Goal: Task Accomplishment & Management: Use online tool/utility

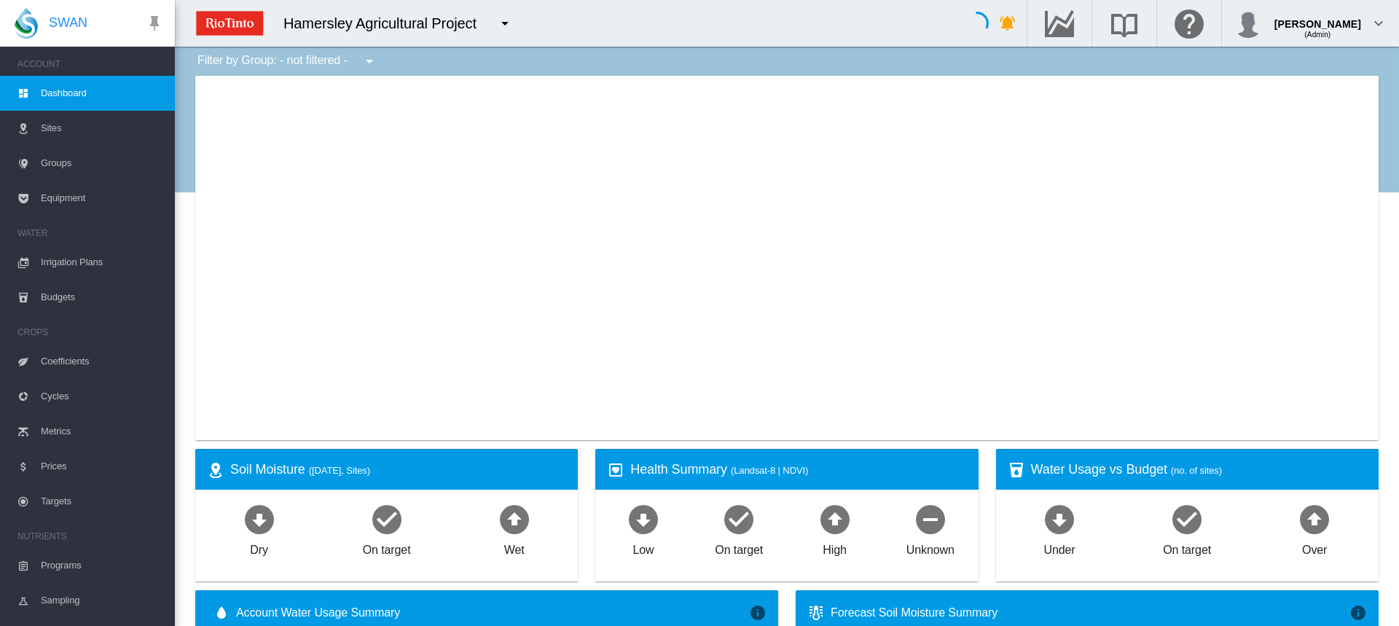
type input "**********"
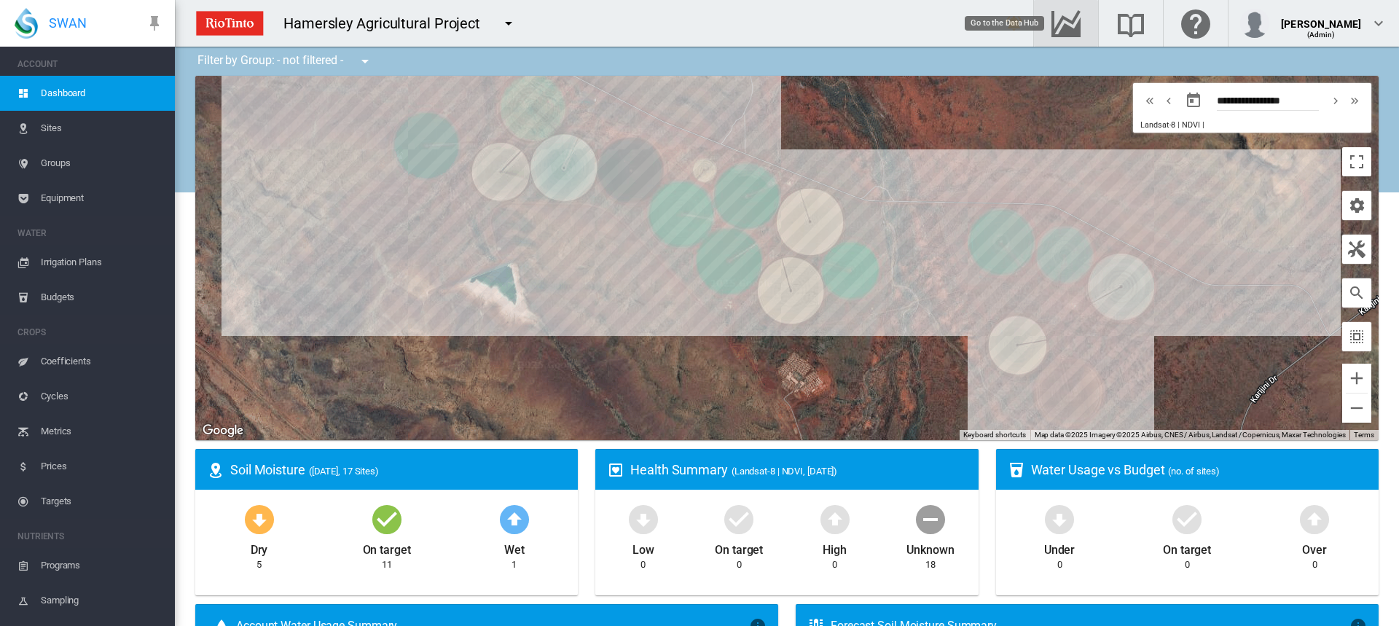
click at [1069, 15] on md-icon "Go to the Data Hub" at bounding box center [1065, 23] width 35 height 17
click at [63, 195] on span "Equipment" at bounding box center [102, 198] width 122 height 35
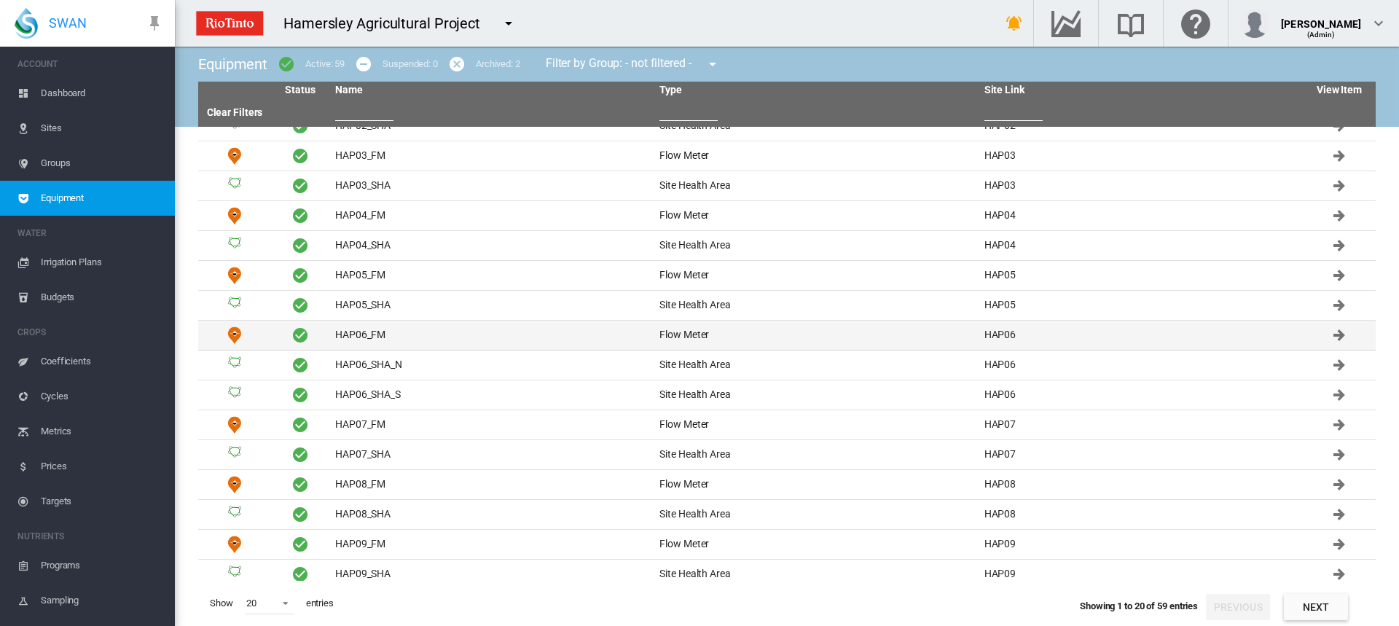
scroll to position [144, 0]
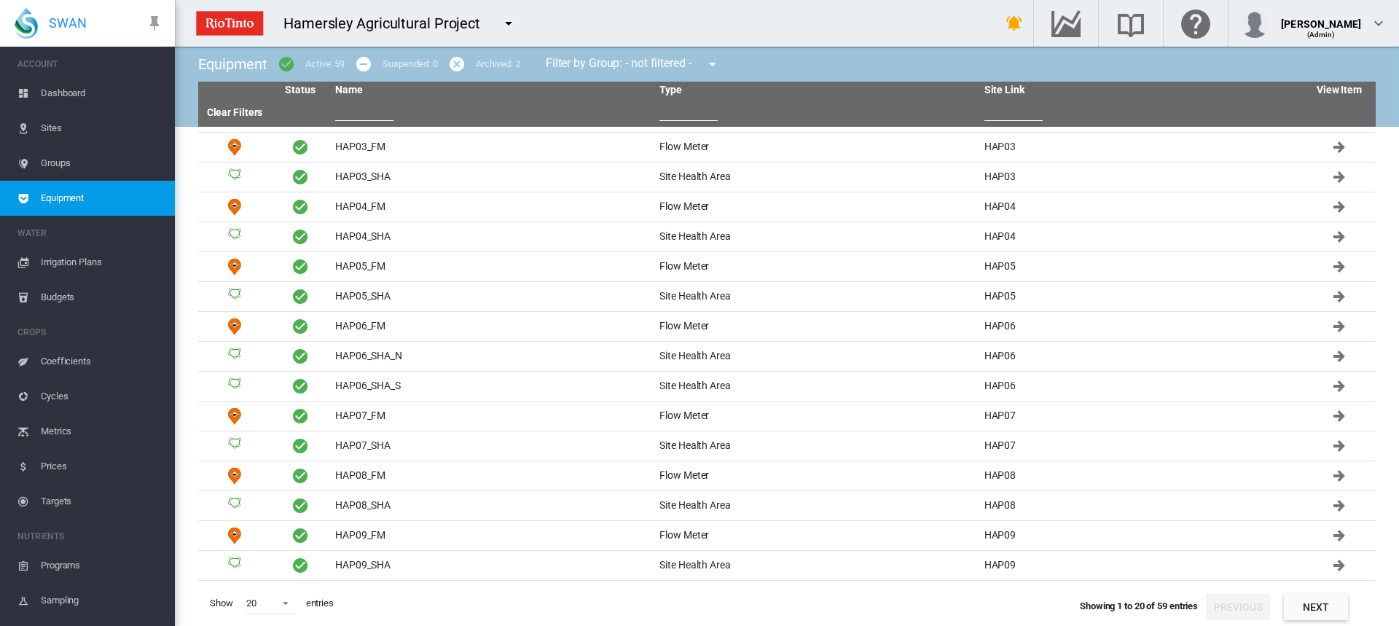
click at [47, 122] on span "Sites" at bounding box center [102, 128] width 122 height 35
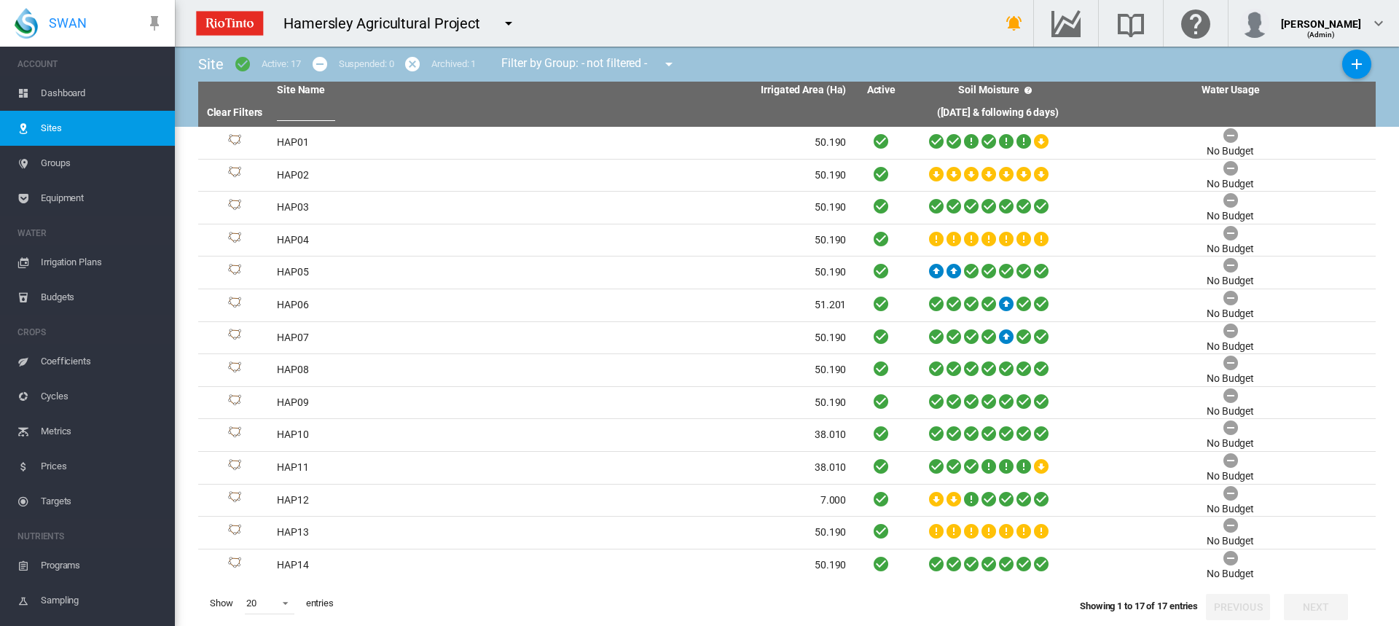
click at [61, 197] on span "Equipment" at bounding box center [102, 198] width 122 height 35
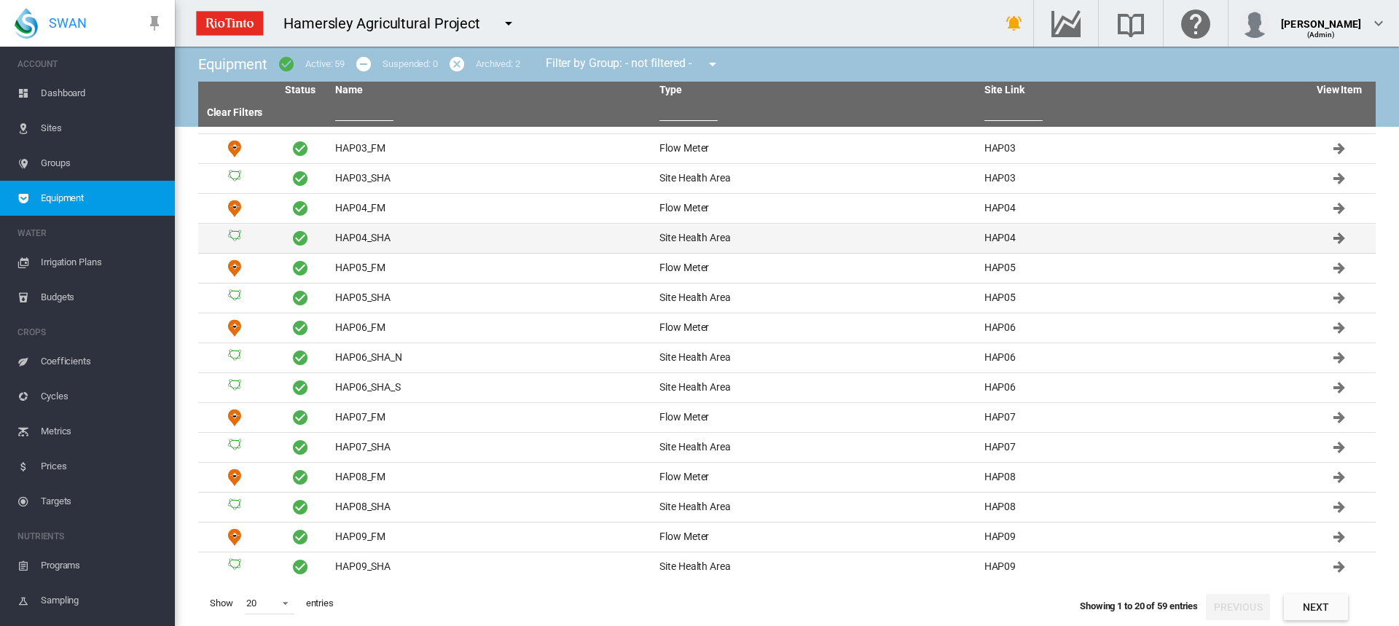
scroll to position [144, 0]
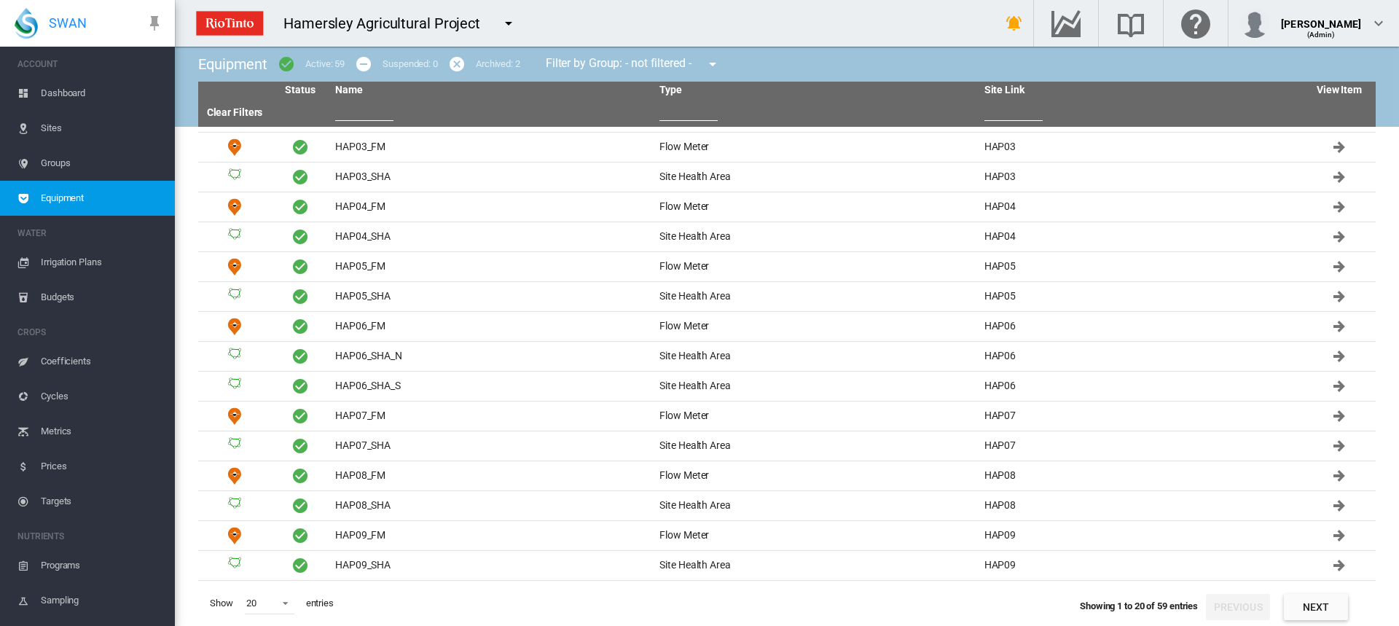
click at [111, 265] on span "Irrigation Plans" at bounding box center [102, 262] width 122 height 35
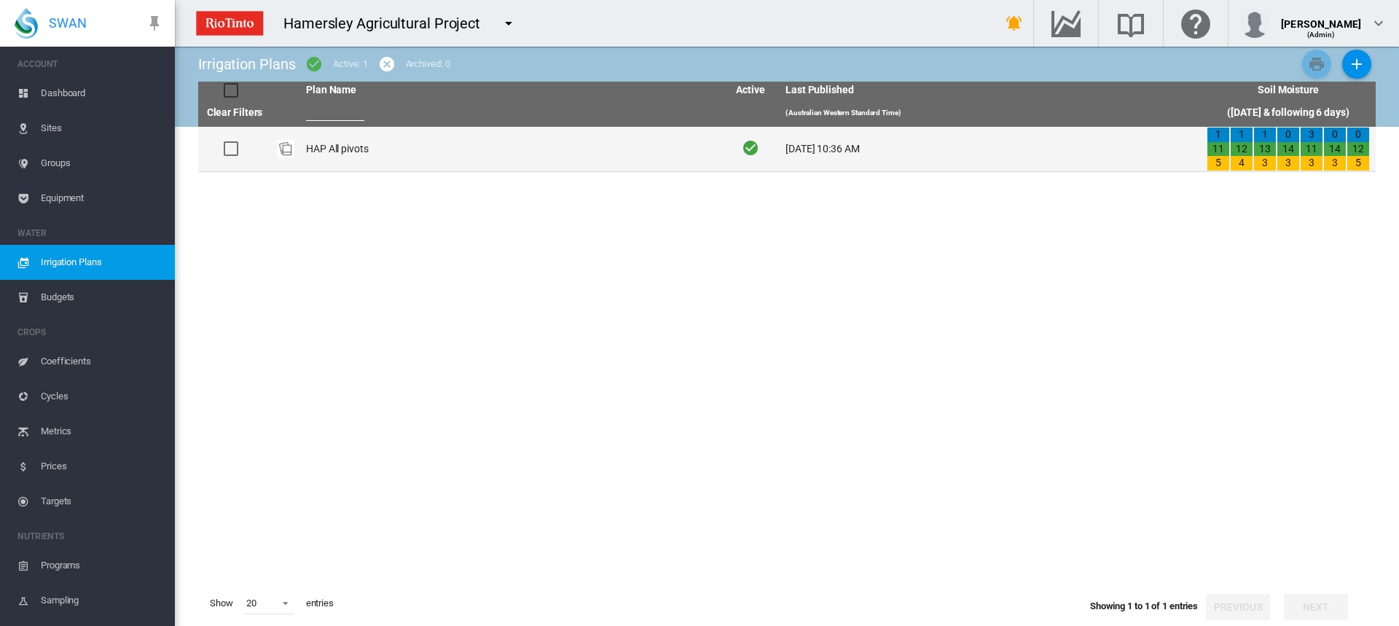
click at [331, 142] on td "HAP All pivots" at bounding box center [510, 149] width 421 height 44
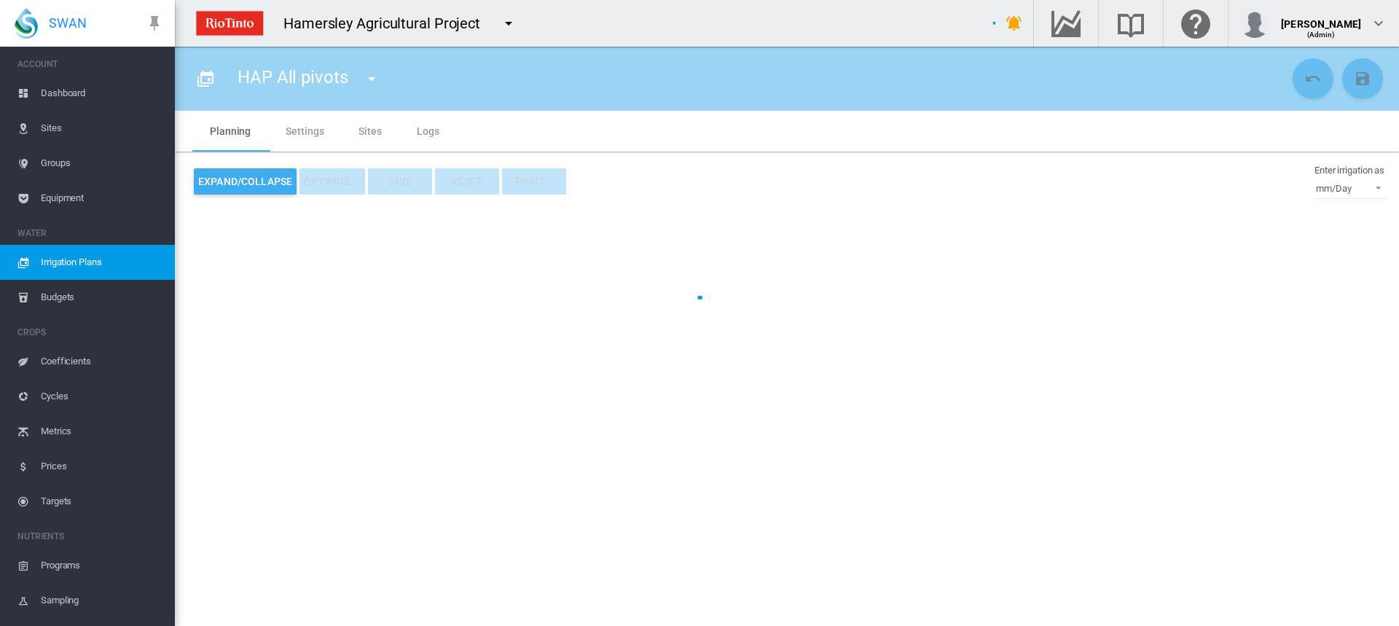
type input "**********"
type input "*"
type input "*****"
click at [367, 131] on md-tab-item "Sites" at bounding box center [370, 131] width 58 height 41
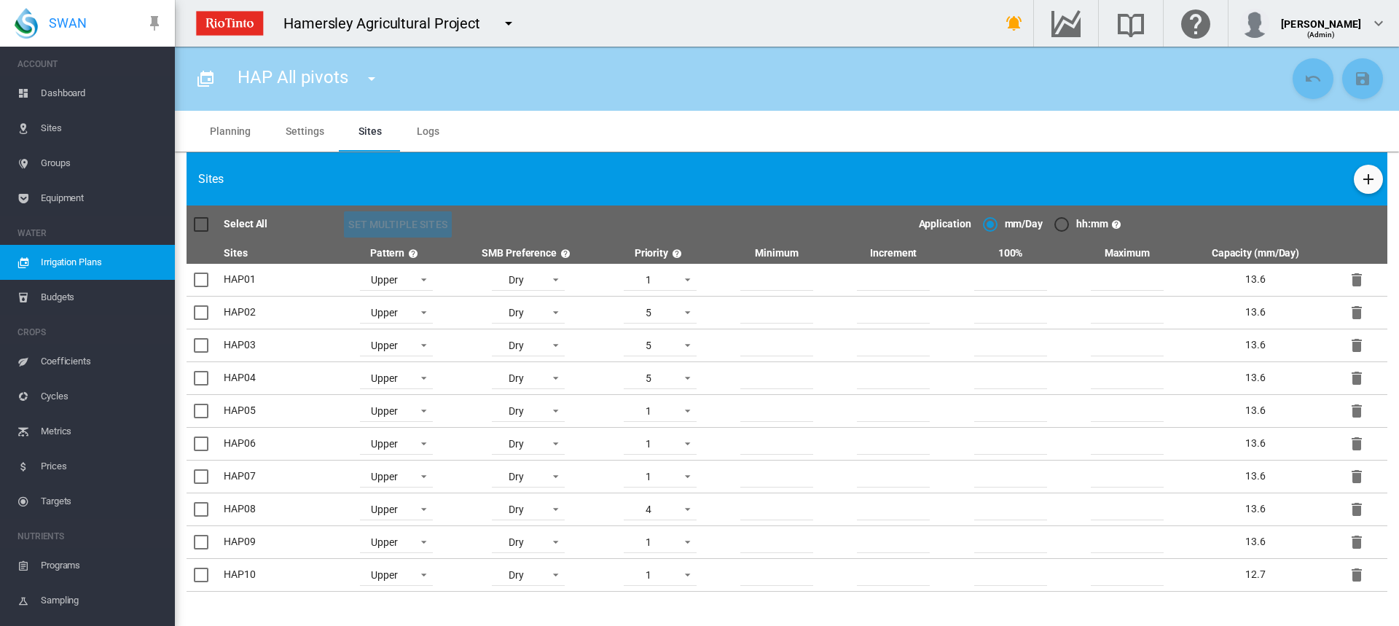
click at [59, 192] on span "Equipment" at bounding box center [102, 198] width 122 height 35
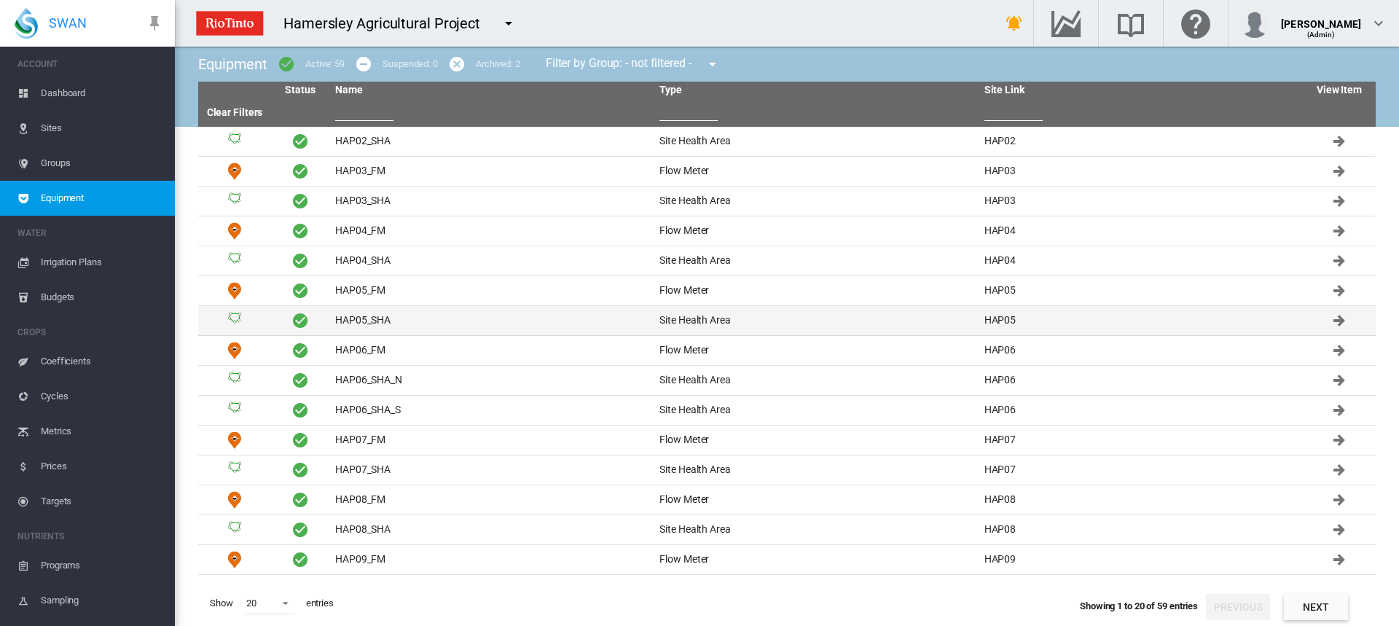
scroll to position [144, 0]
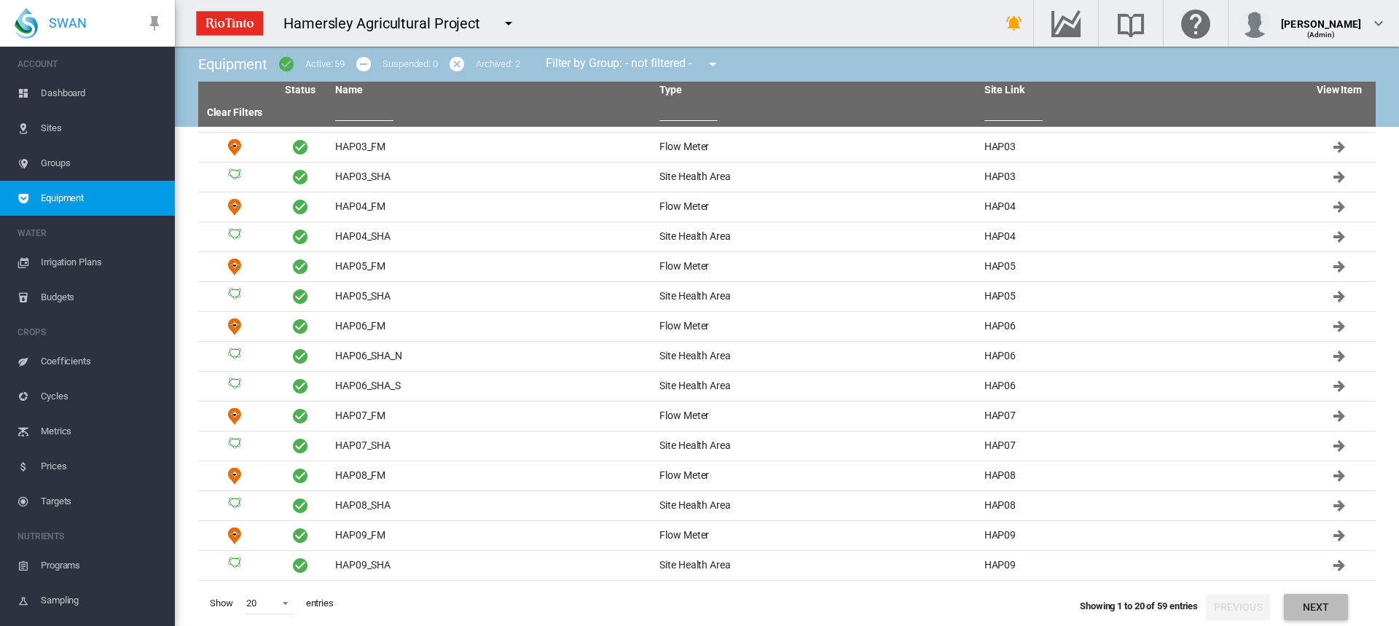
click at [1311, 599] on button "Next" at bounding box center [1316, 607] width 64 height 26
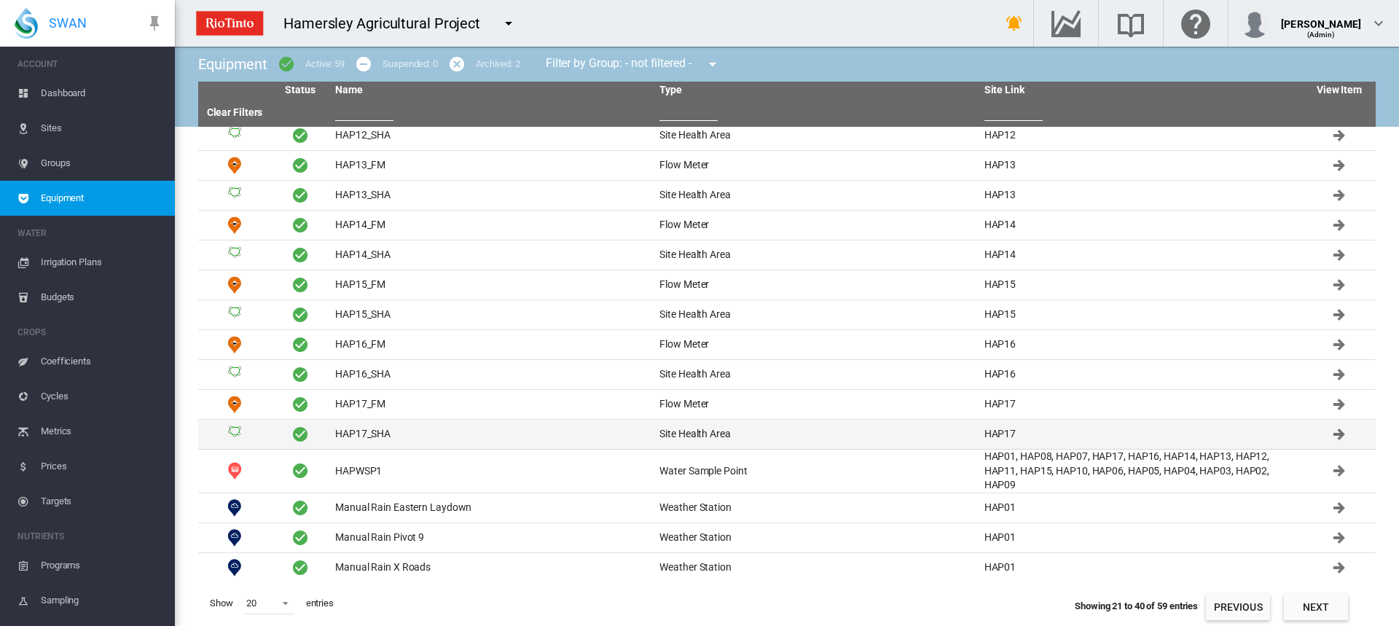
scroll to position [157, 0]
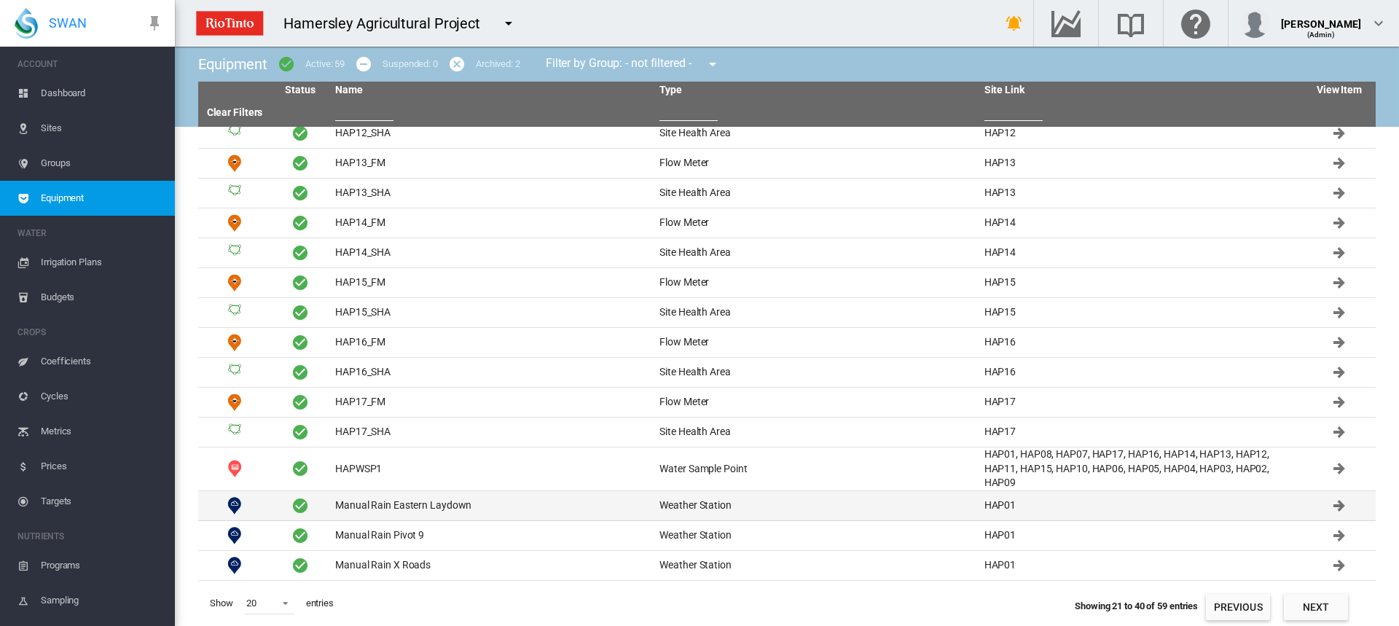
click at [404, 501] on td "Manual Rain Eastern Laydown" at bounding box center [491, 505] width 324 height 29
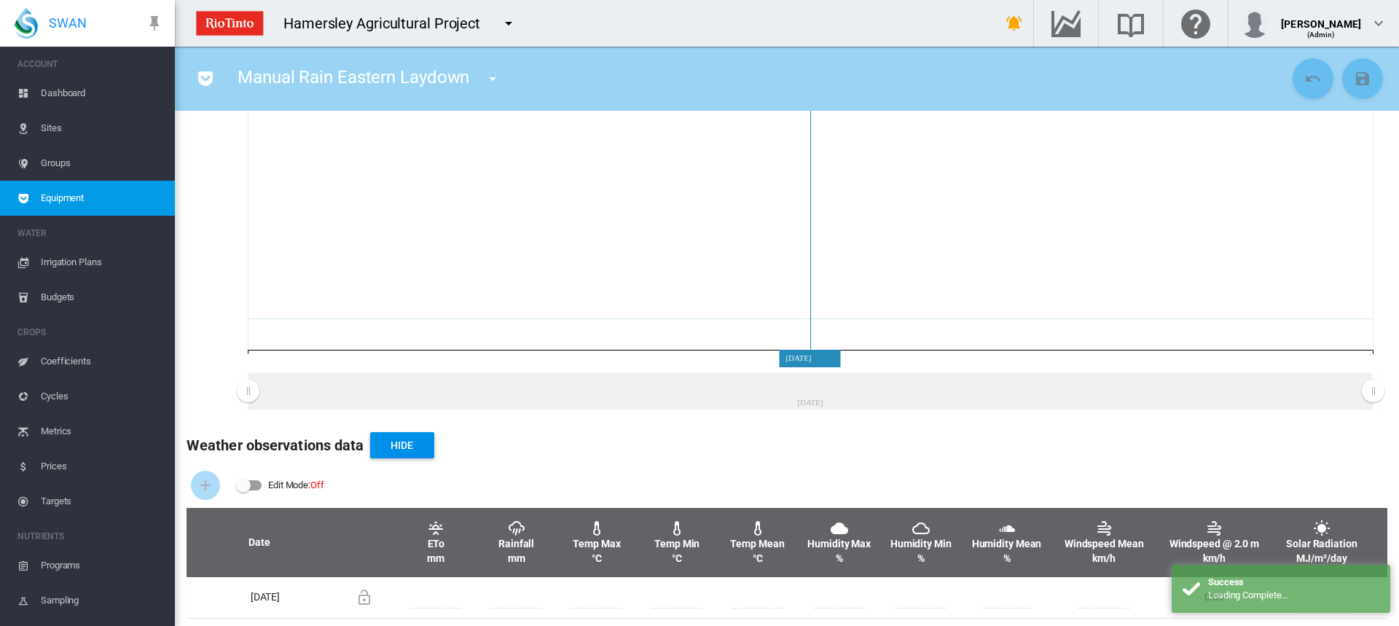
scroll to position [141, 0]
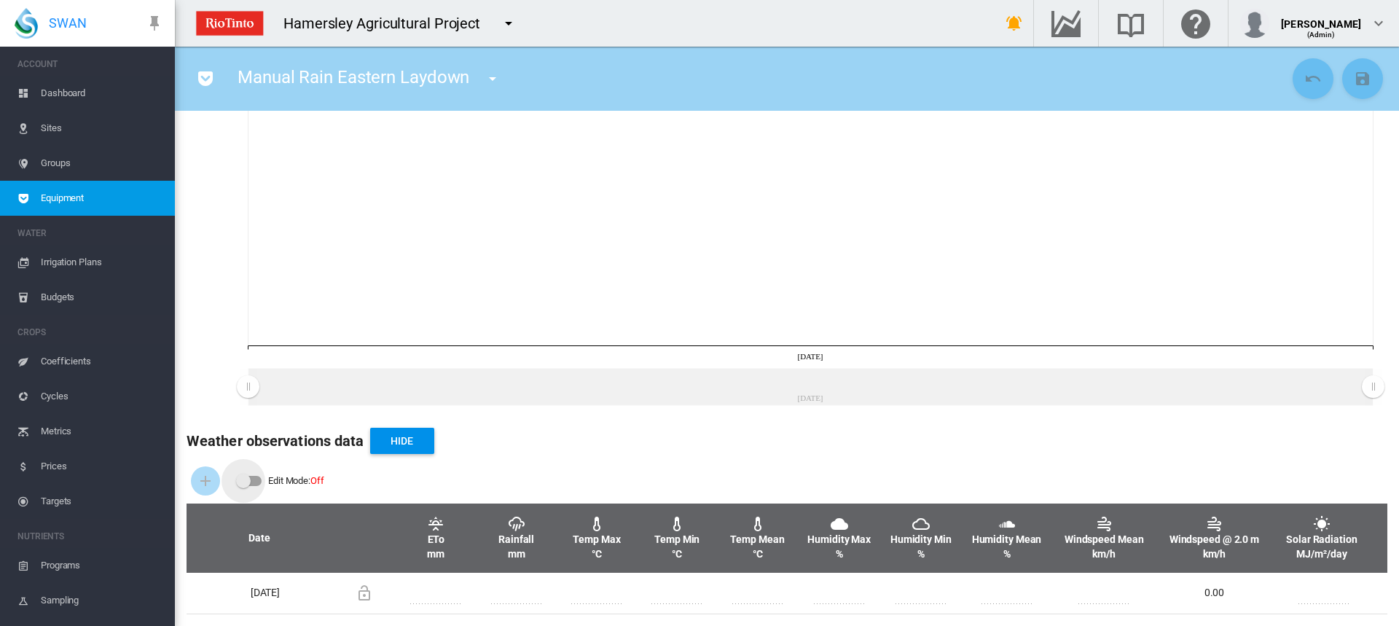
click at [248, 484] on div "Edit Mode: \a \a Off" at bounding box center [243, 481] width 15 height 15
click at [213, 484] on md-icon "icon-plus" at bounding box center [205, 480] width 17 height 17
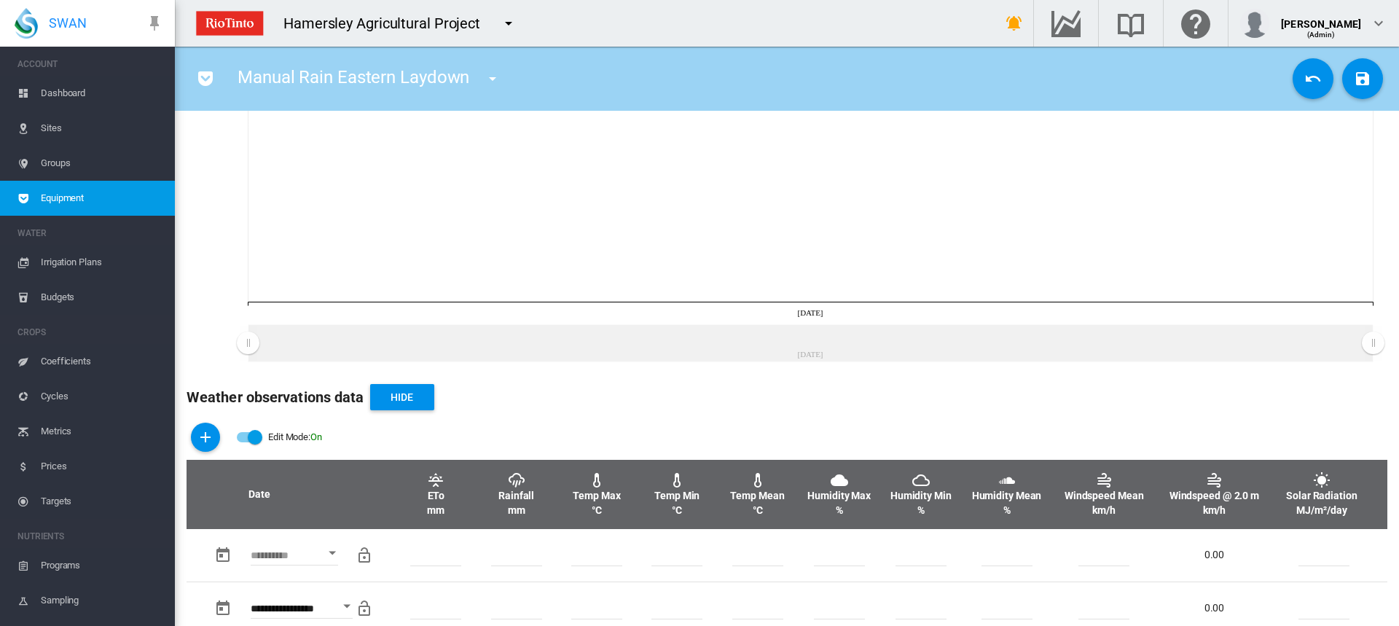
scroll to position [206, 0]
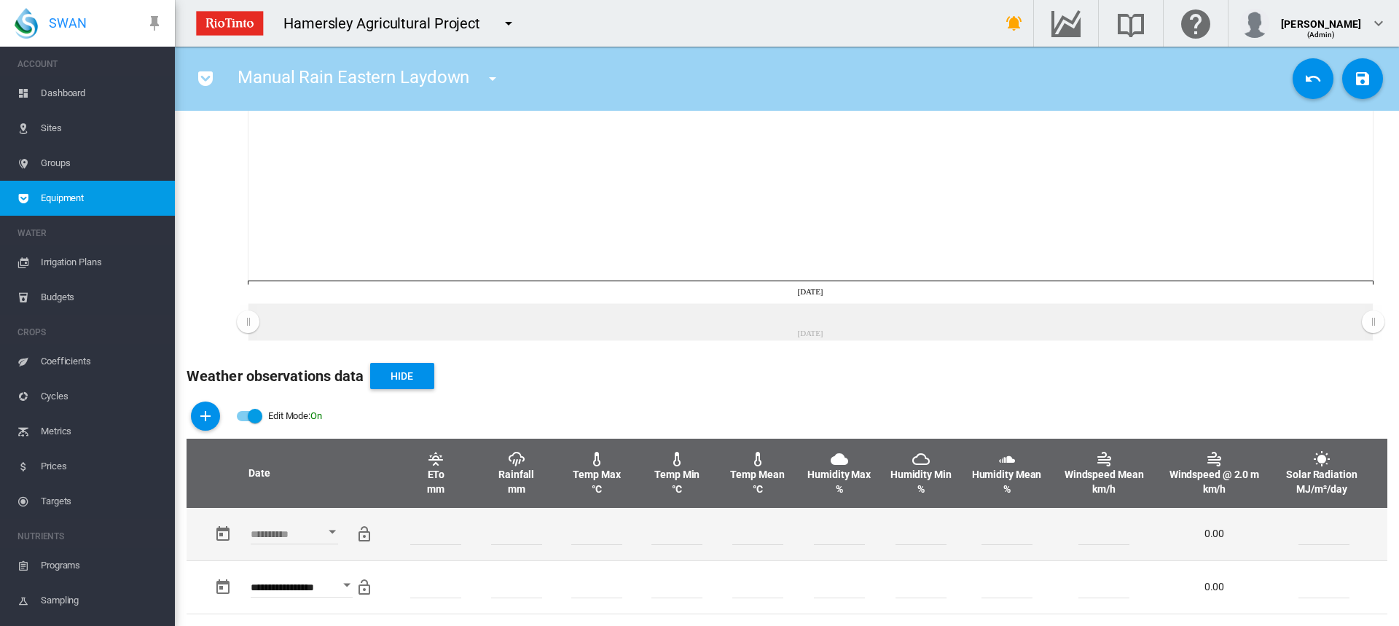
click at [329, 529] on button "Open calendar" at bounding box center [332, 532] width 26 height 26
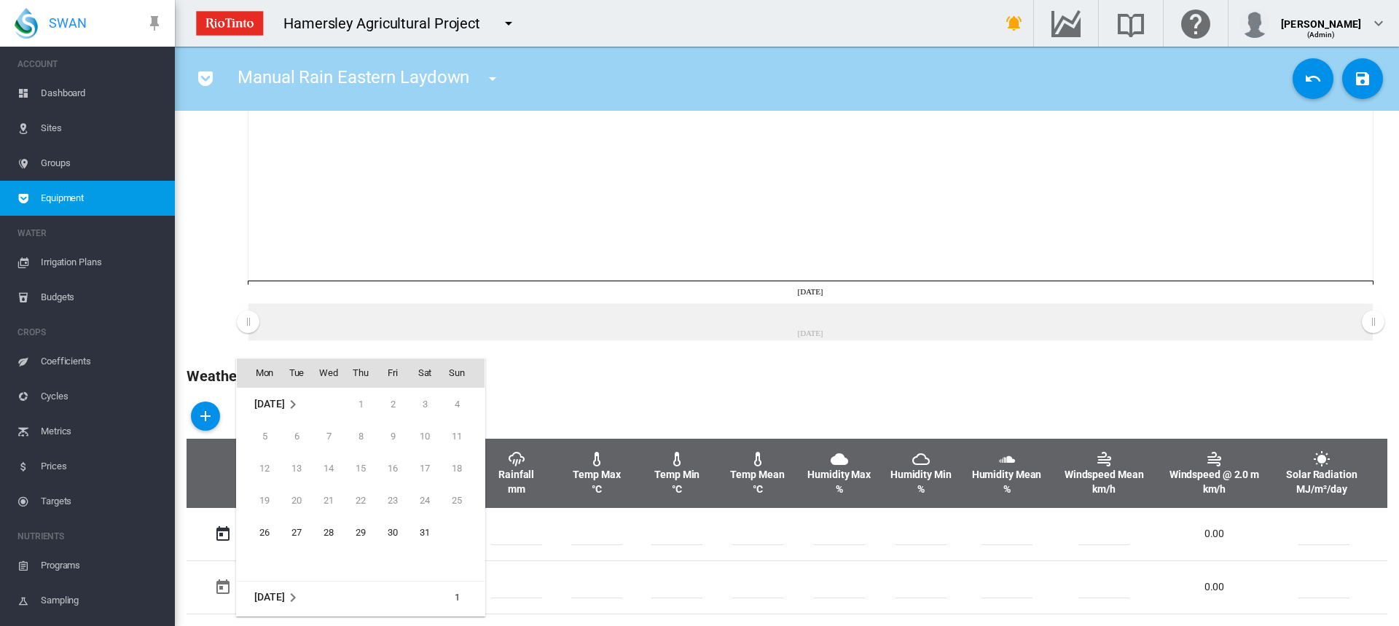
scroll to position [579, 0]
click at [423, 497] on span "23" at bounding box center [424, 500] width 29 height 29
type input "**********"
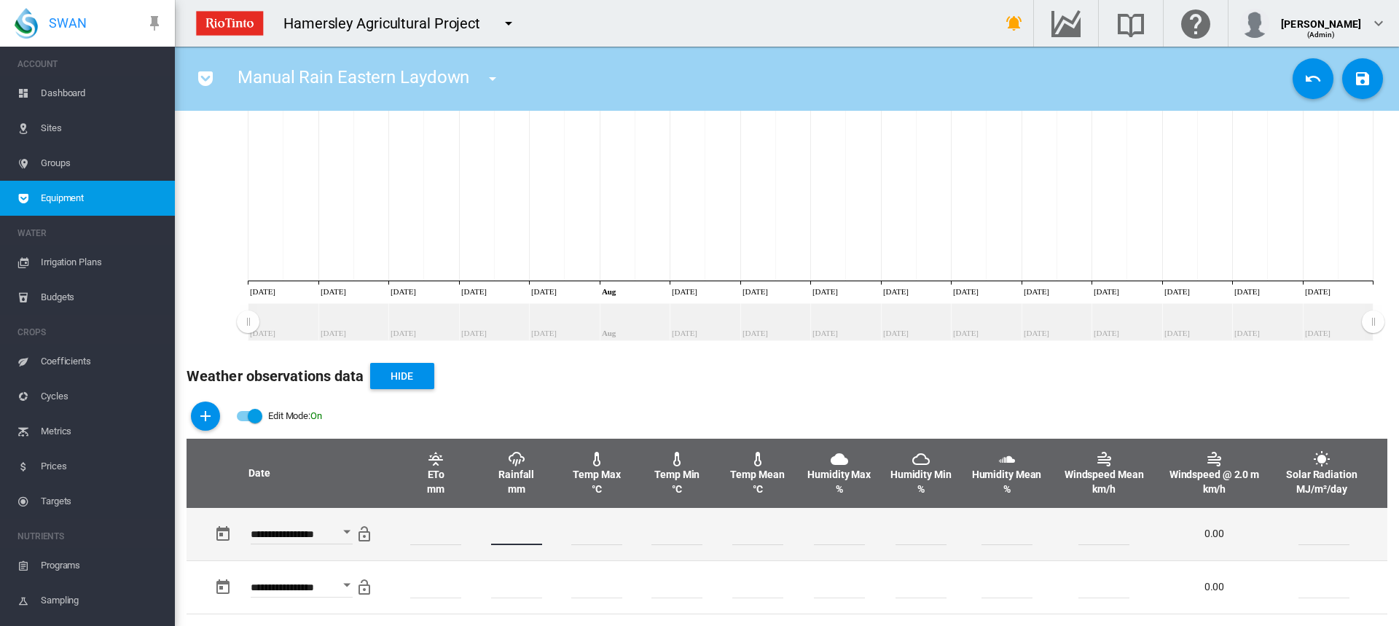
click at [508, 533] on input "number" at bounding box center [516, 534] width 51 height 22
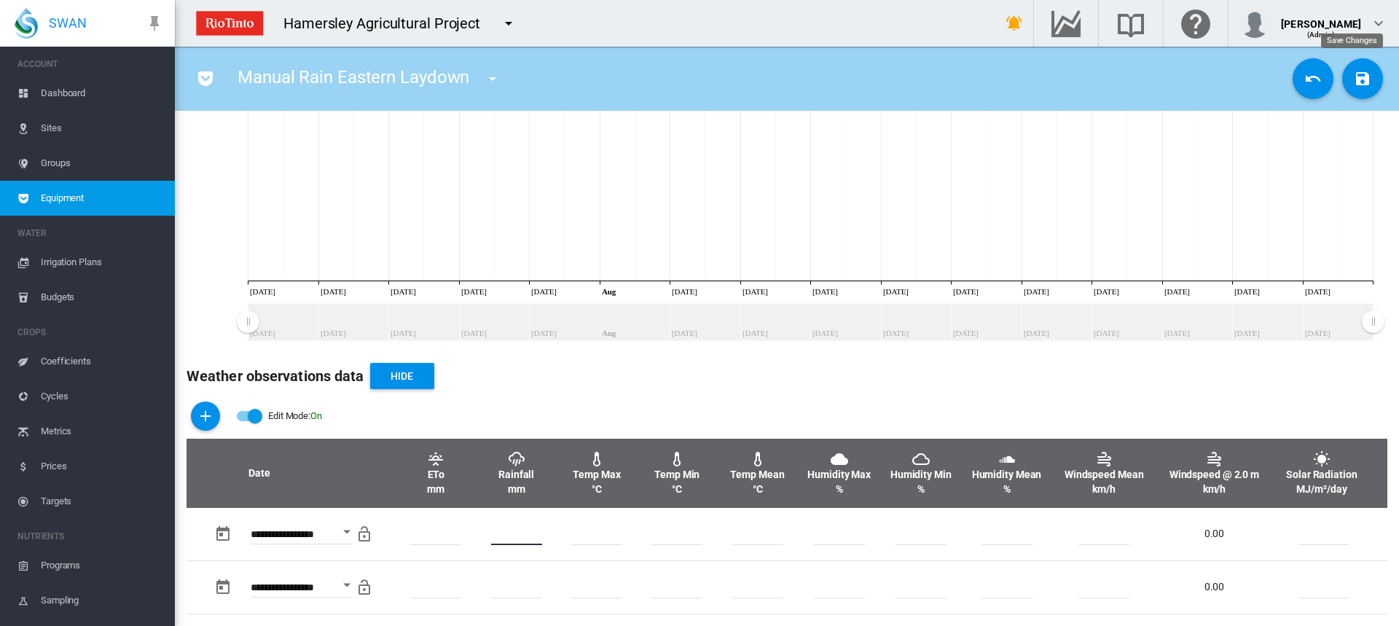
type input "**"
click at [1361, 80] on button "Save Changes" at bounding box center [1362, 78] width 41 height 41
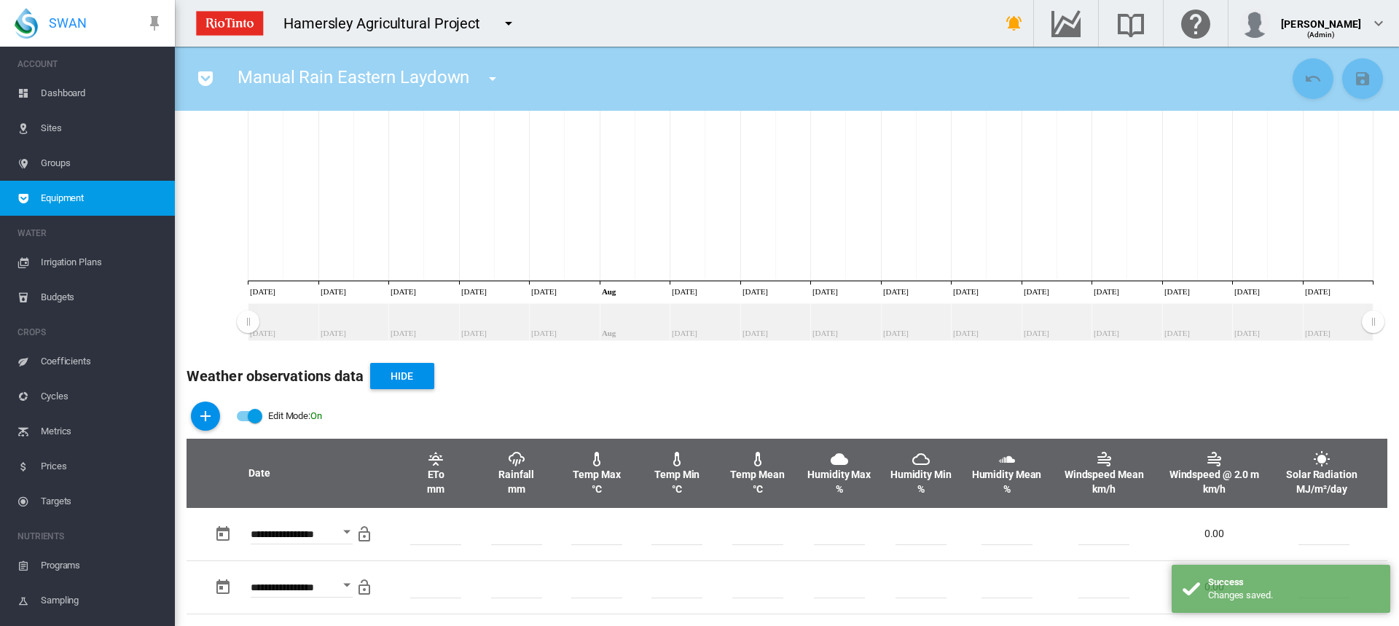
click at [487, 81] on md-icon "icon-menu-down" at bounding box center [492, 78] width 17 height 17
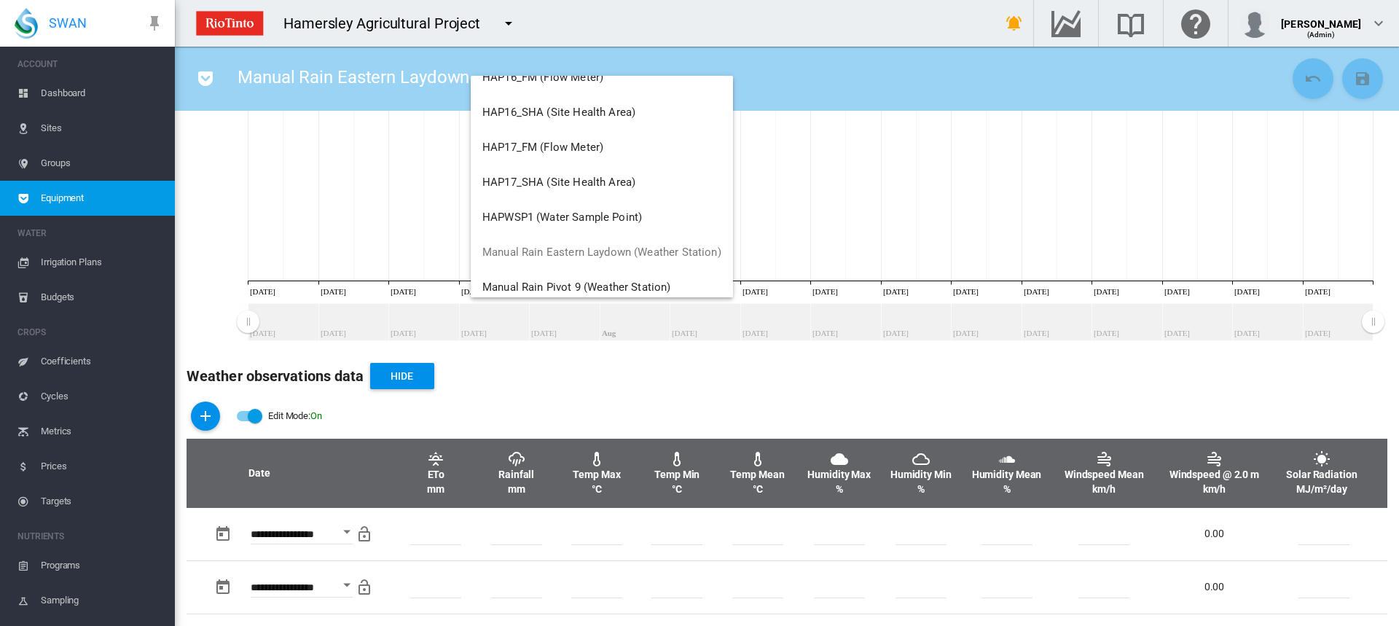
scroll to position [1238, 0]
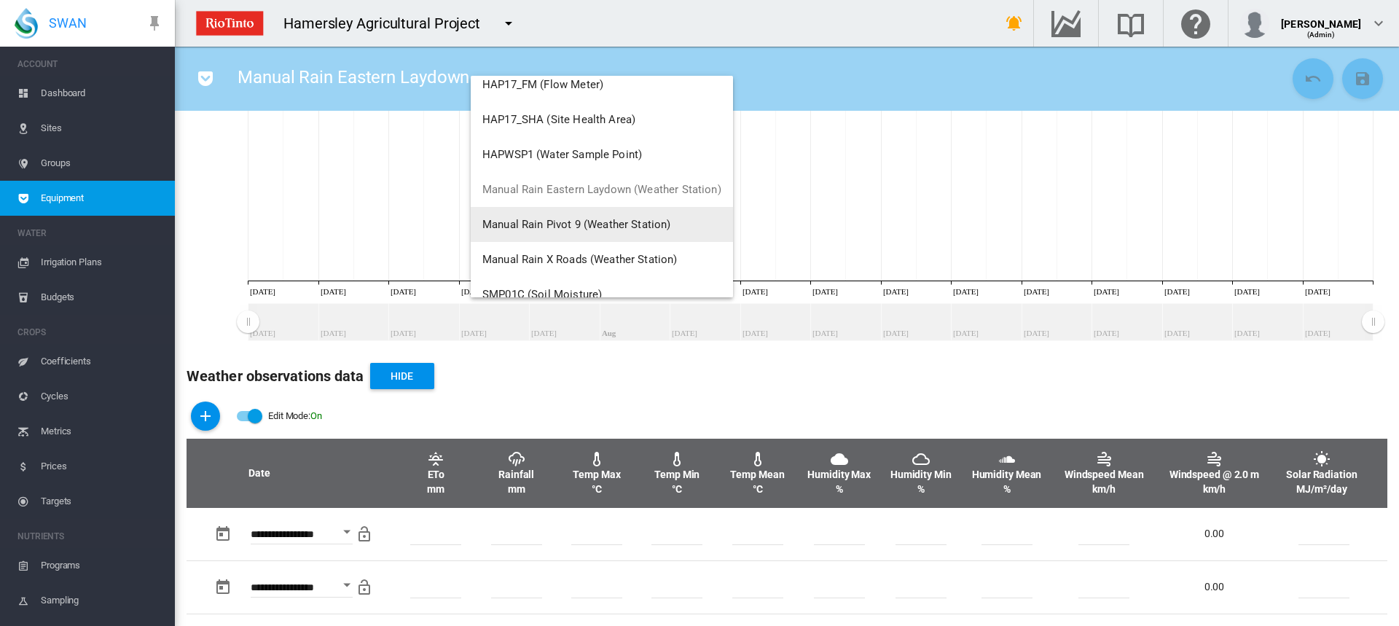
click at [534, 217] on button "Manual Rain Pivot 9 (Weather Station)" at bounding box center [602, 224] width 262 height 35
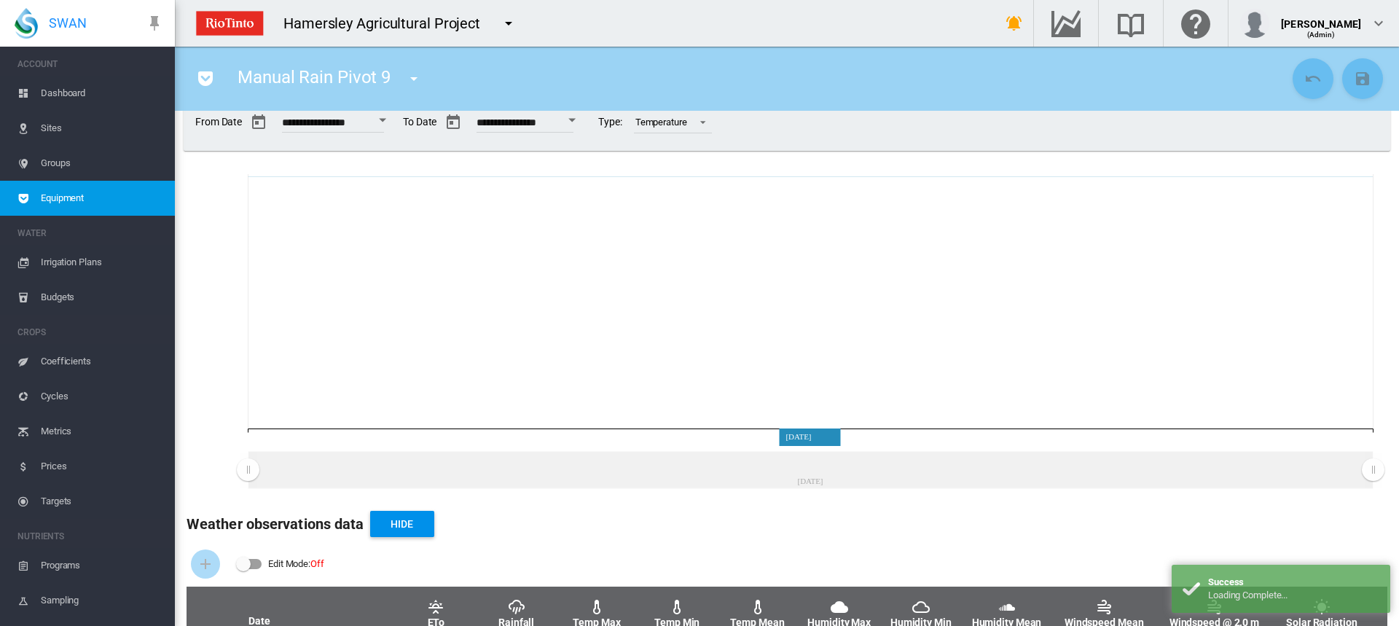
scroll to position [141, 0]
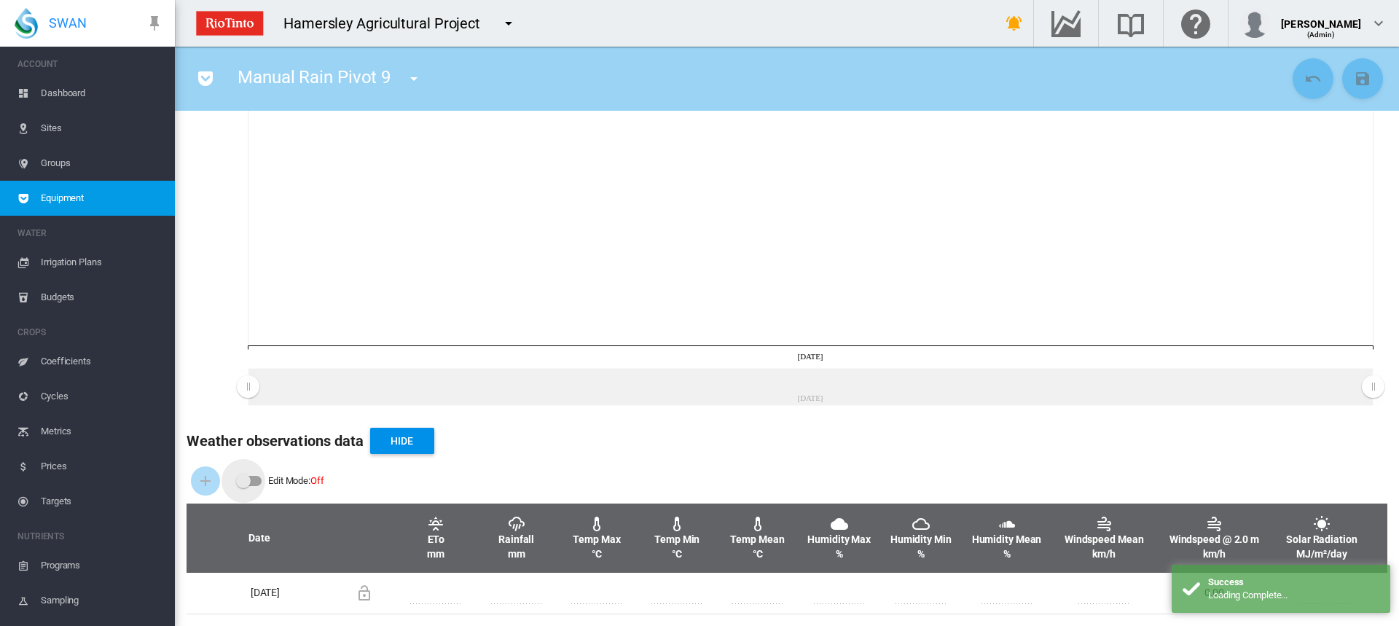
click at [244, 482] on div "Edit Mode: \a \a Off" at bounding box center [243, 481] width 15 height 15
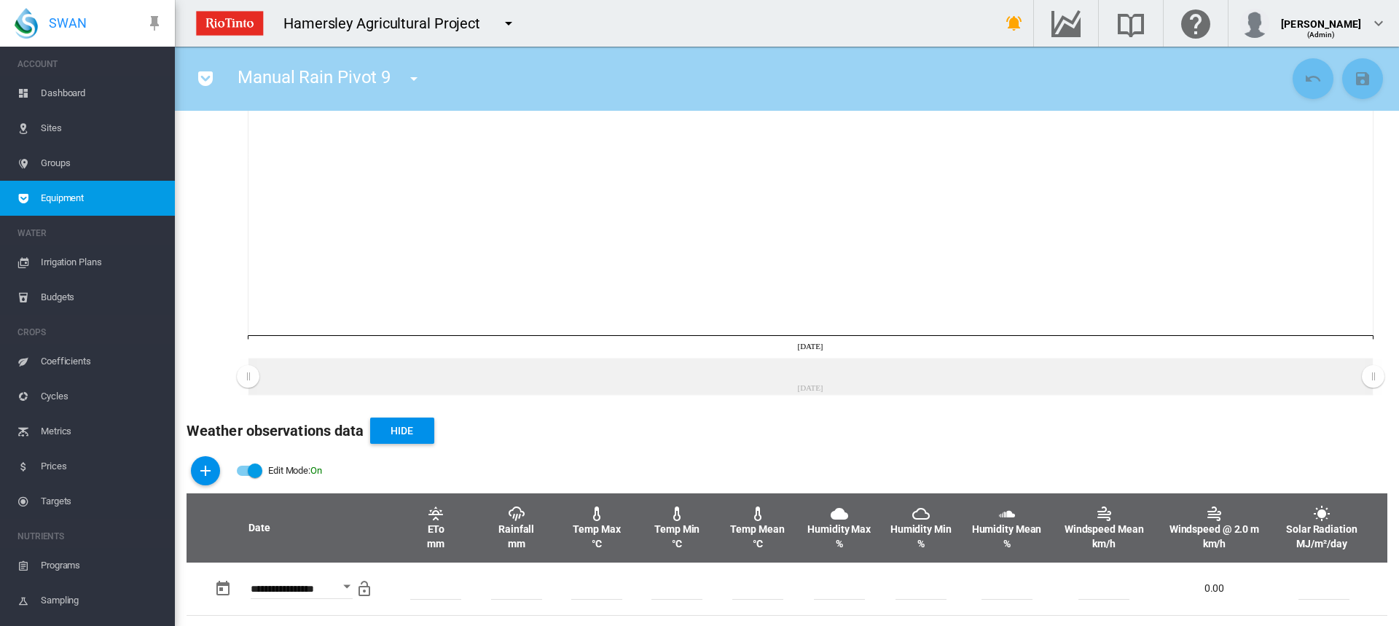
scroll to position [153, 0]
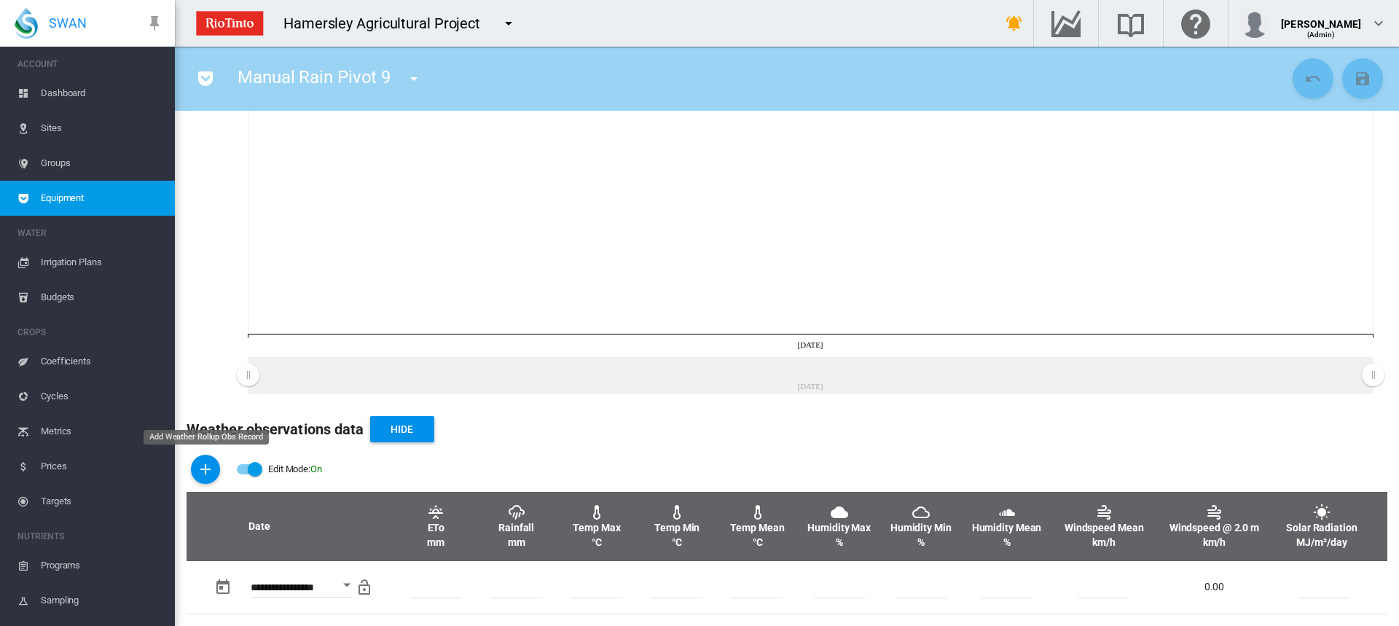
click at [200, 468] on md-icon "icon-plus" at bounding box center [205, 468] width 17 height 17
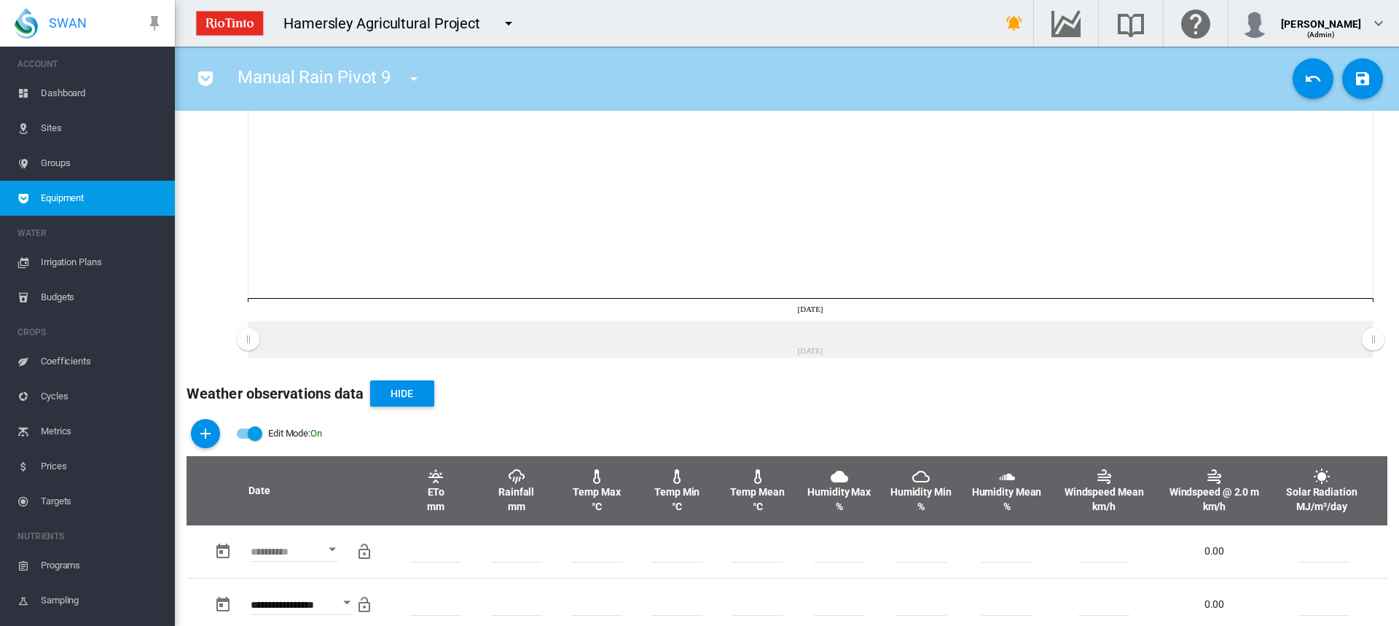
scroll to position [206, 0]
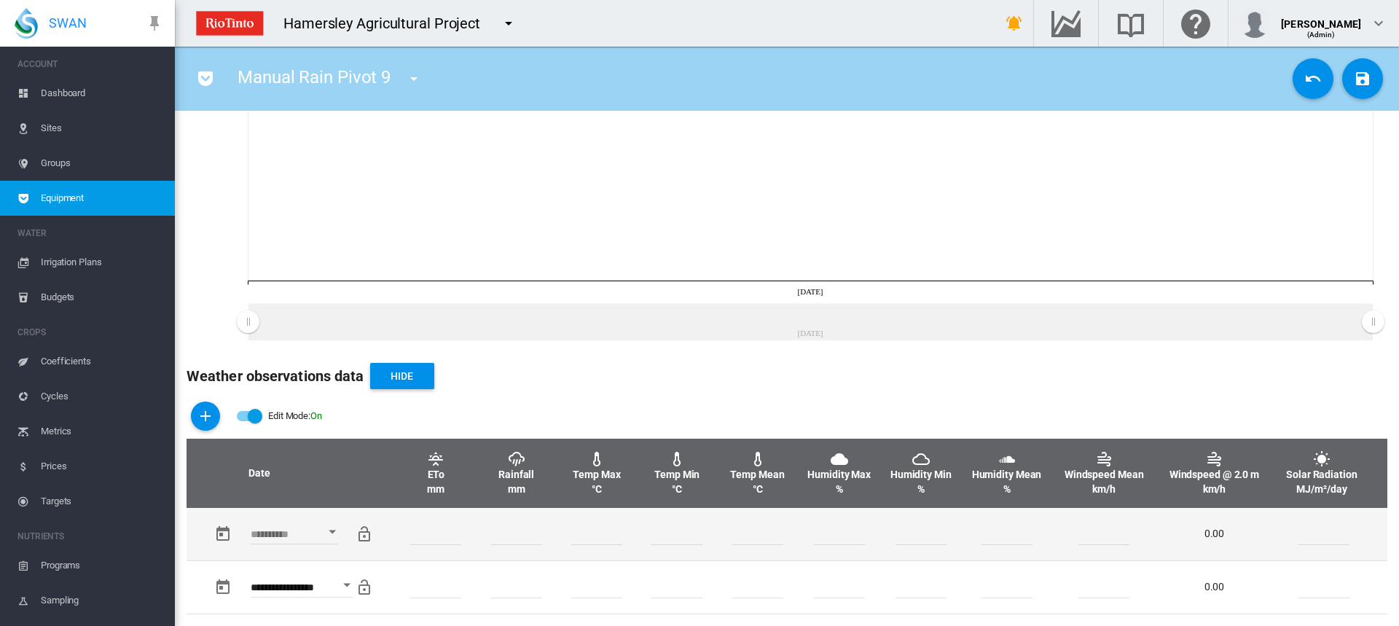
click at [335, 531] on div "Open calendar" at bounding box center [332, 532] width 7 height 4
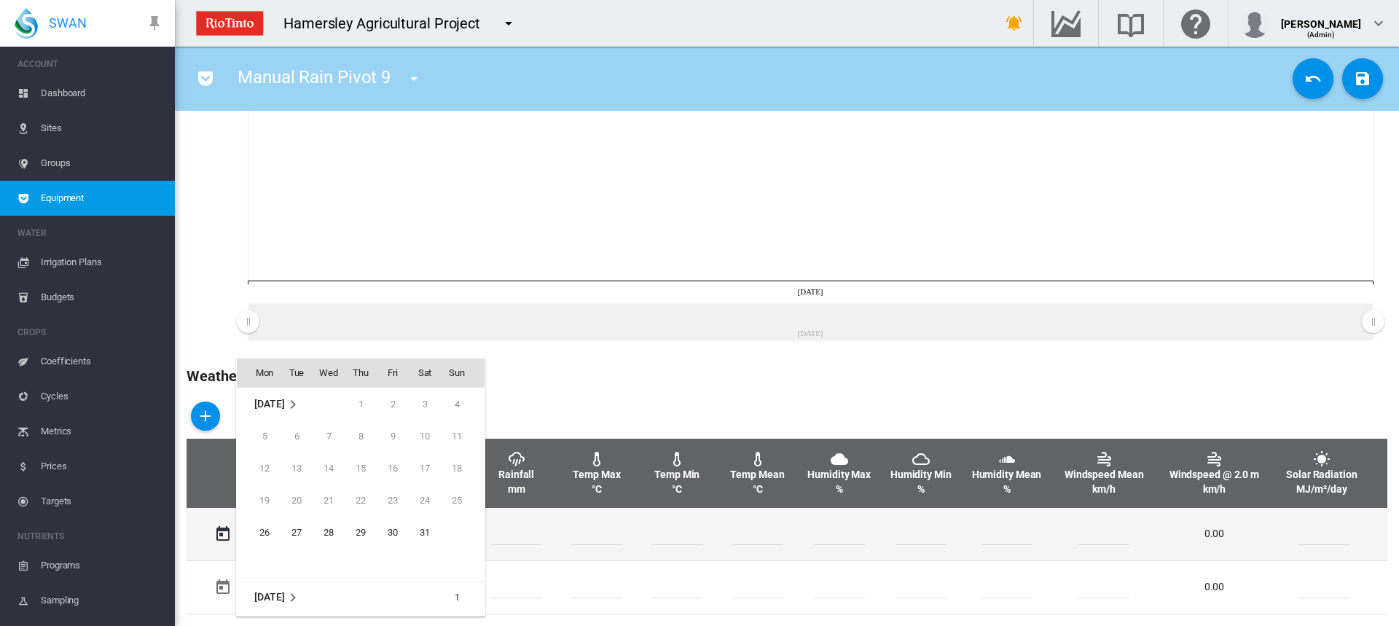
scroll to position [579, 0]
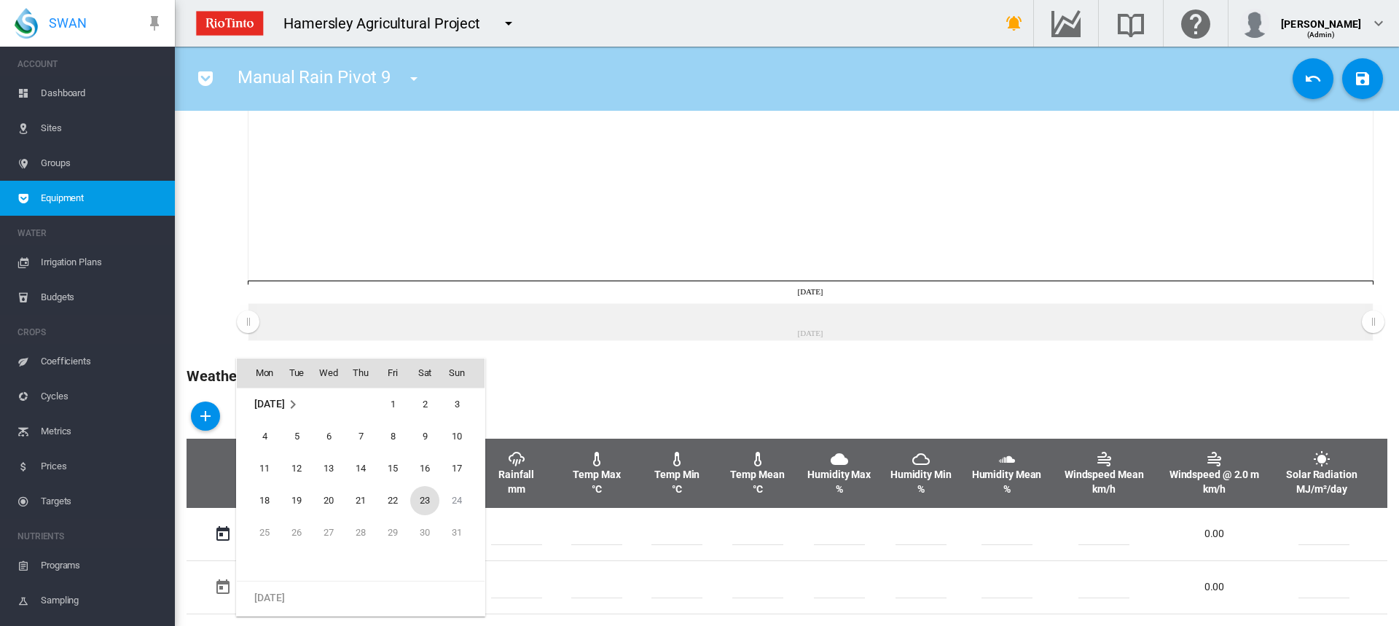
click at [423, 499] on span "23" at bounding box center [424, 500] width 29 height 29
type input "**********"
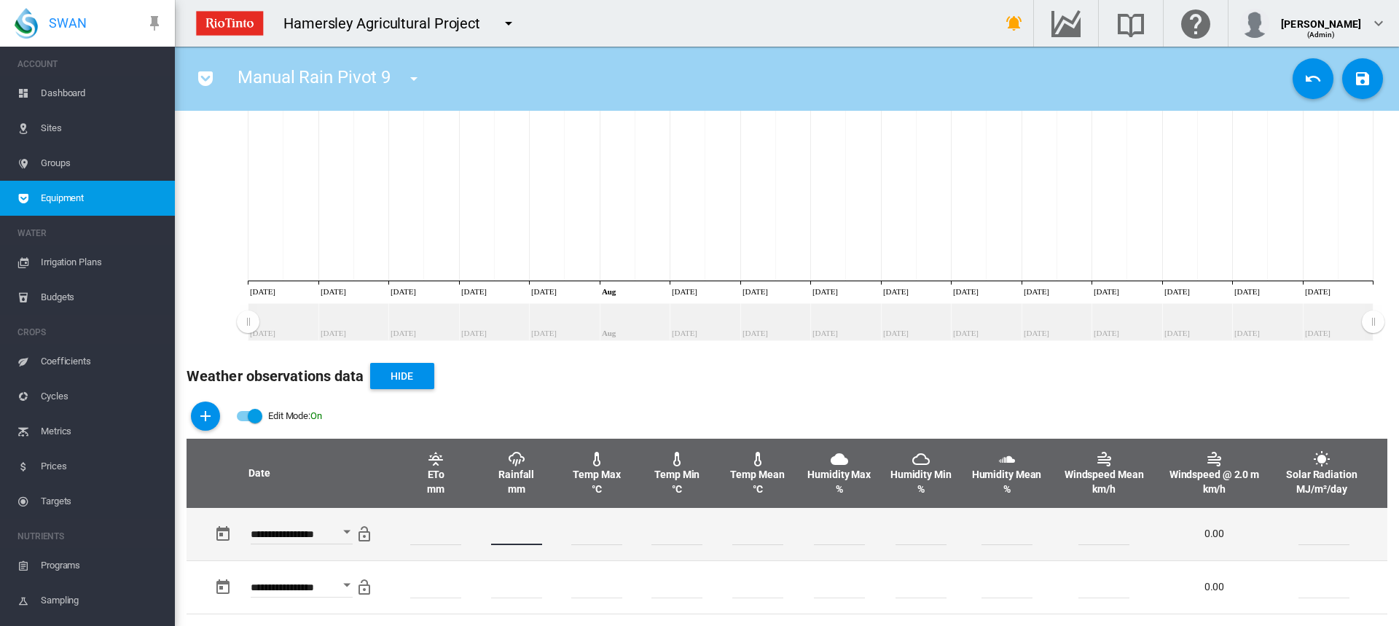
click at [527, 538] on input "number" at bounding box center [516, 534] width 51 height 22
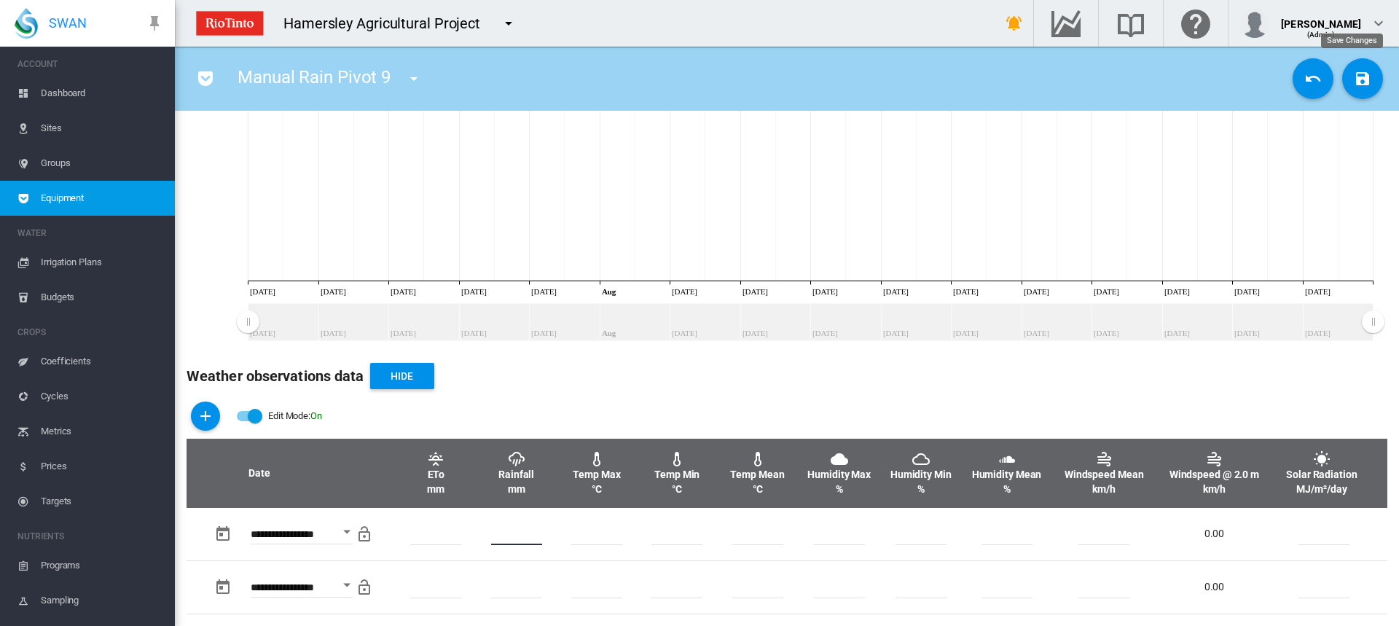
type input "**"
click at [1353, 84] on md-icon "icon-content-save" at bounding box center [1361, 78] width 17 height 17
click at [414, 71] on md-icon "icon-menu-down" at bounding box center [413, 78] width 17 height 17
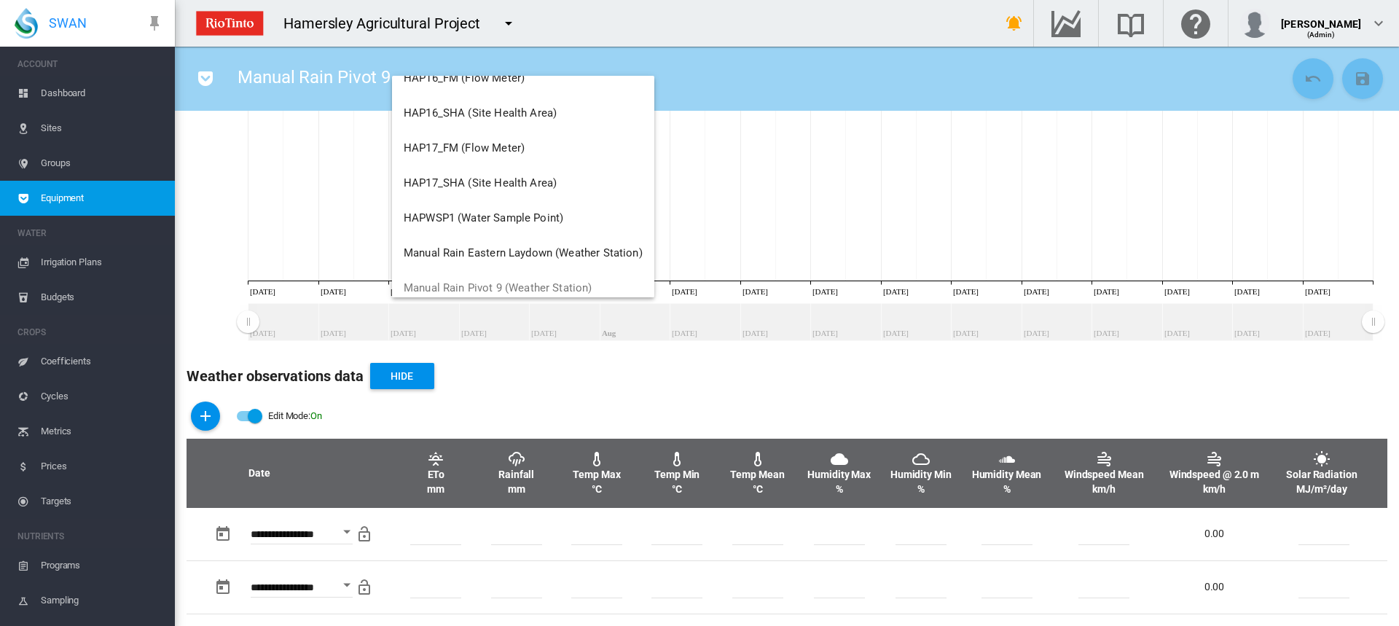
scroll to position [1238, 0]
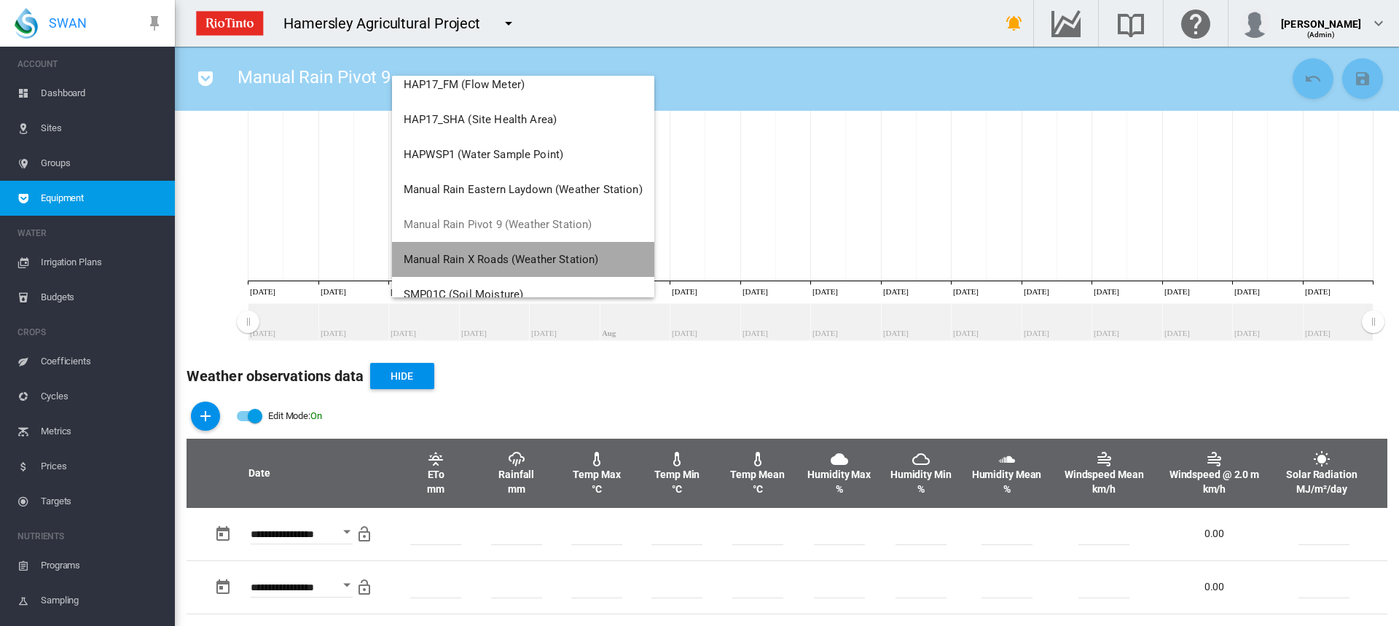
click at [486, 258] on span "Manual Rain X Roads (Weather Station)" at bounding box center [501, 259] width 195 height 13
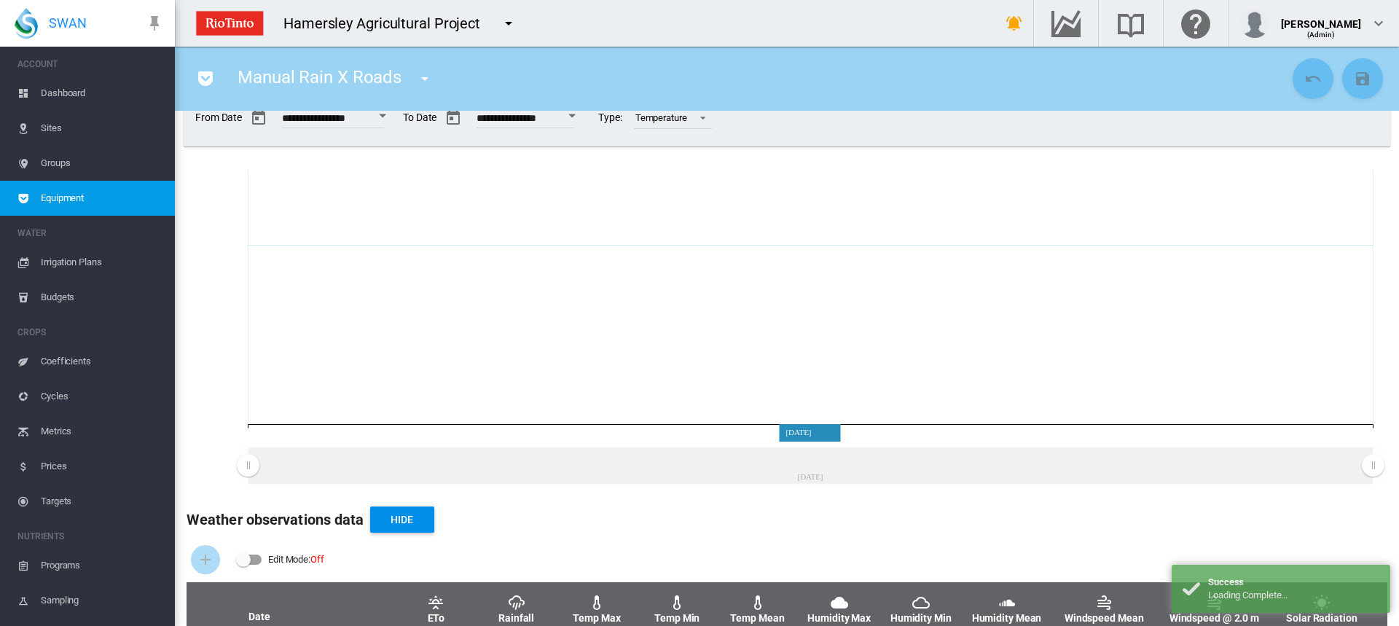
scroll to position [141, 0]
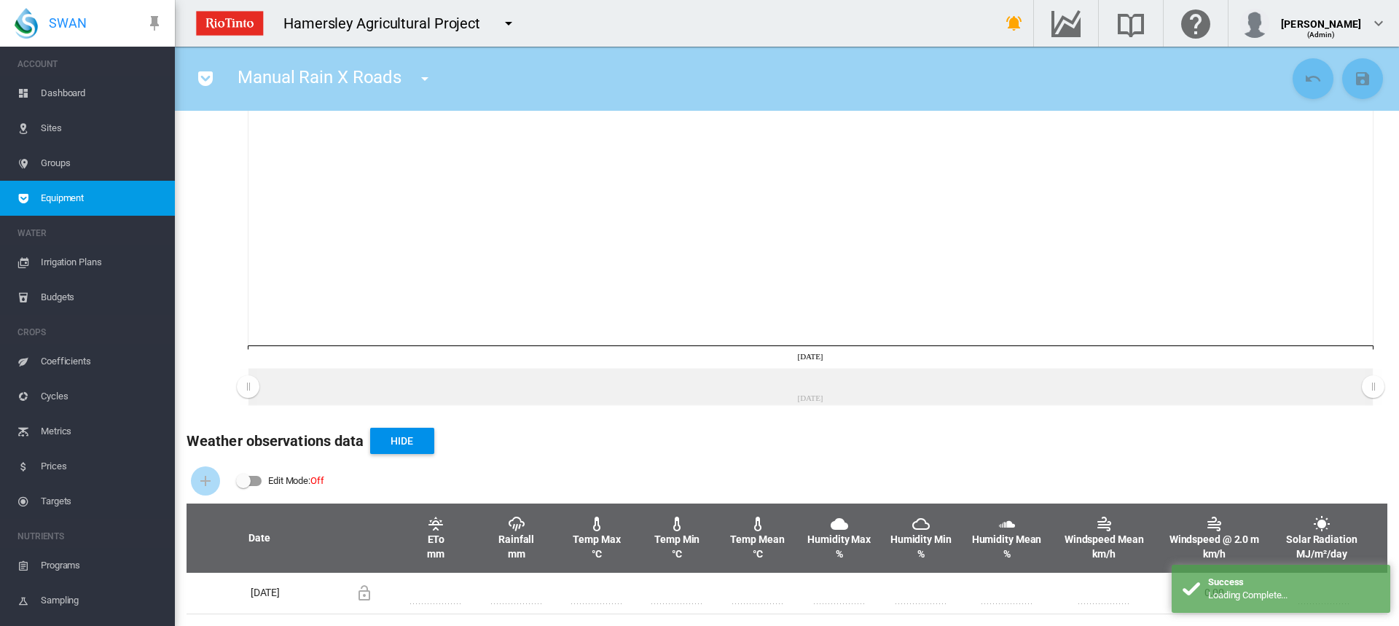
click at [243, 488] on div "Edit Mode: \a \a Off" at bounding box center [249, 480] width 26 height 17
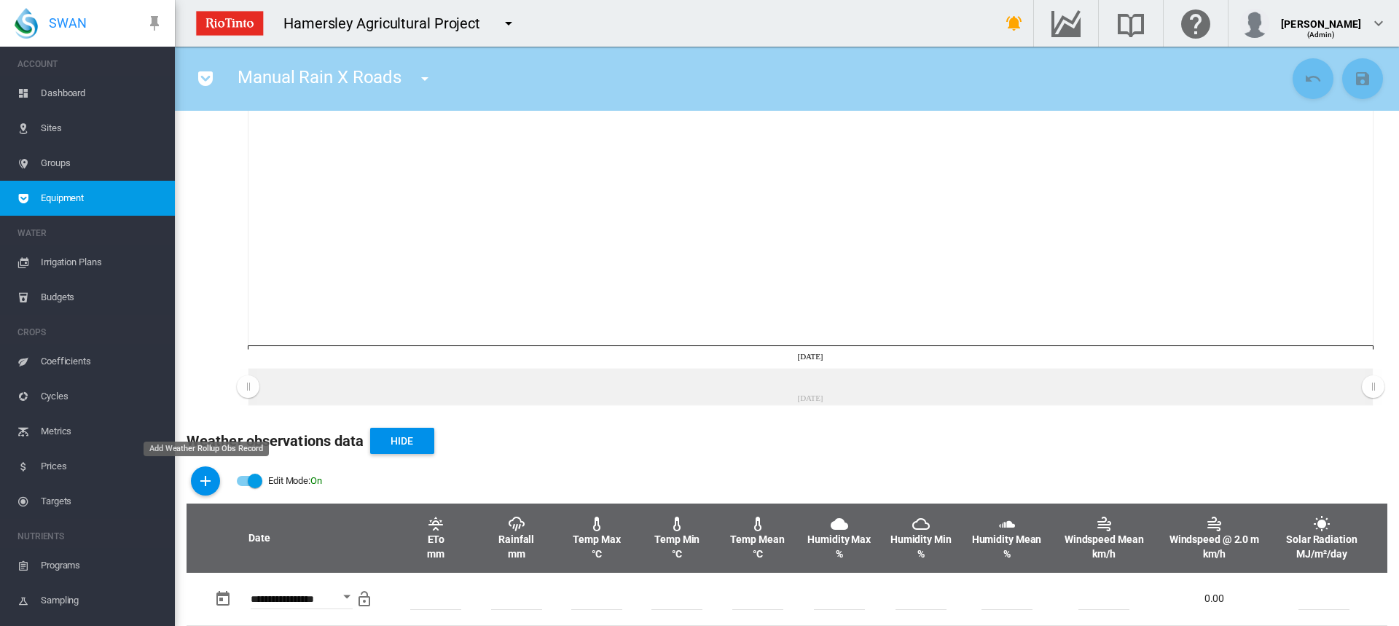
click at [203, 482] on md-icon "icon-plus" at bounding box center [205, 480] width 17 height 17
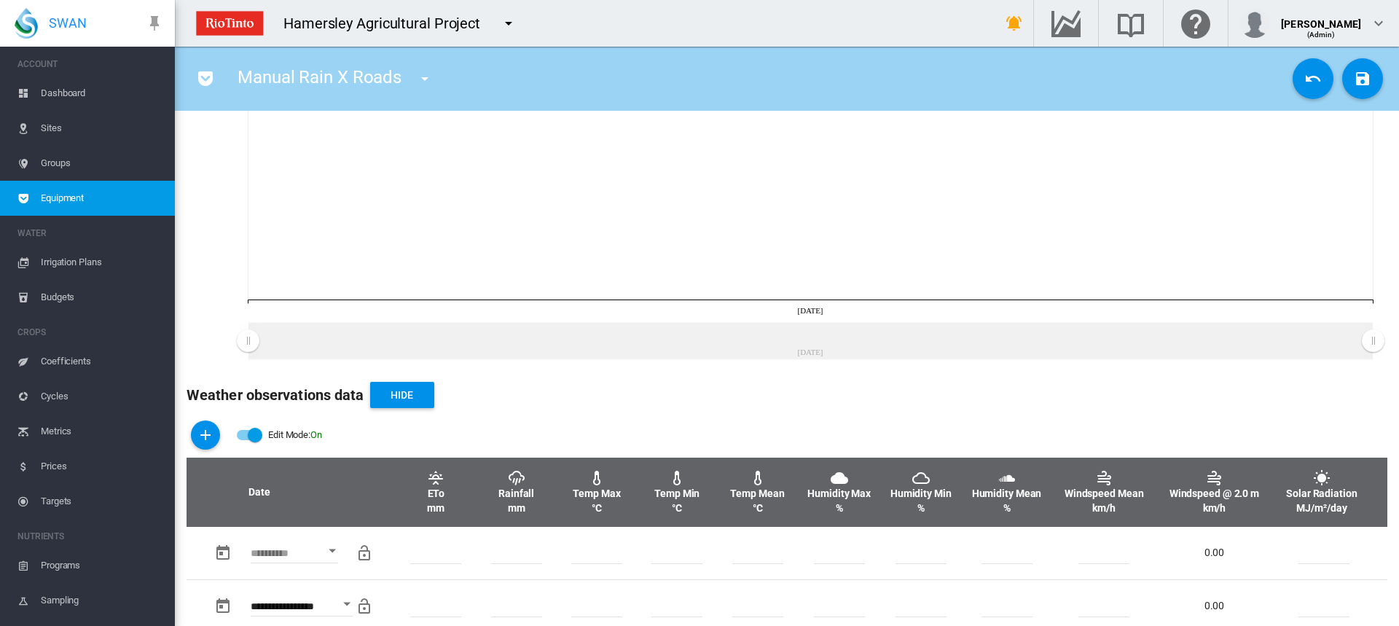
scroll to position [206, 0]
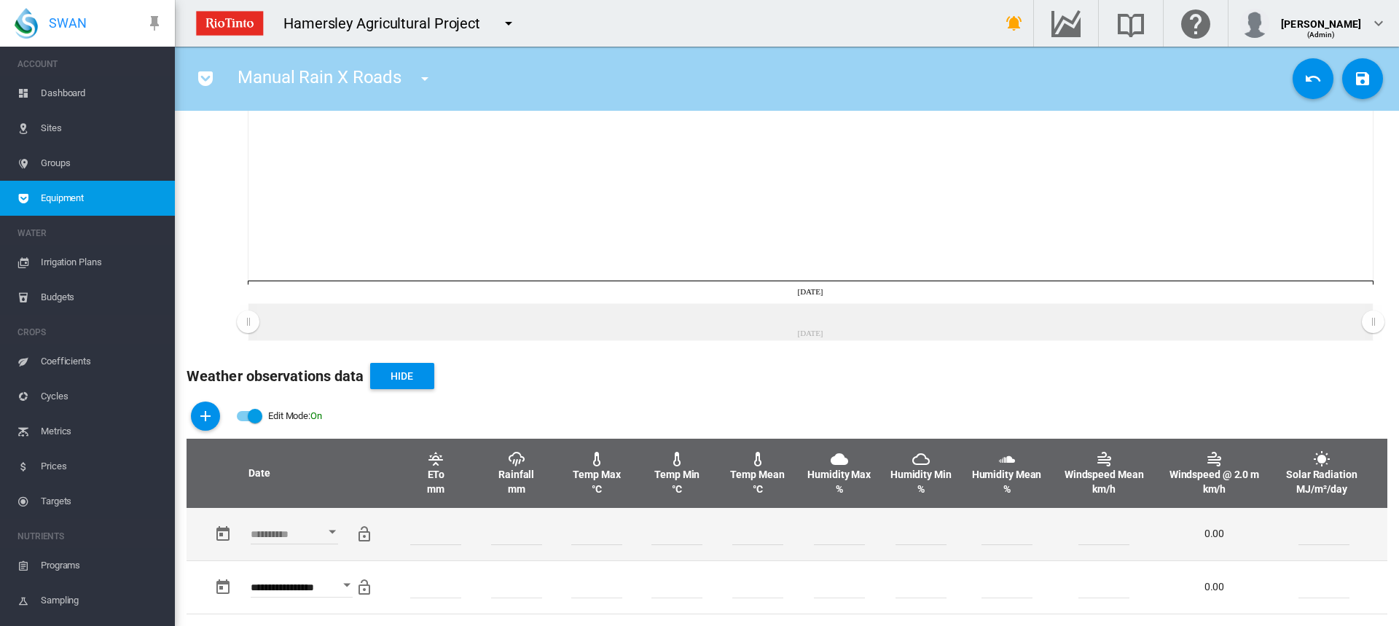
click at [335, 530] on div "Open calendar" at bounding box center [332, 532] width 7 height 4
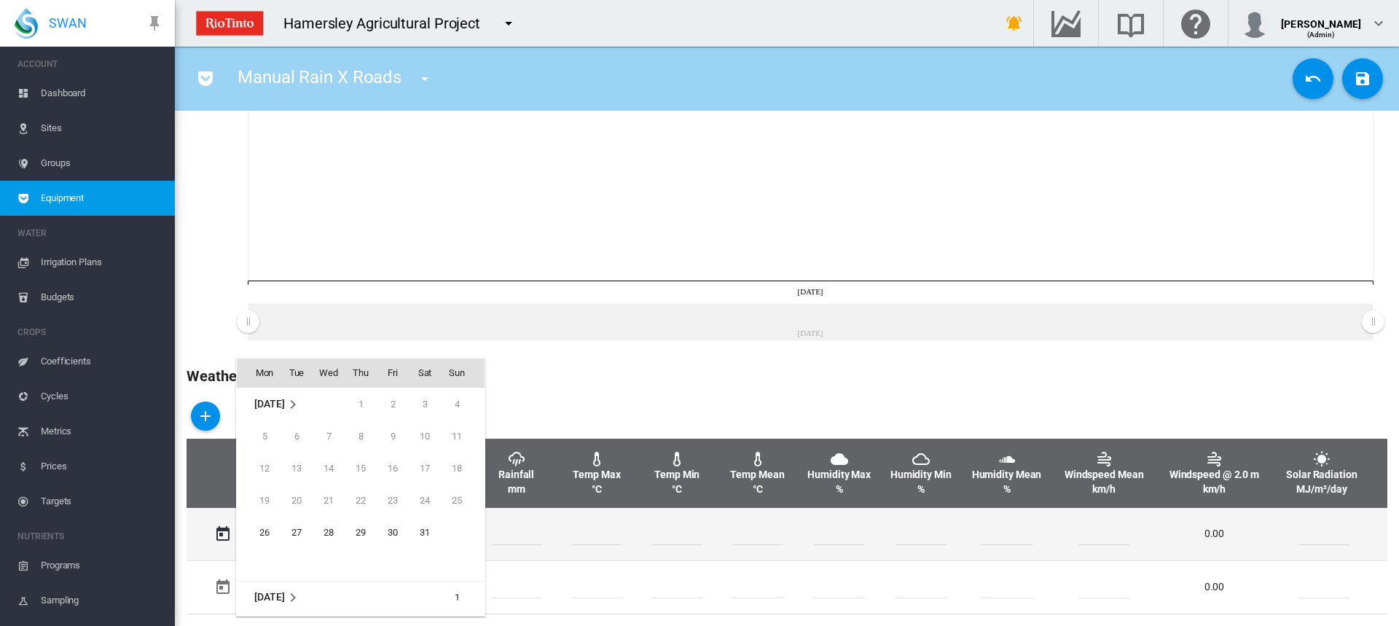
scroll to position [579, 0]
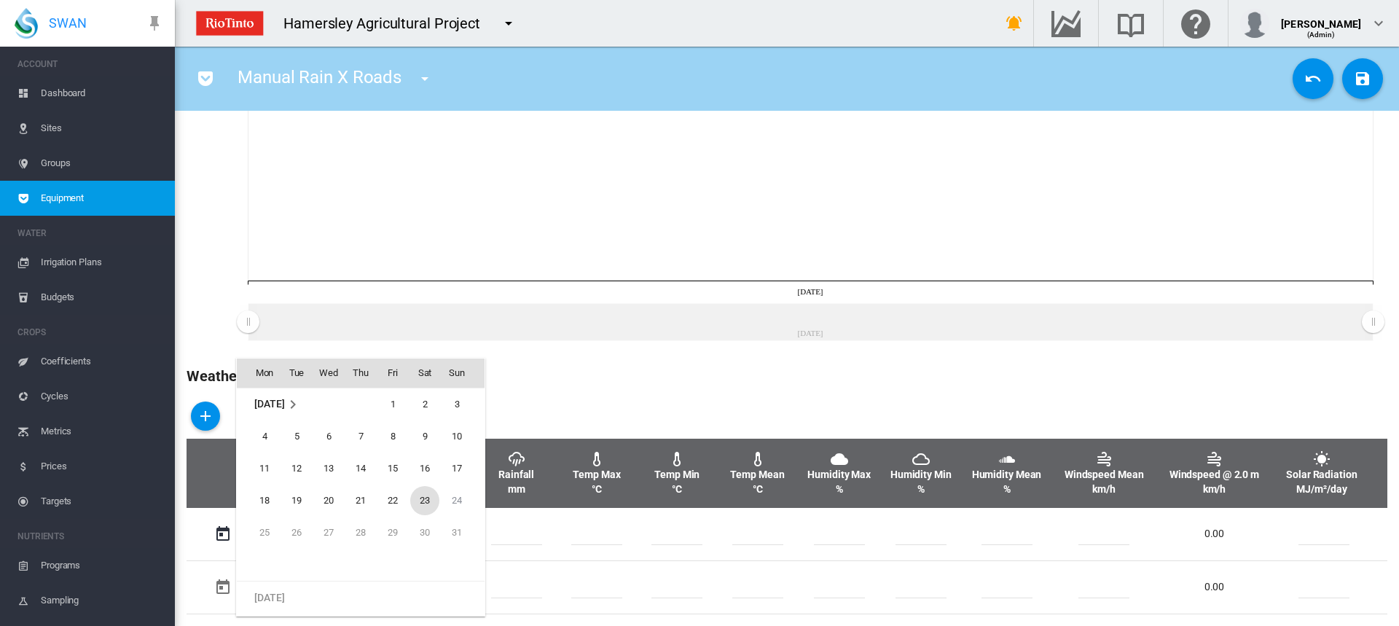
click at [425, 505] on span "23" at bounding box center [424, 500] width 29 height 29
type input "**********"
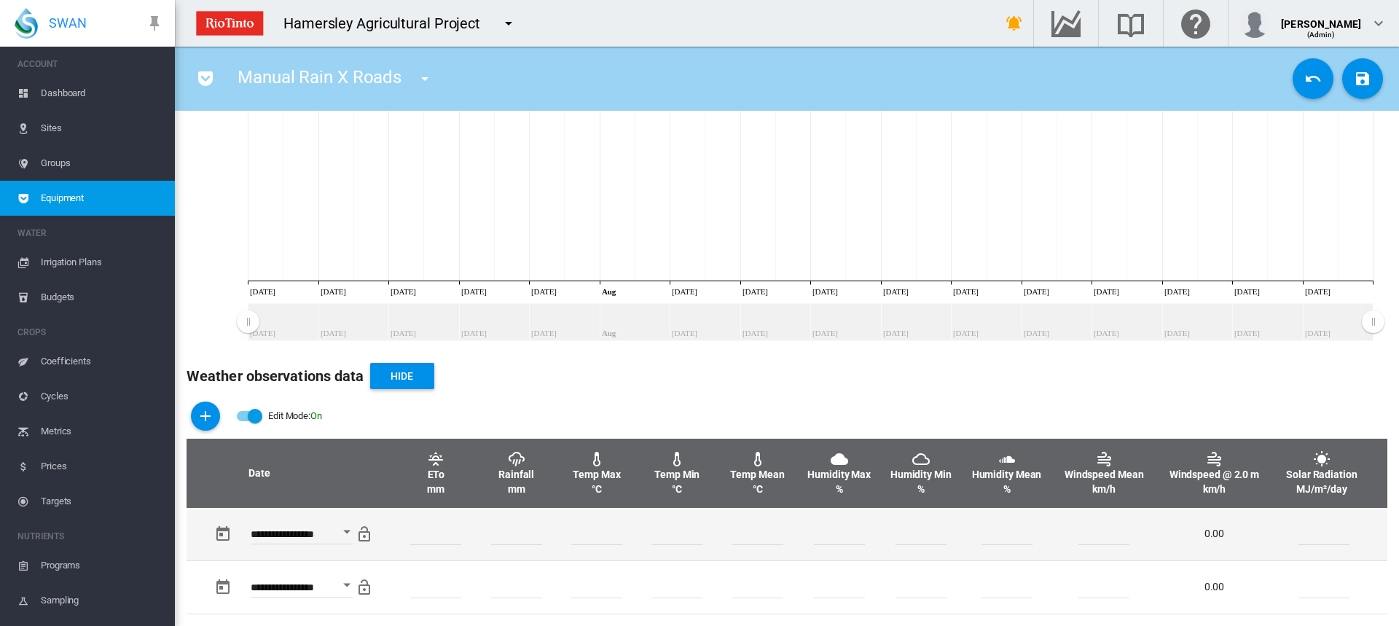
click at [516, 529] on input "number" at bounding box center [516, 534] width 51 height 22
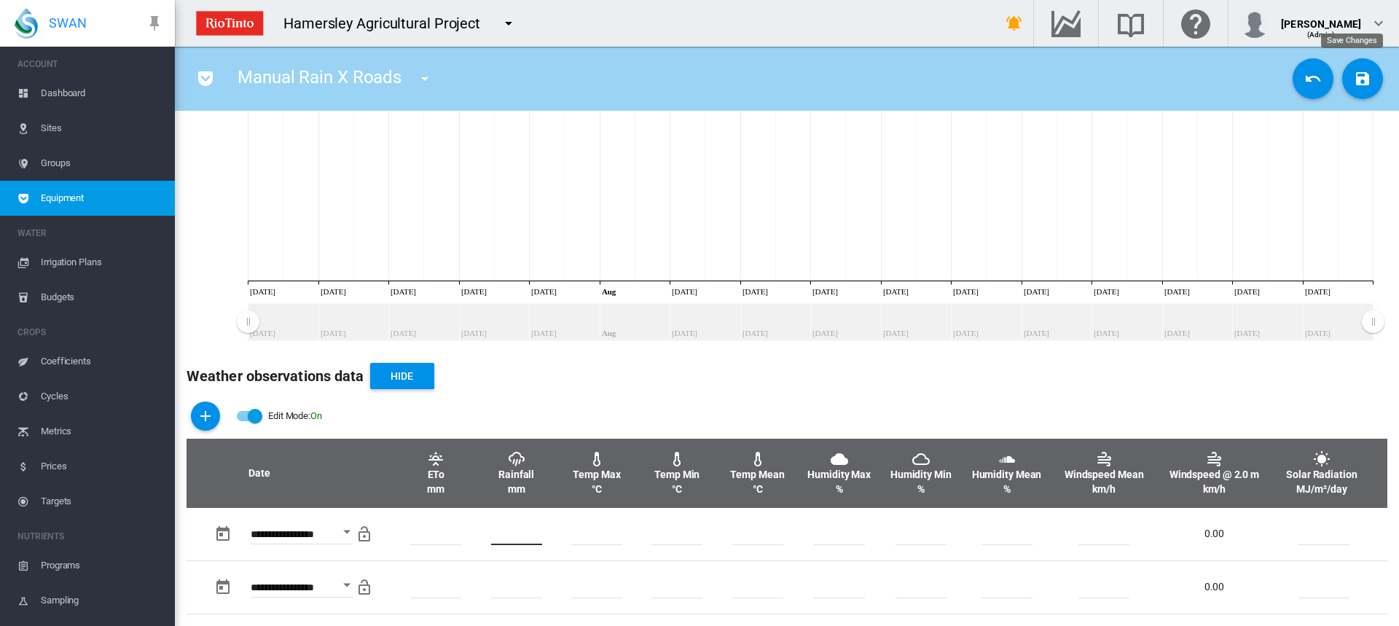
type input "**"
click at [1357, 77] on md-icon "icon-content-save" at bounding box center [1361, 78] width 17 height 17
click at [65, 262] on span "Irrigation Plans" at bounding box center [102, 262] width 122 height 35
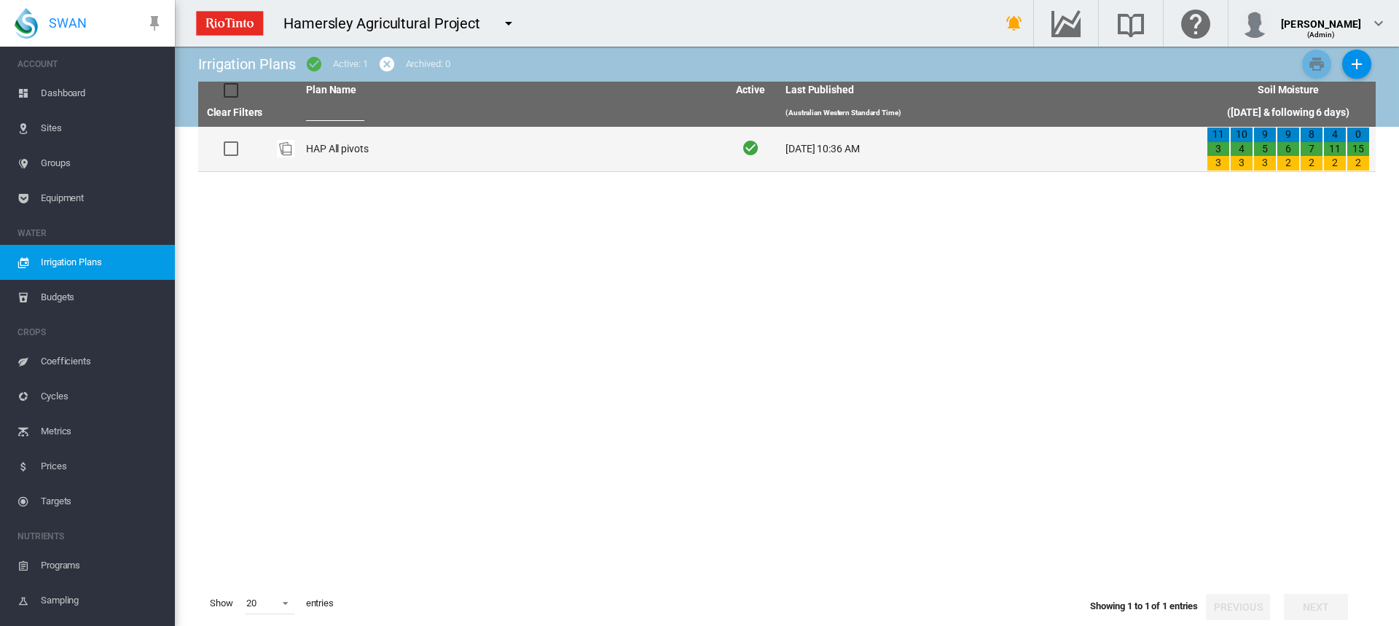
click at [320, 146] on td "HAP All pivots" at bounding box center [510, 149] width 421 height 44
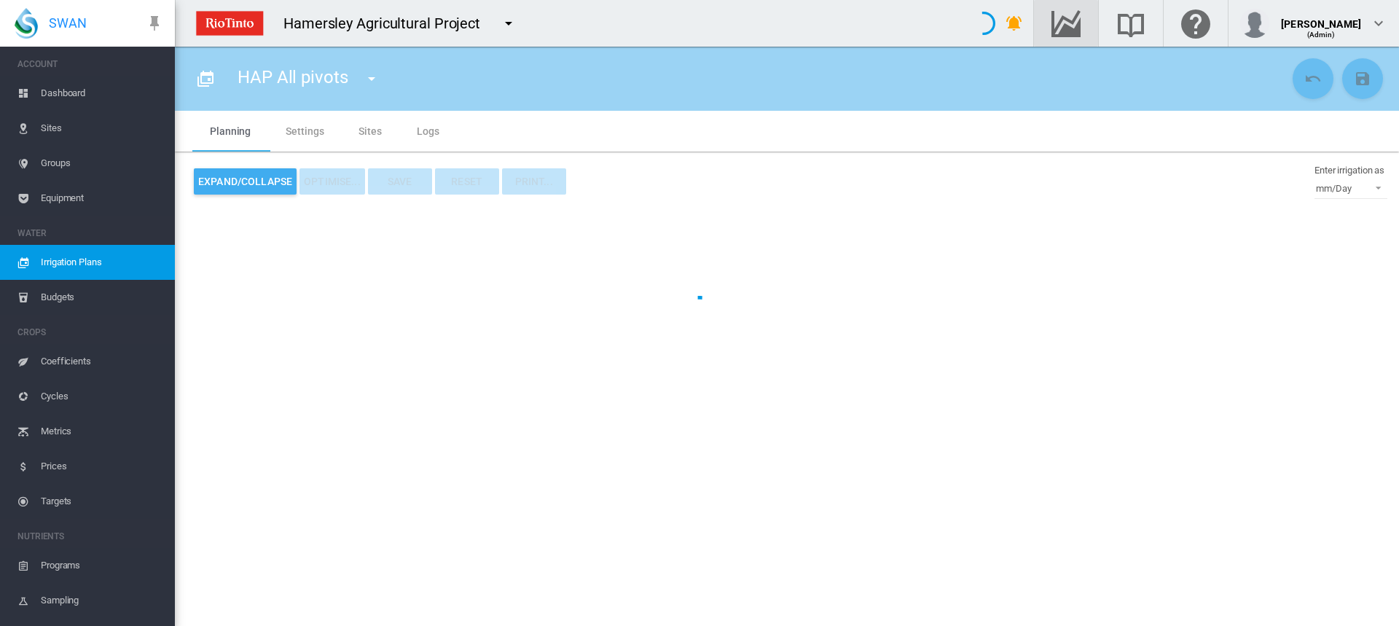
type input "**********"
type input "*"
type input "*****"
click at [1079, 15] on md-icon "Go to the Data Hub" at bounding box center [1065, 23] width 35 height 17
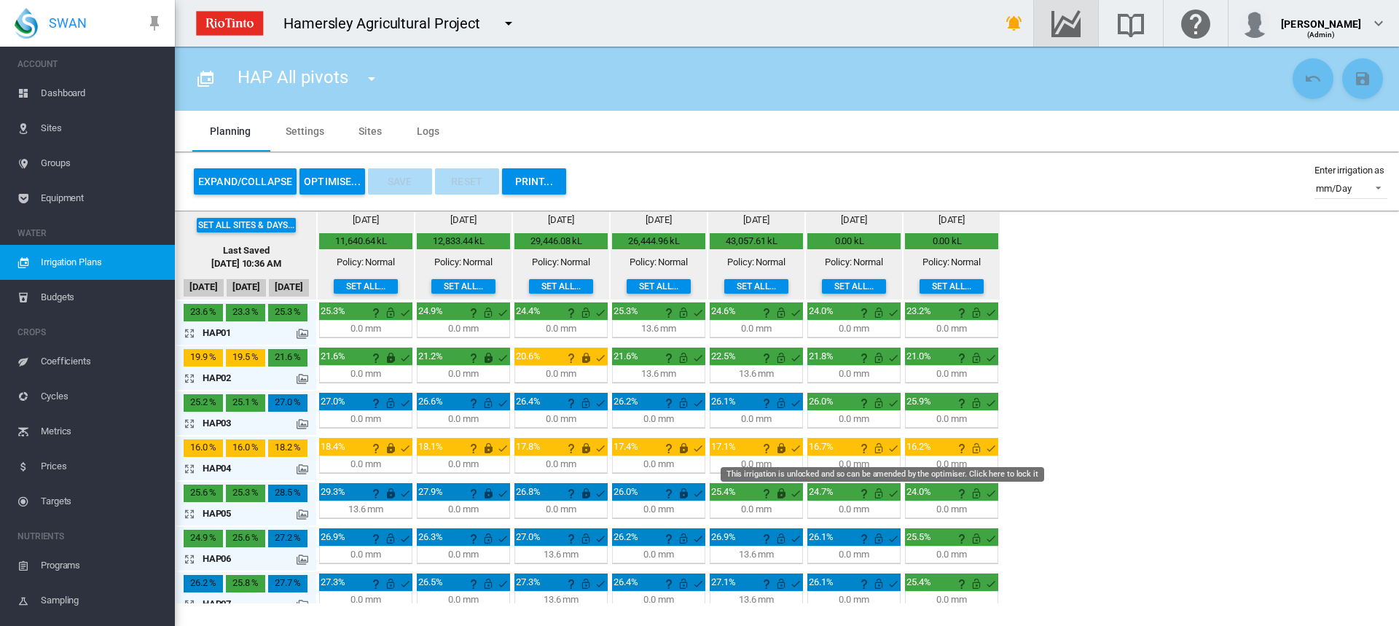
click at [876, 451] on md-icon "This irrigation is unlocked and so can be amended by the optimiser. Click here …" at bounding box center [878, 447] width 17 height 17
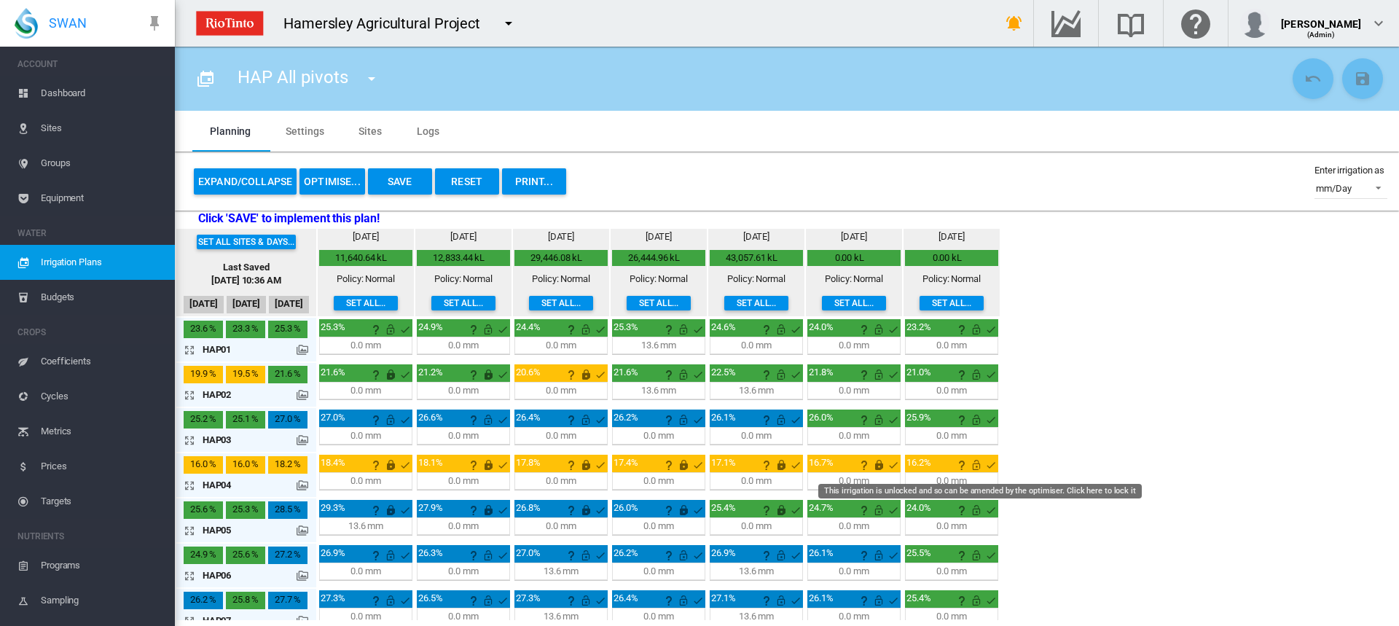
click at [977, 463] on md-icon "This irrigation is unlocked and so can be amended by the optimiser. Click here …" at bounding box center [975, 464] width 17 height 17
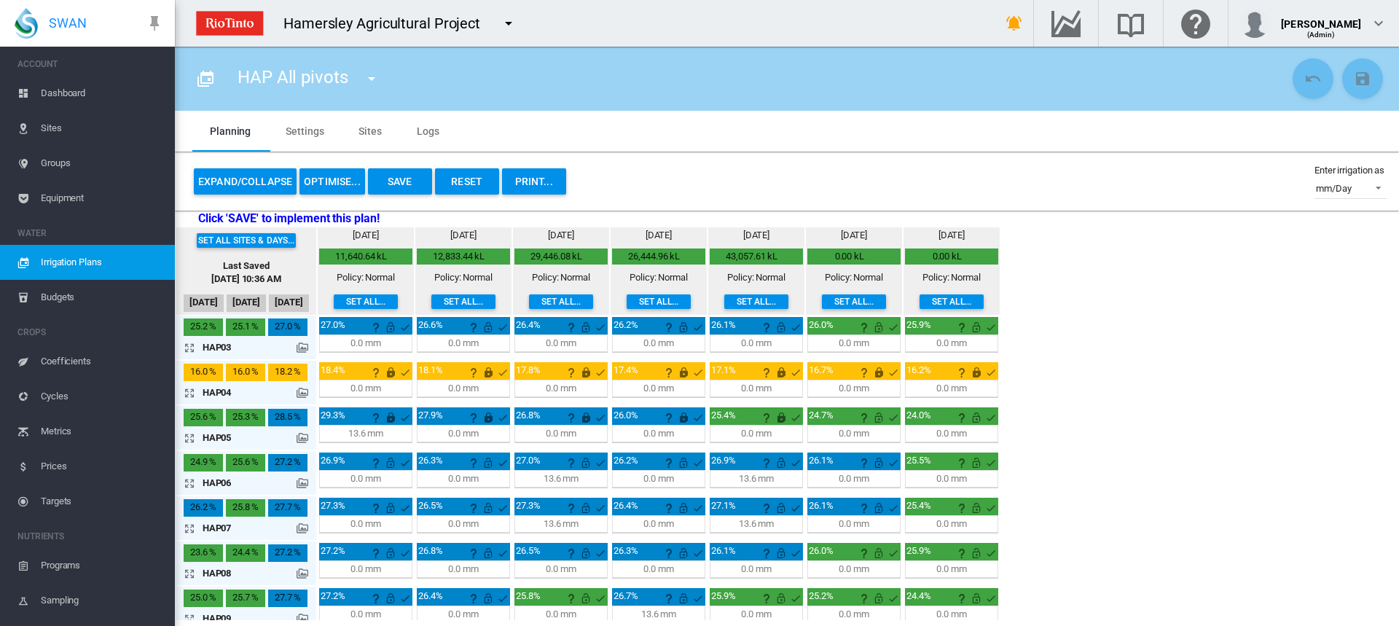
scroll to position [146, 0]
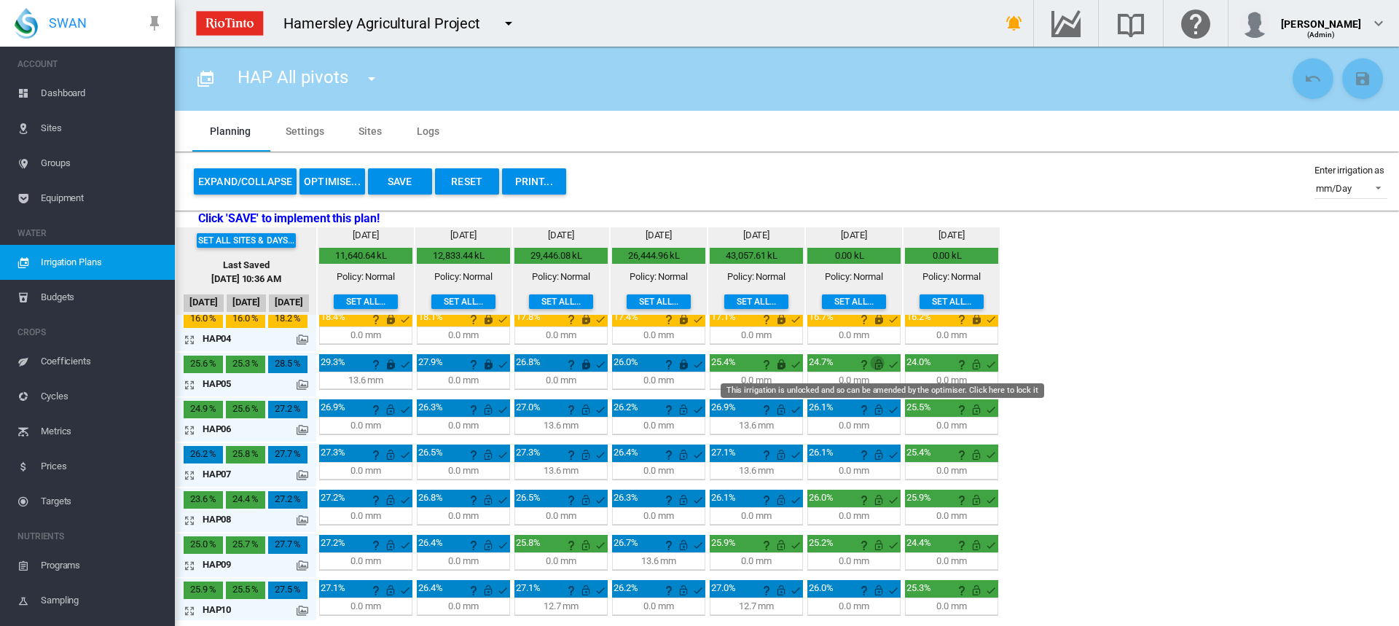
click at [876, 362] on md-icon "This irrigation is unlocked and so can be amended by the optimiser. Click here …" at bounding box center [878, 363] width 17 height 17
click at [973, 366] on md-icon "This irrigation is unlocked and so can be amended by the optimiser. Click here …" at bounding box center [975, 363] width 17 height 17
click at [192, 385] on md-icon "icon-arrow-expand" at bounding box center [192, 384] width 17 height 17
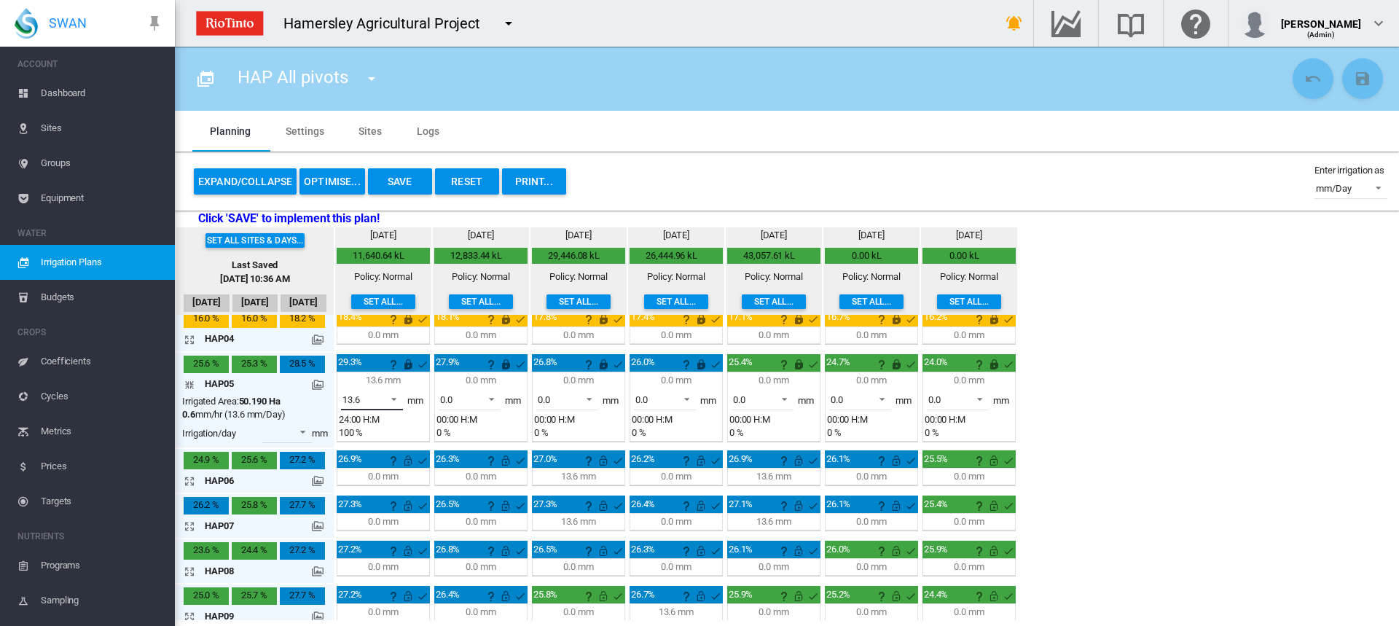
click at [394, 398] on span at bounding box center [389, 397] width 17 height 13
click at [369, 372] on md-option "0.0" at bounding box center [380, 364] width 99 height 35
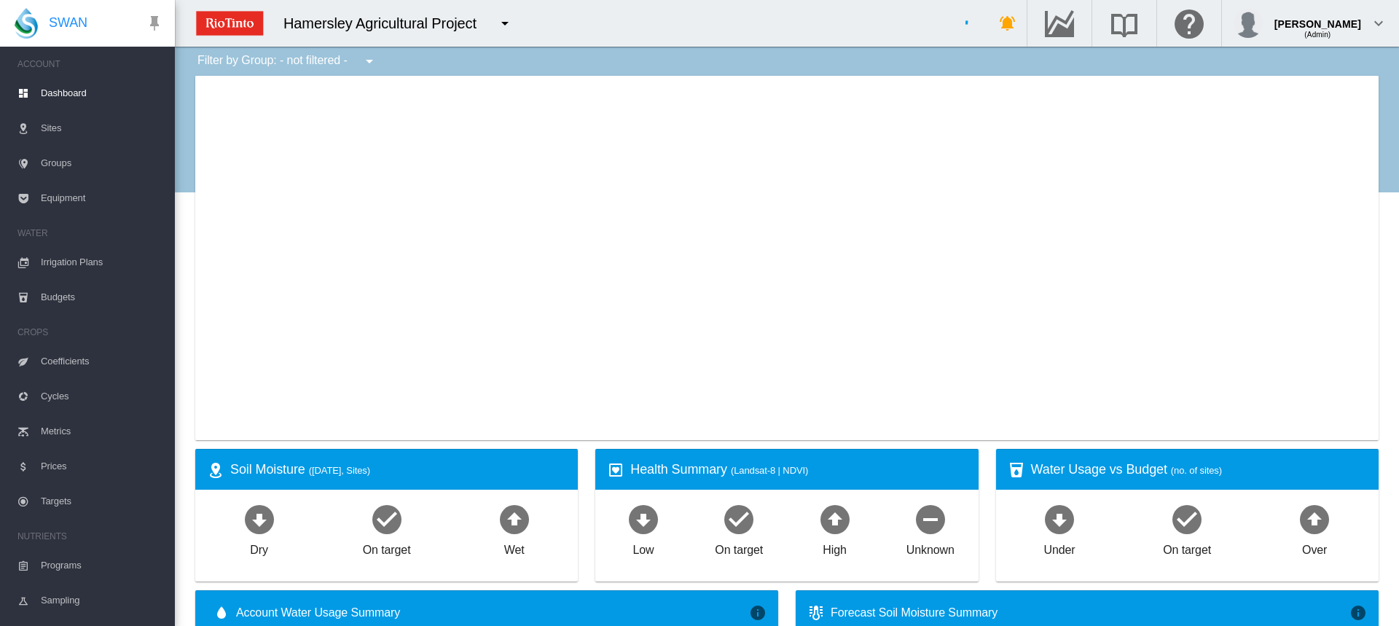
type input "**********"
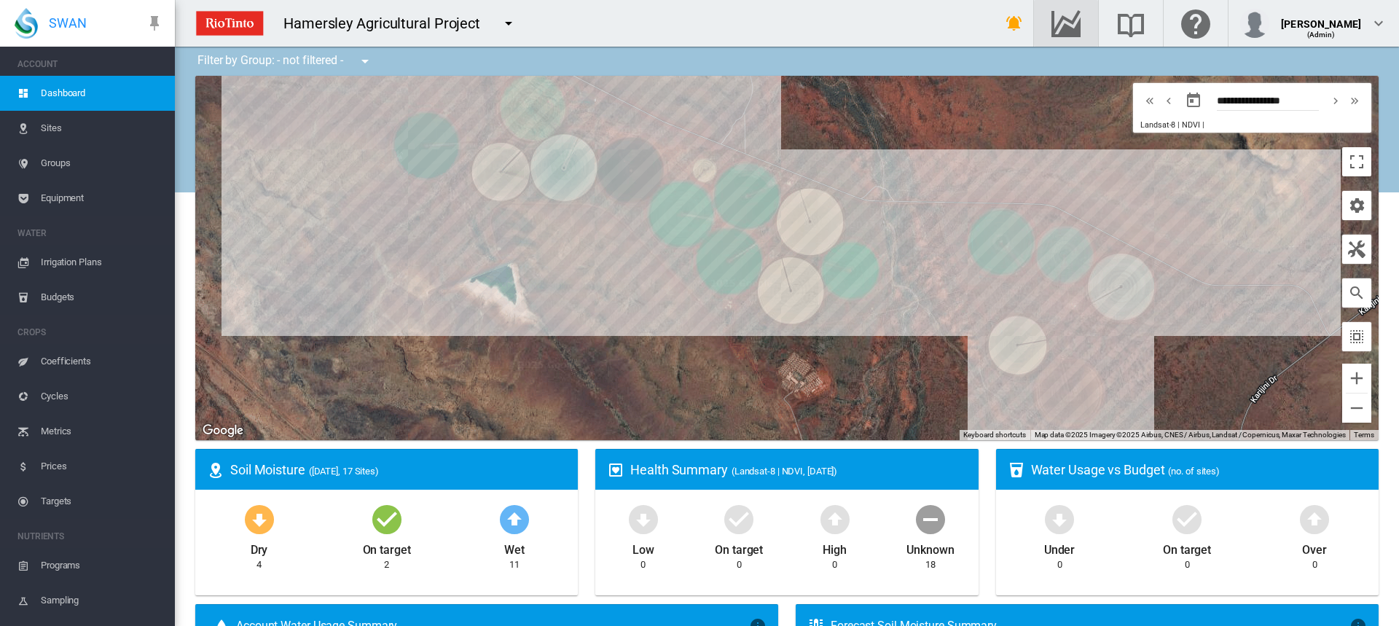
click at [1086, 18] on div "button" at bounding box center [1065, 23] width 41 height 17
click at [74, 265] on span "Irrigation Plans" at bounding box center [102, 262] width 122 height 35
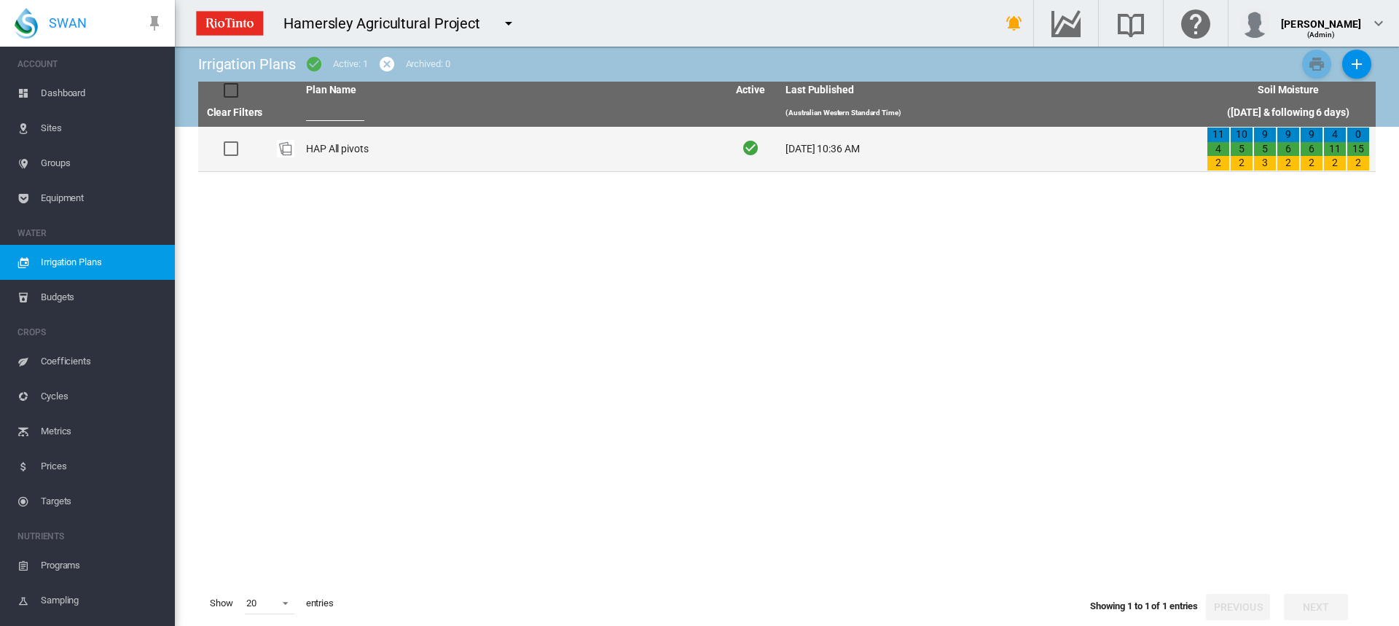
click at [333, 150] on td "HAP All pivots" at bounding box center [510, 149] width 421 height 44
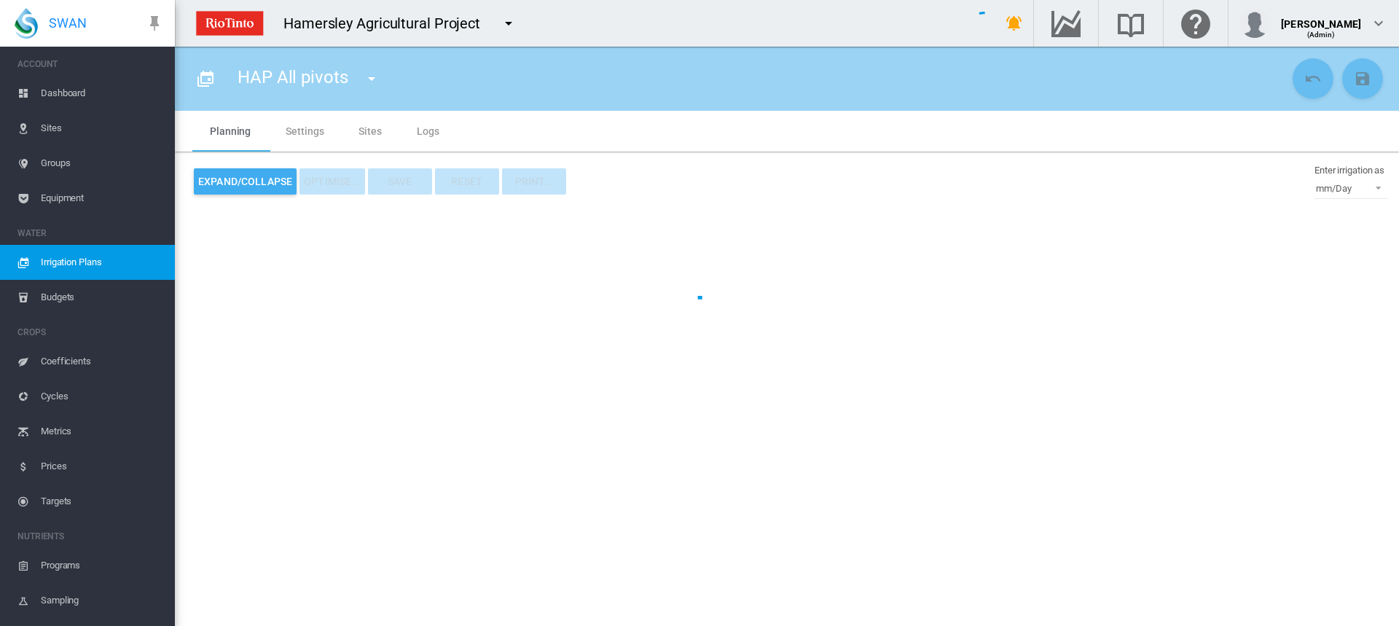
type input "**********"
type input "*"
type input "*****"
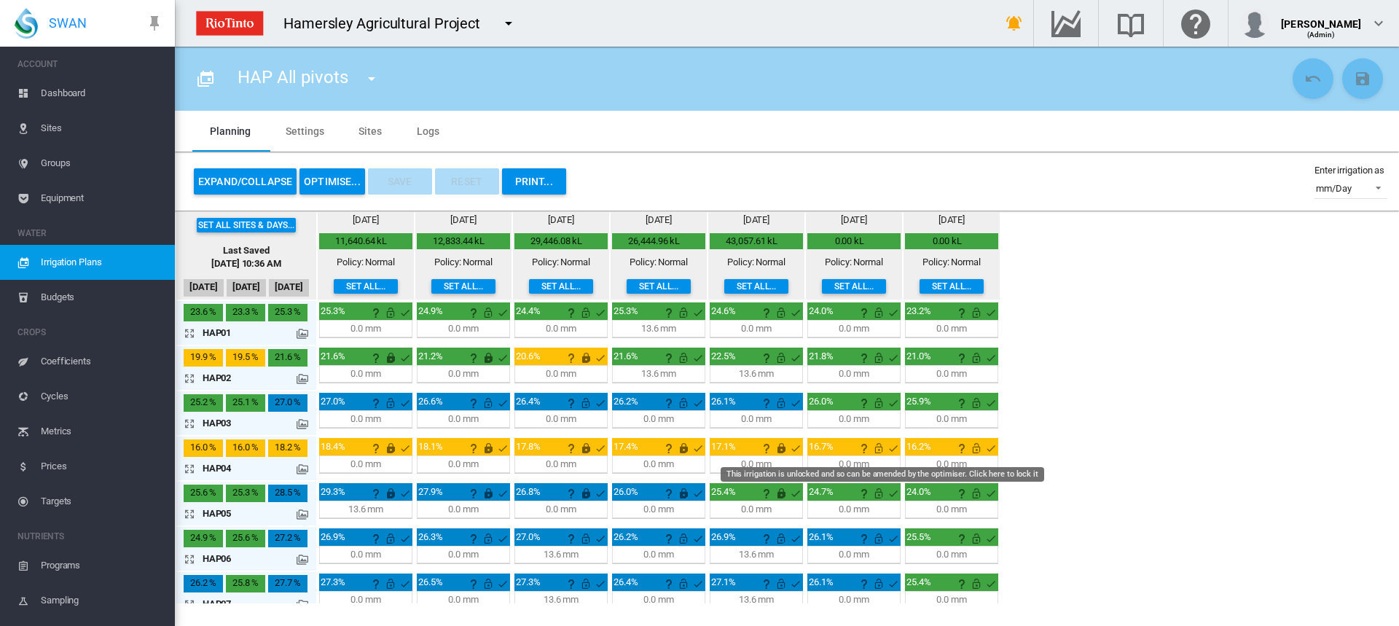
click at [874, 447] on md-icon "This irrigation is unlocked and so can be amended by the optimiser. Click here …" at bounding box center [878, 447] width 17 height 17
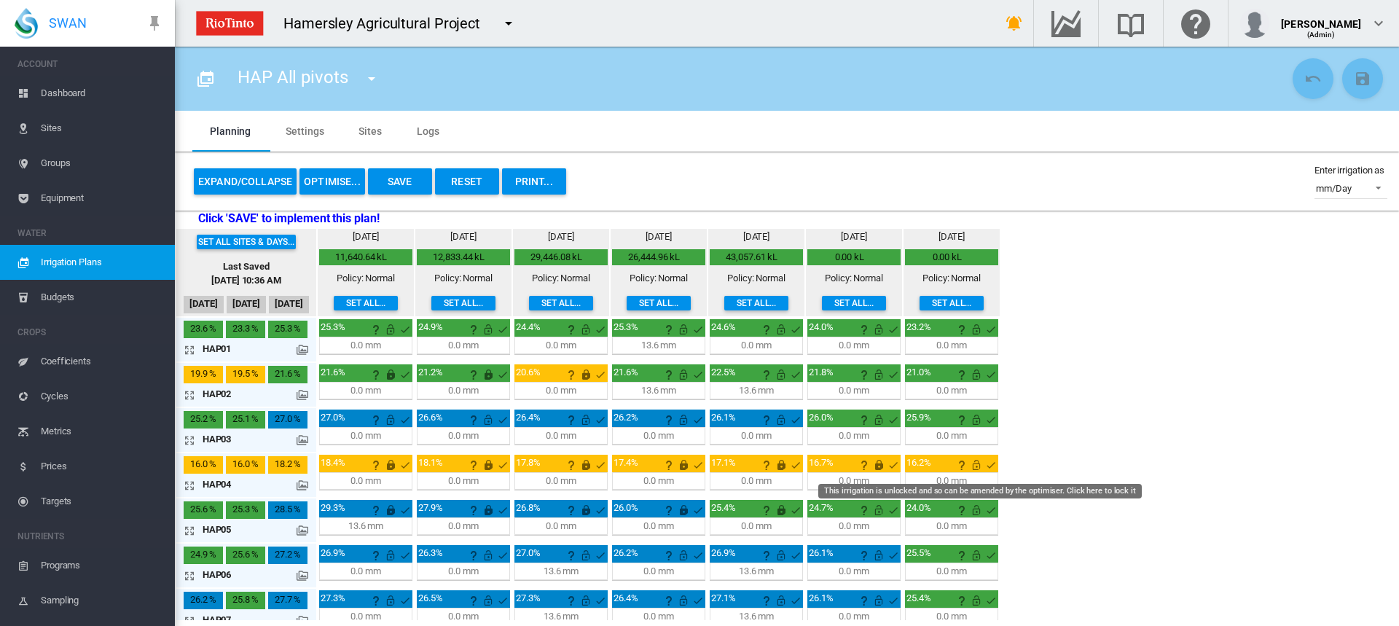
drag, startPoint x: 977, startPoint y: 463, endPoint x: 563, endPoint y: 469, distance: 413.8
click at [976, 463] on md-icon "This irrigation is unlocked and so can be amended by the optimiser. Click here …" at bounding box center [975, 464] width 17 height 17
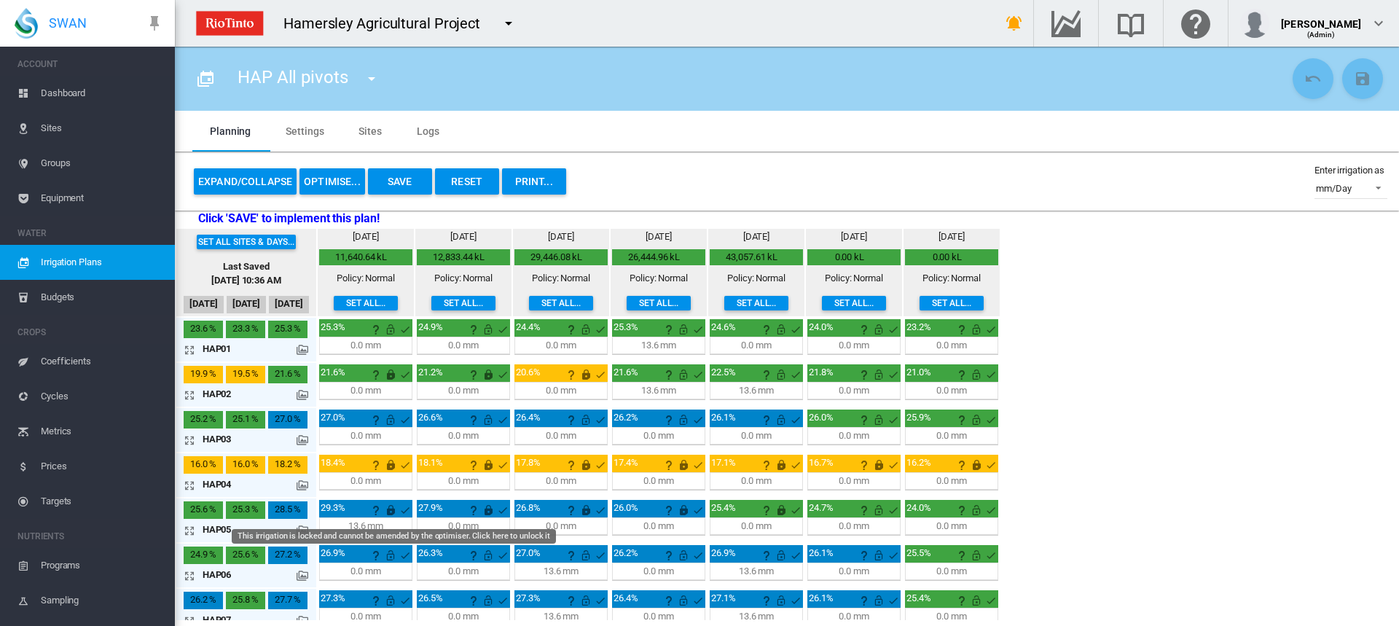
click at [390, 510] on md-icon "This irrigation is locked and cannot be amended by the optimiser. Click here to…" at bounding box center [390, 509] width 17 height 17
click at [193, 350] on md-icon "icon-arrow-expand" at bounding box center [192, 349] width 17 height 17
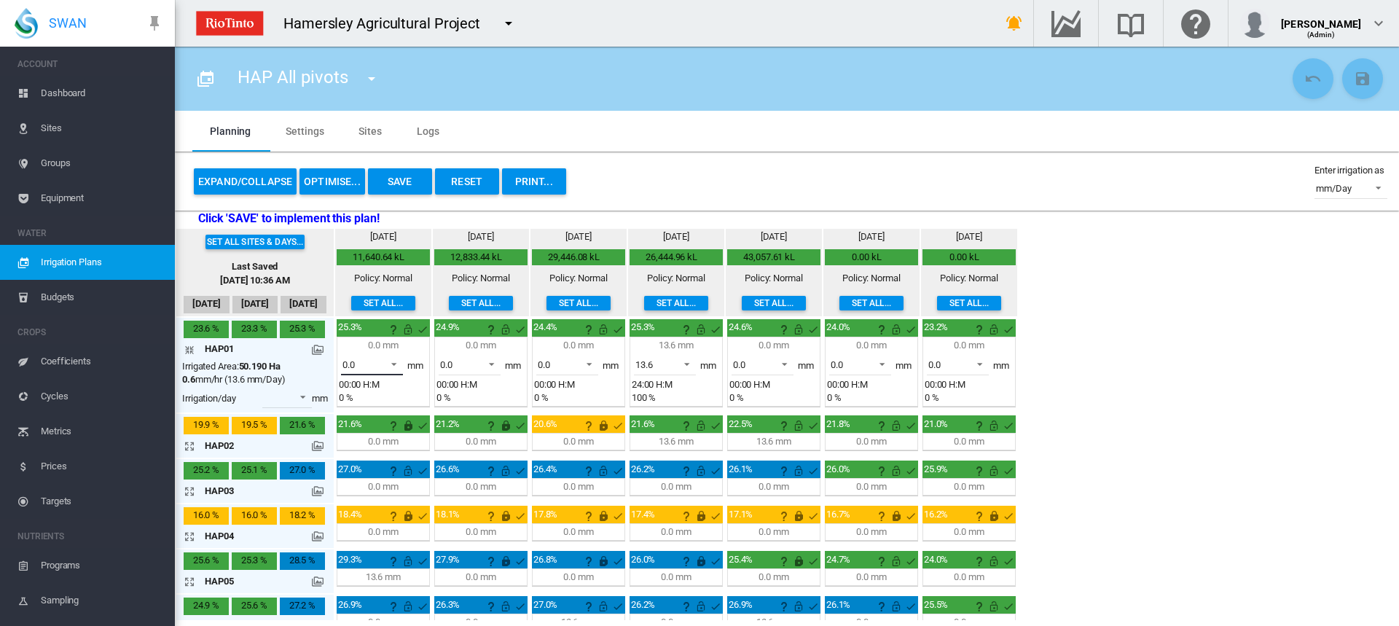
click at [393, 363] on span at bounding box center [389, 362] width 17 height 13
click at [372, 391] on md-option "13.6" at bounding box center [380, 399] width 99 height 35
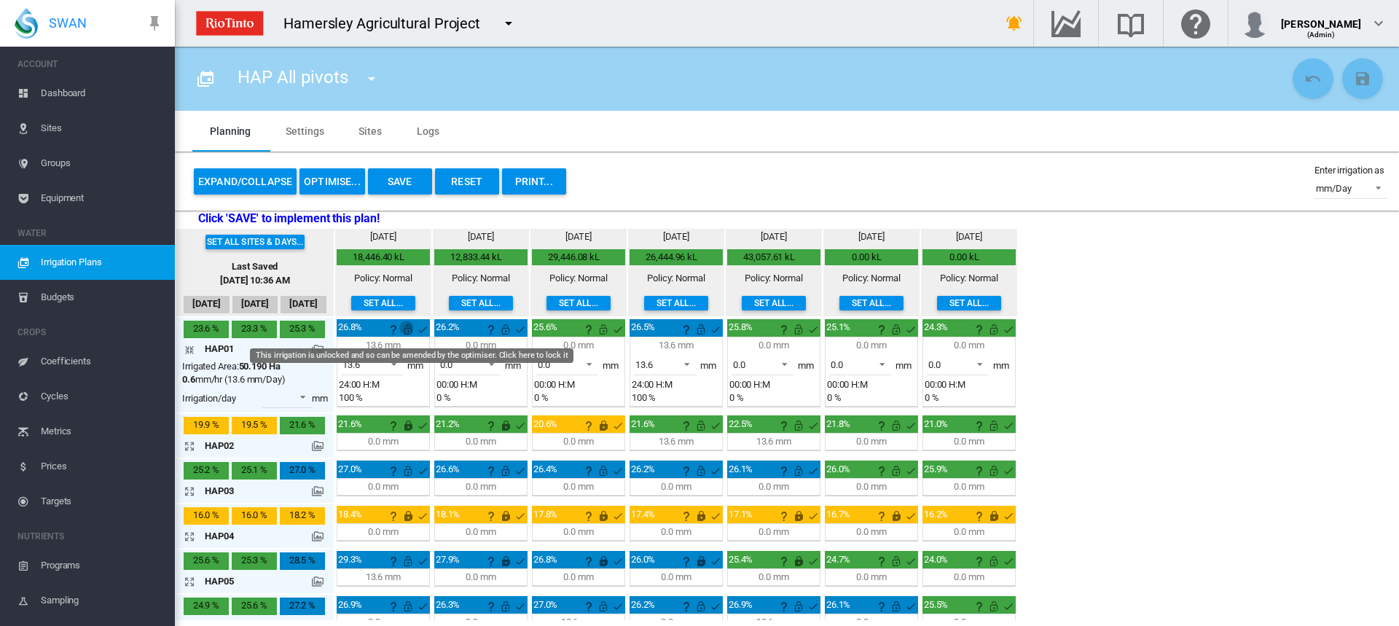
click at [406, 332] on md-icon "This irrigation is unlocked and so can be amended by the optimiser. Click here …" at bounding box center [407, 329] width 17 height 17
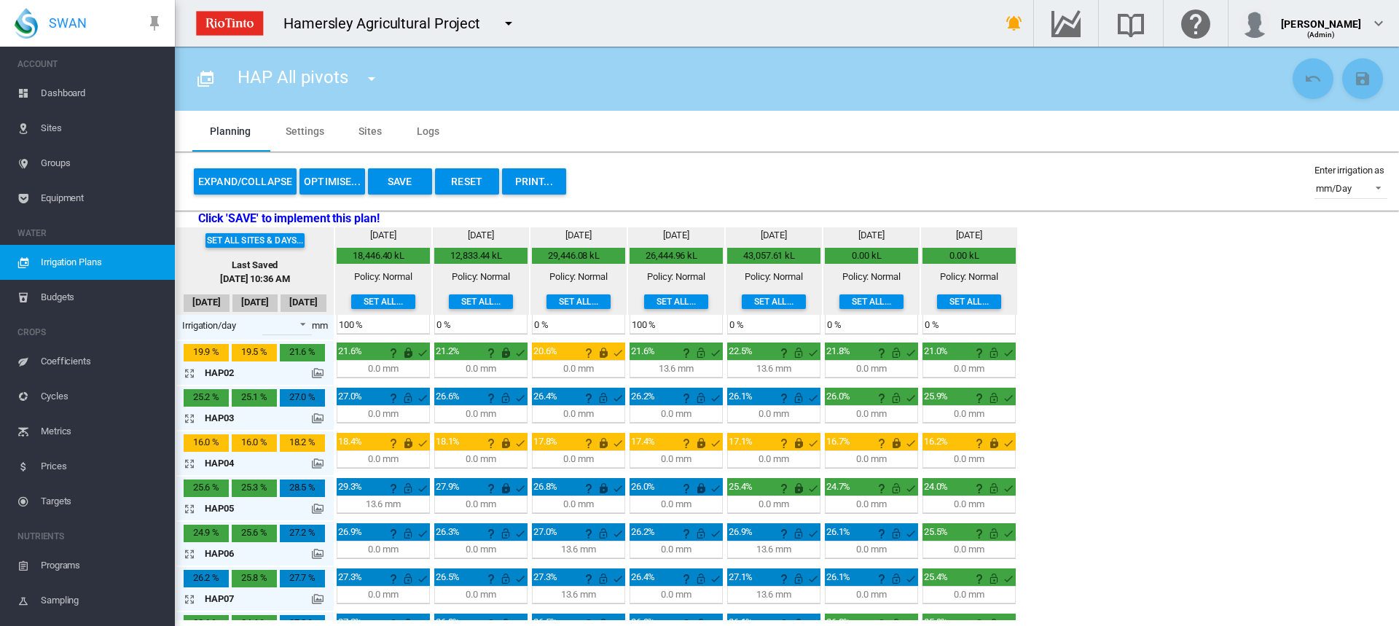
scroll to position [146, 0]
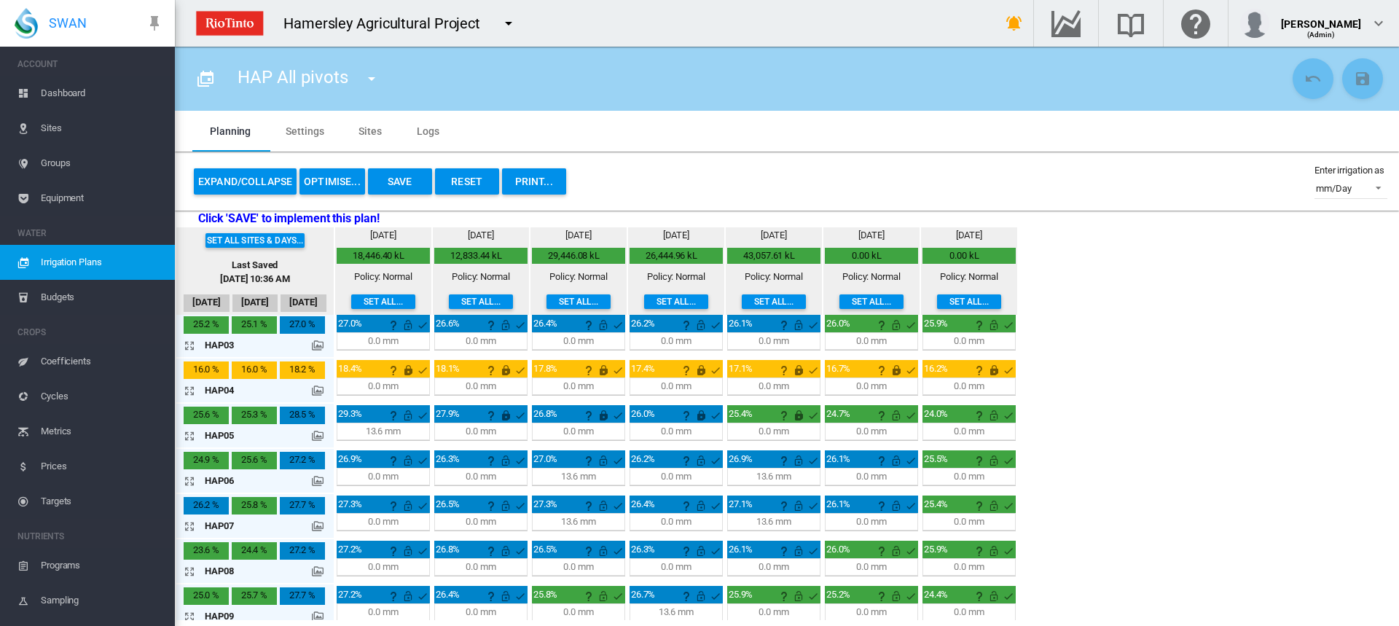
click at [192, 434] on md-icon "icon-arrow-expand" at bounding box center [192, 435] width 17 height 17
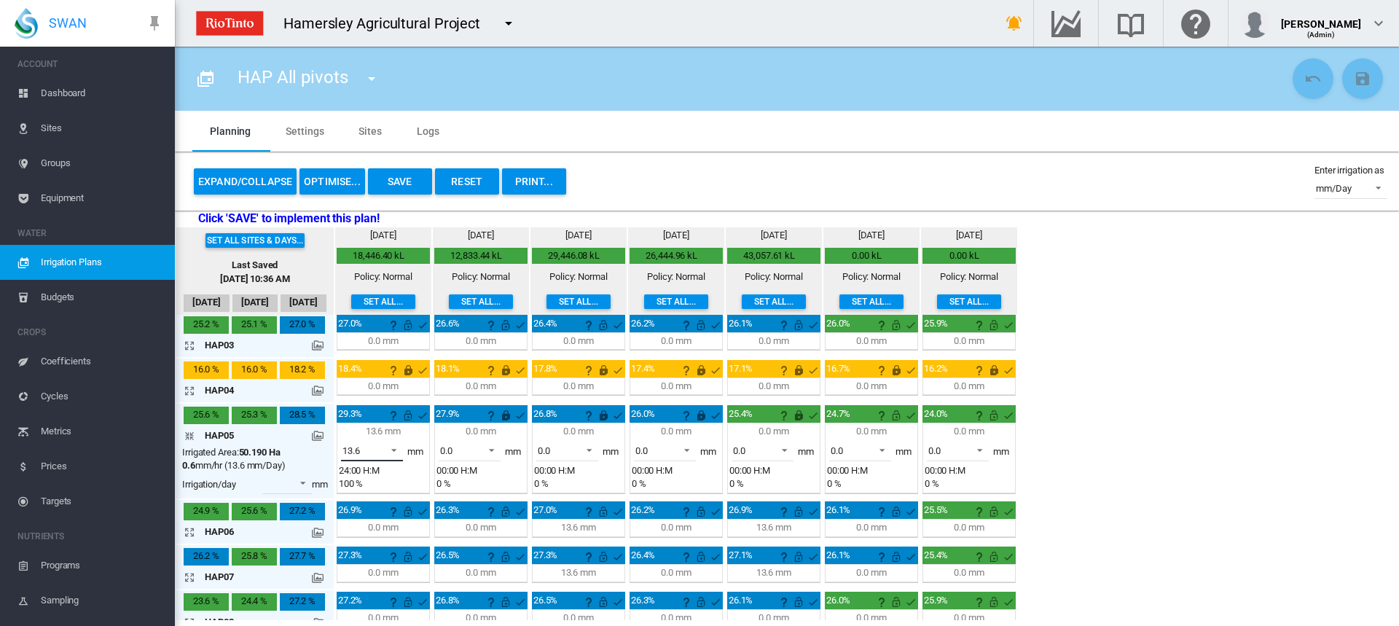
click at [393, 448] on span at bounding box center [389, 448] width 17 height 13
click at [372, 423] on md-option "0.0" at bounding box center [380, 415] width 99 height 35
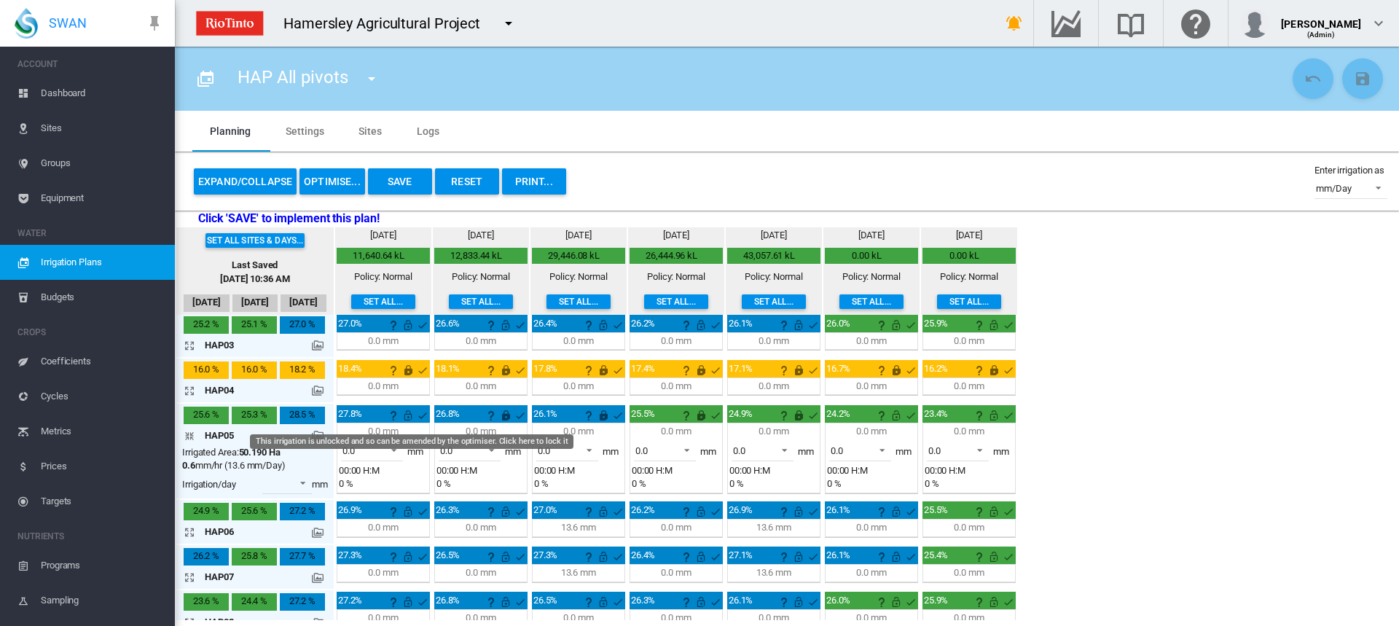
click at [407, 418] on md-icon "This irrigation is unlocked and so can be amended by the optimiser. Click here …" at bounding box center [407, 414] width 17 height 17
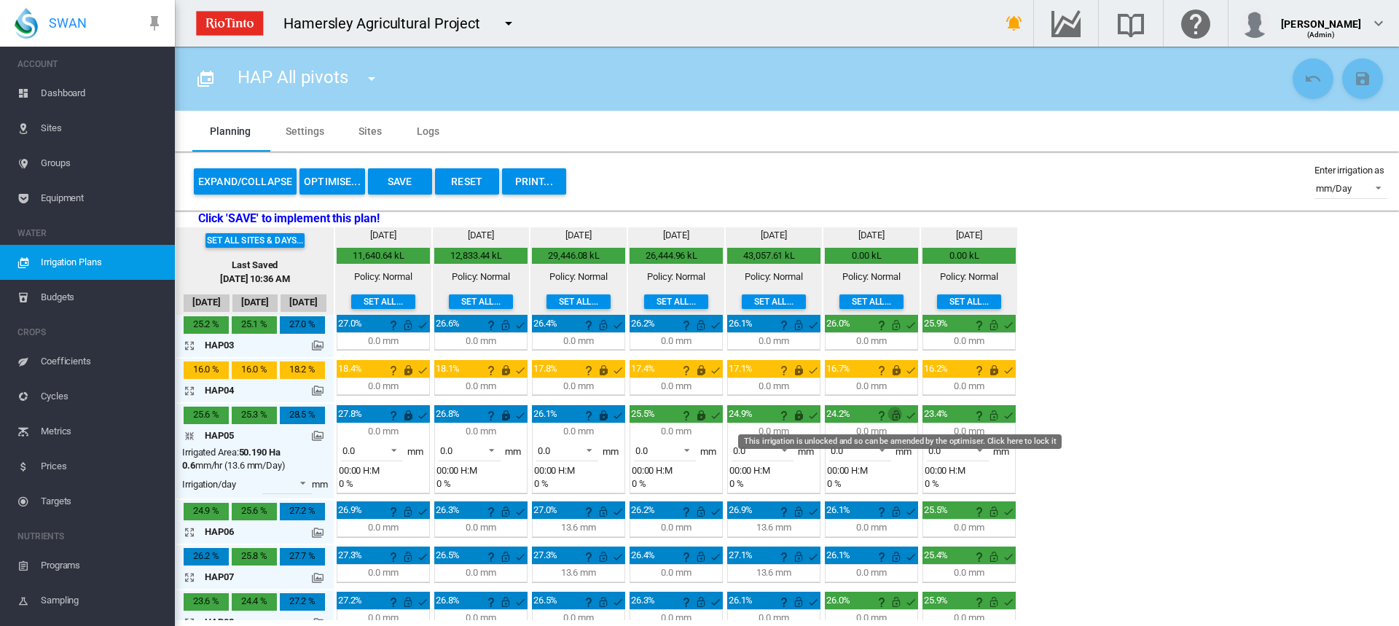
click at [899, 416] on md-icon "This irrigation is unlocked and so can be amended by the optimiser. Click here …" at bounding box center [895, 414] width 17 height 17
click at [1001, 416] on md-icon "This is normally a water-on day for this site" at bounding box center [1007, 414] width 17 height 17
click at [997, 416] on md-icon "This irrigation is unlocked and so can be amended by the optimiser. Click here …" at bounding box center [993, 414] width 17 height 17
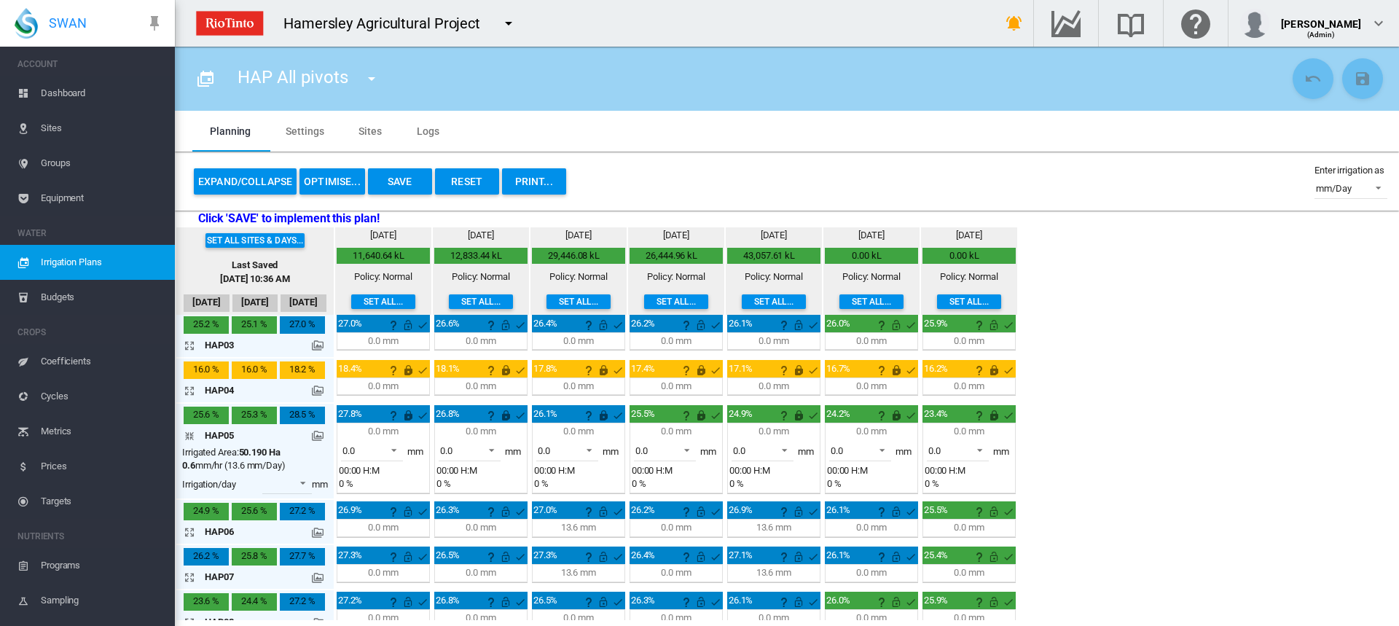
scroll to position [219, 0]
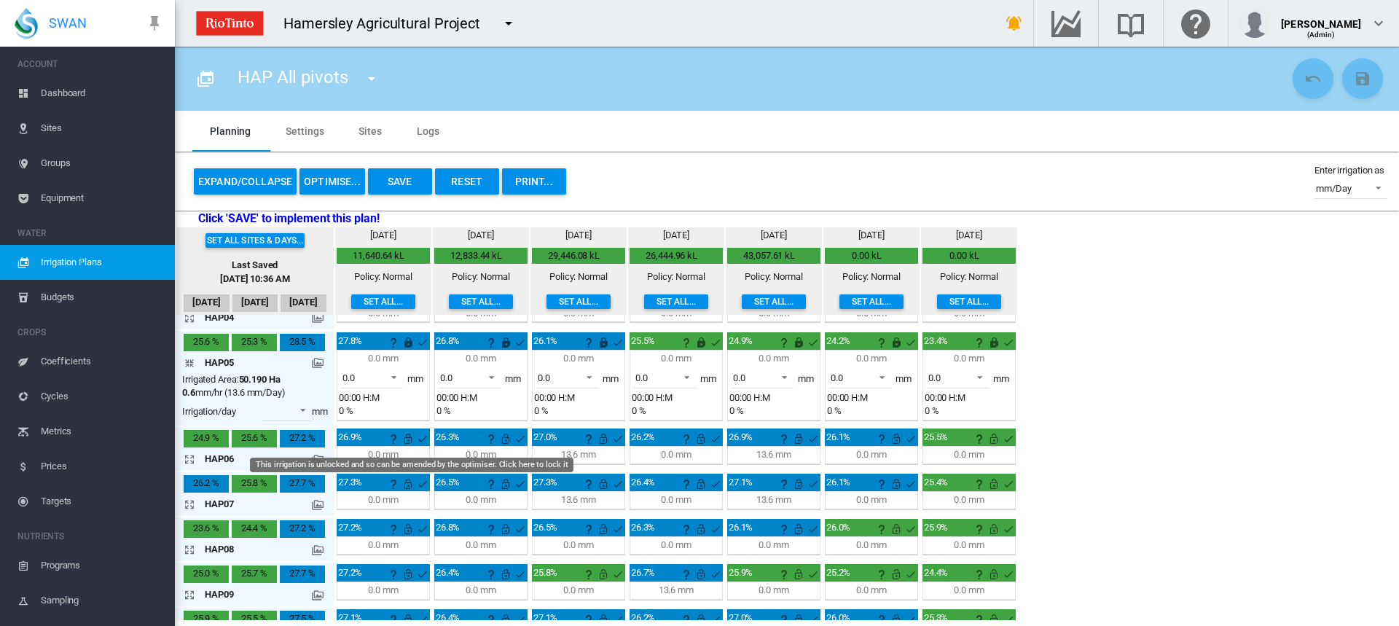
click at [409, 436] on md-icon "This irrigation is unlocked and so can be amended by the optimiser. Click here …" at bounding box center [407, 438] width 17 height 17
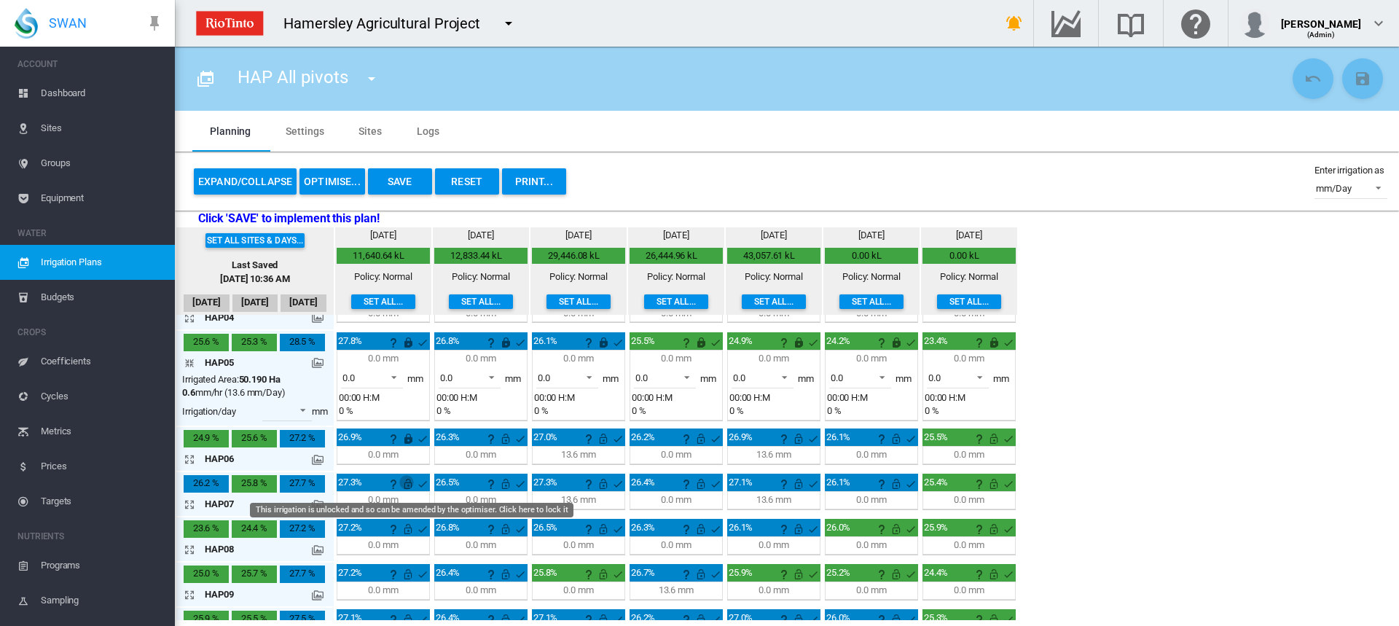
click at [406, 487] on md-icon "This irrigation is unlocked and so can be amended by the optimiser. Click here …" at bounding box center [407, 483] width 17 height 17
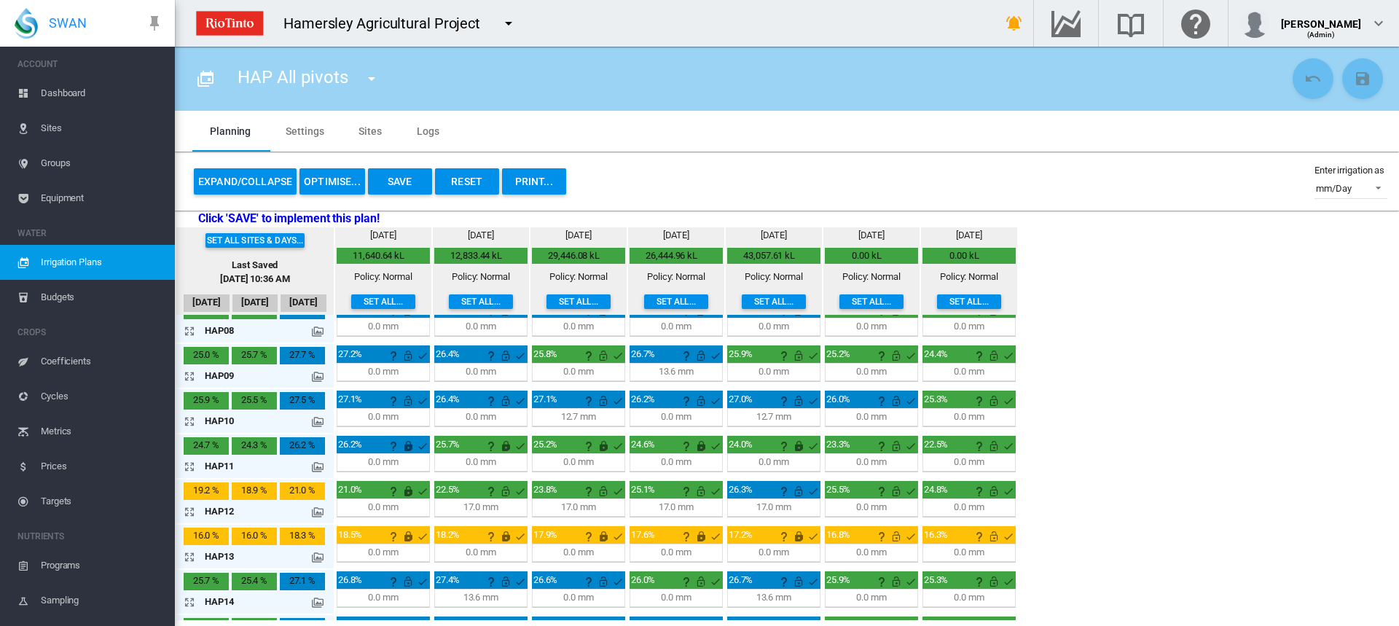
scroll to position [364, 0]
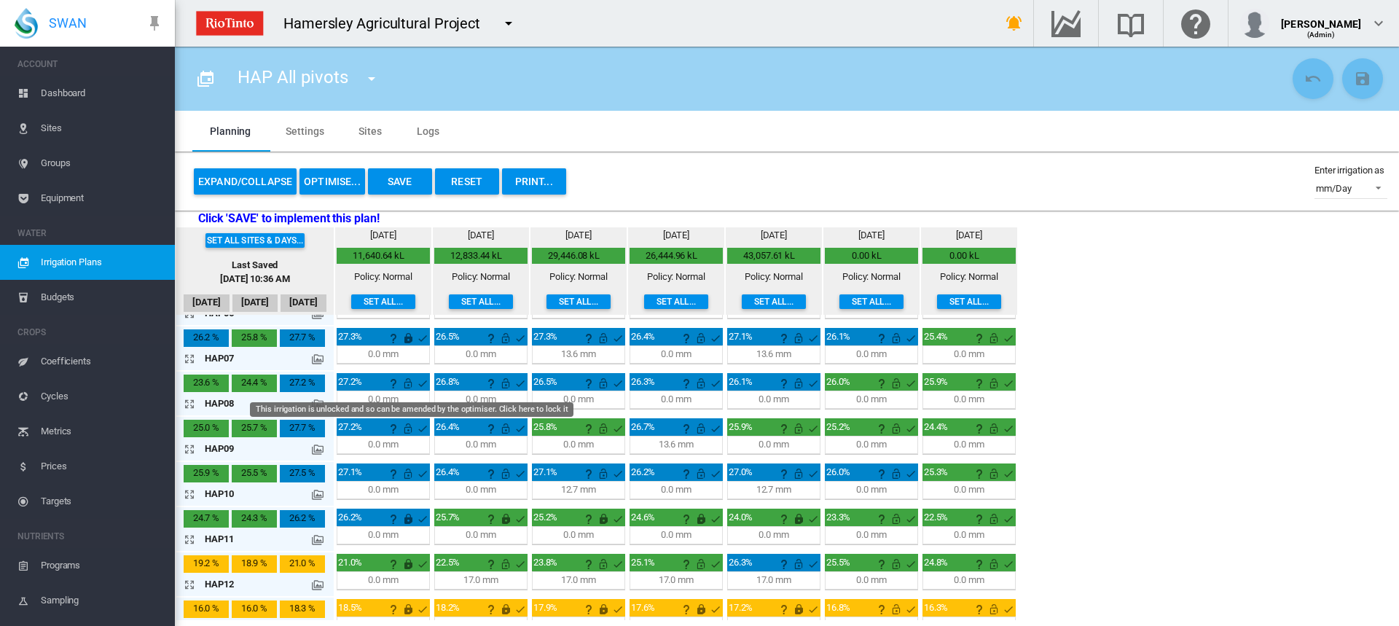
click at [407, 389] on md-icon "This irrigation is unlocked and so can be amended by the optimiser. Click here …" at bounding box center [407, 382] width 17 height 17
click at [410, 429] on md-icon "This irrigation is unlocked and so can be amended by the optimiser. Click here …" at bounding box center [407, 428] width 17 height 17
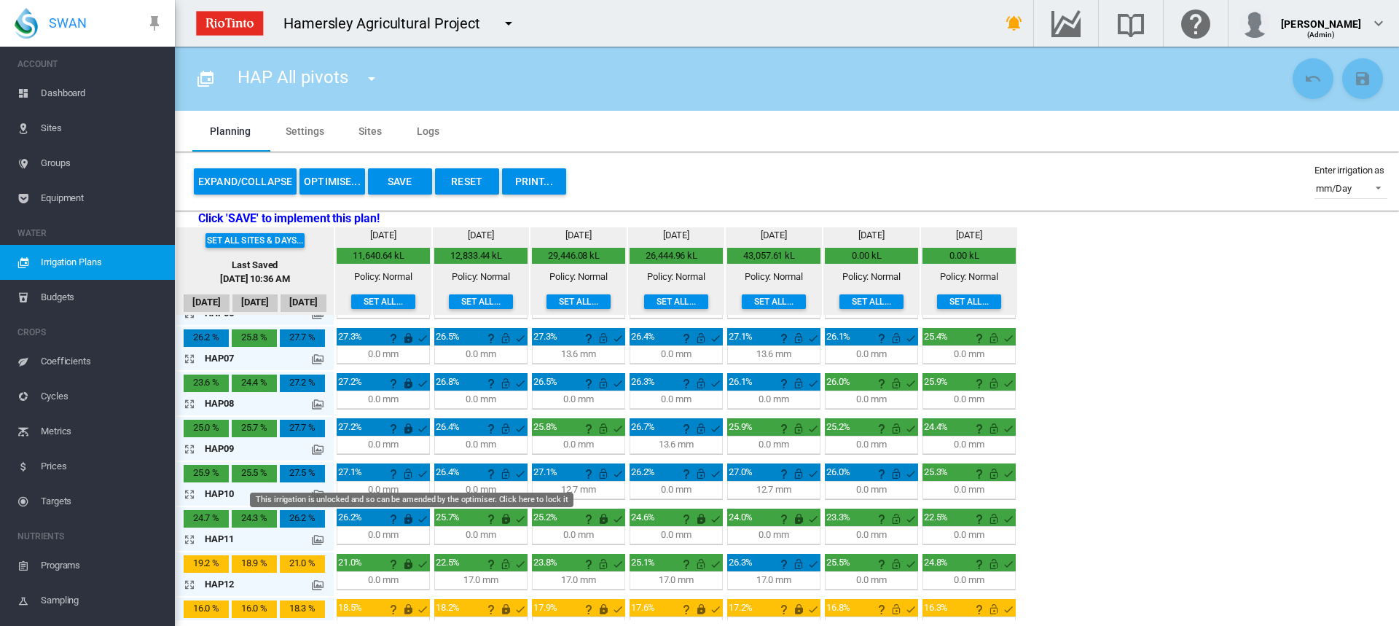
click at [408, 478] on md-icon "This irrigation is unlocked and so can be amended by the optimiser. Click here …" at bounding box center [407, 473] width 17 height 17
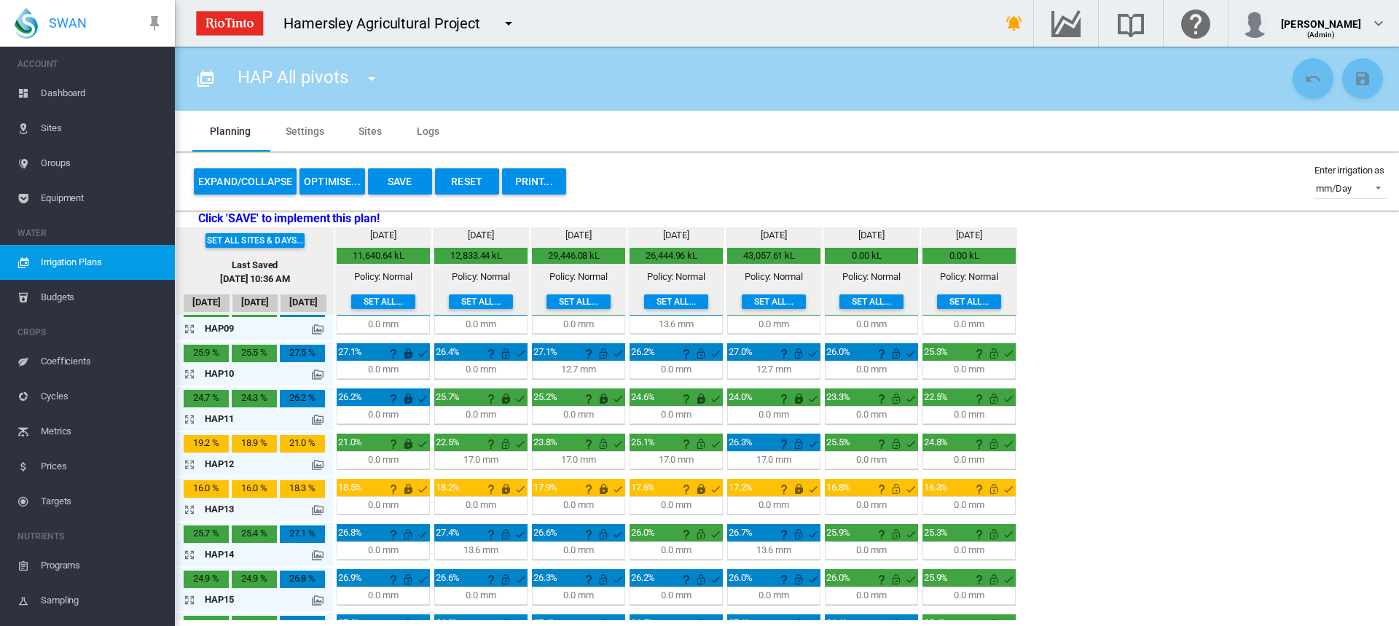
scroll to position [510, 0]
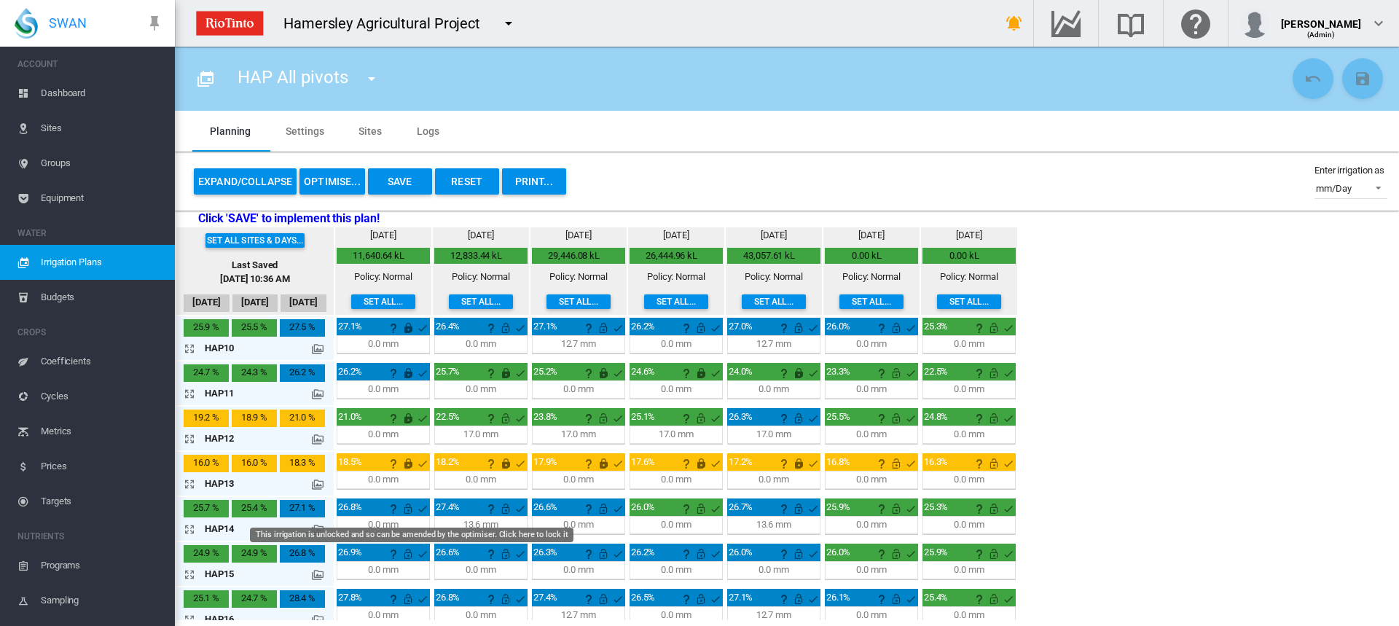
click at [410, 512] on md-icon "This irrigation is unlocked and so can be amended by the optimiser. Click here …" at bounding box center [407, 508] width 17 height 17
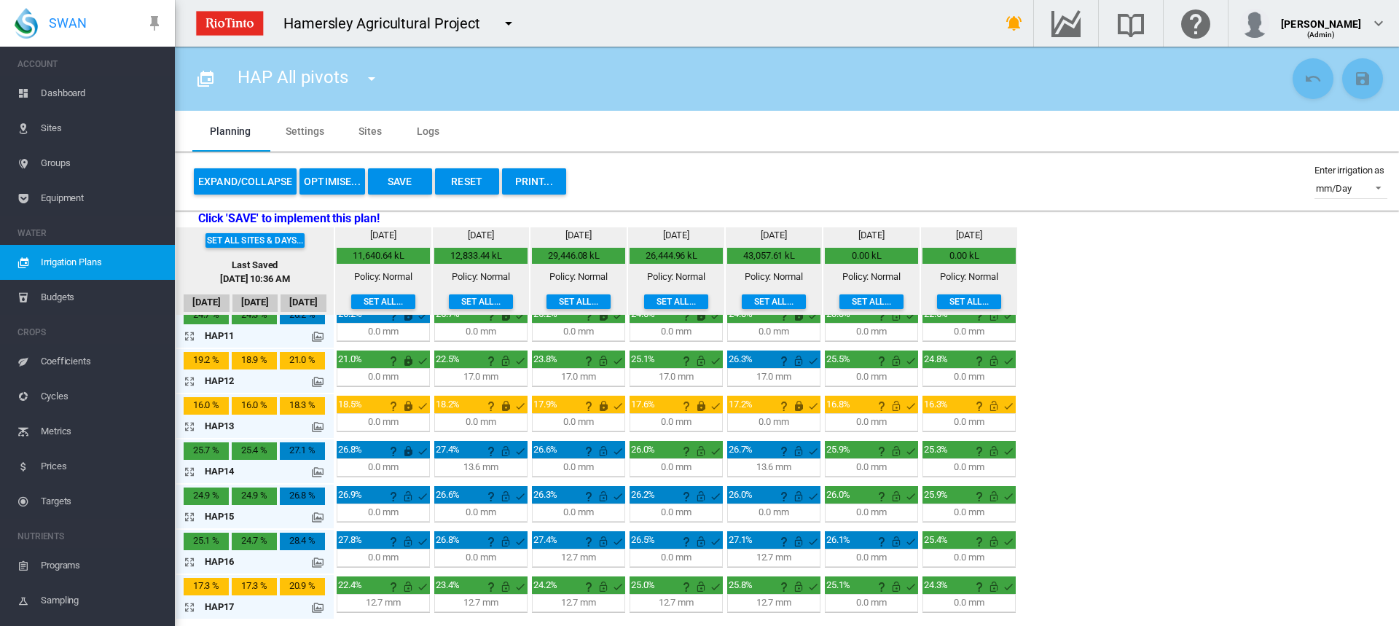
click at [409, 502] on div at bounding box center [407, 494] width 44 height 15
click at [407, 495] on md-icon "This irrigation is unlocked and so can be amended by the optimiser. Click here …" at bounding box center [407, 495] width 17 height 17
click at [406, 584] on md-icon "This irrigation is unlocked and so can be amended by the optimiser. Click here …" at bounding box center [407, 586] width 17 height 17
click at [329, 174] on button "OPTIMISE..." at bounding box center [332, 181] width 66 height 26
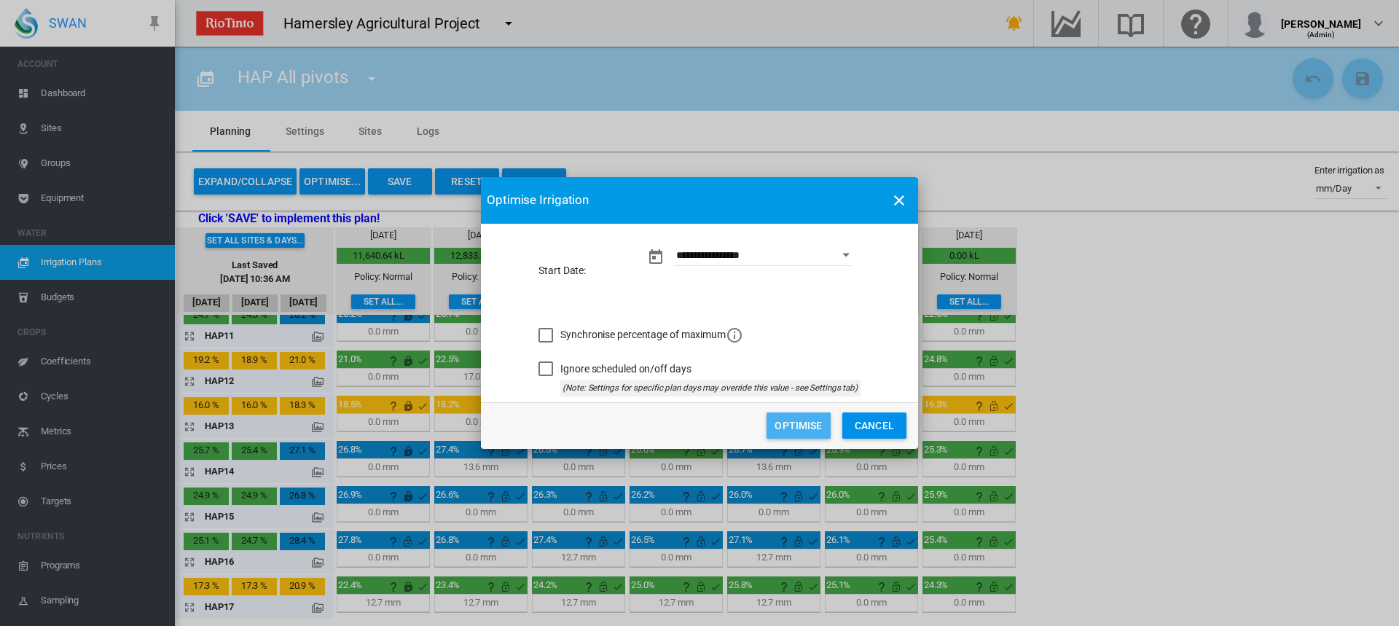
click at [784, 420] on button "Optimise" at bounding box center [798, 425] width 64 height 26
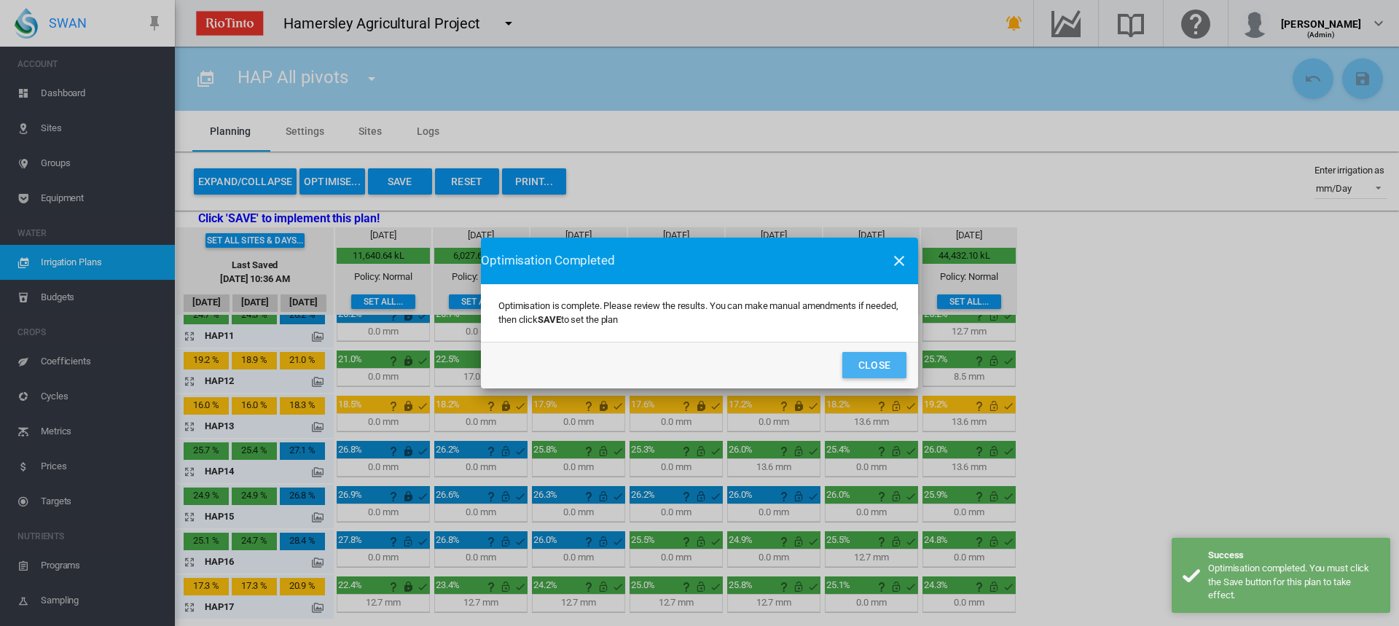
click at [872, 370] on button "Close" at bounding box center [874, 365] width 64 height 26
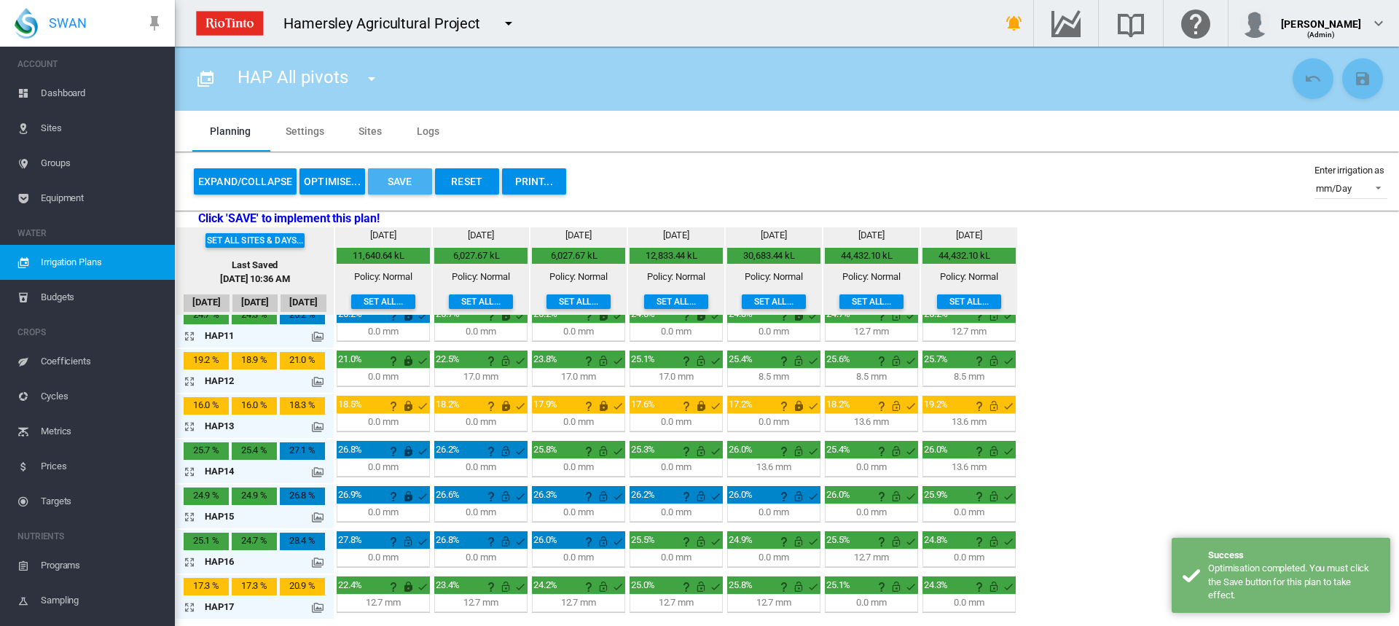
click at [416, 184] on button "Save" at bounding box center [400, 181] width 64 height 26
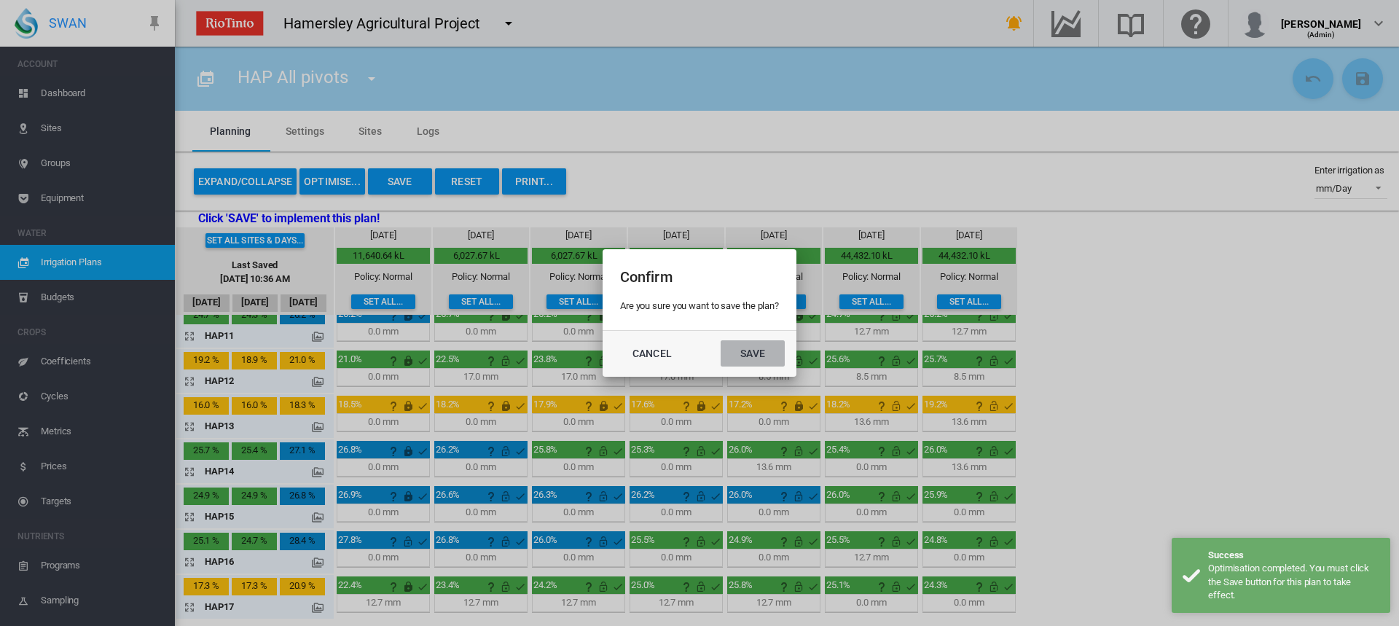
click at [734, 348] on button "Save" at bounding box center [752, 353] width 64 height 26
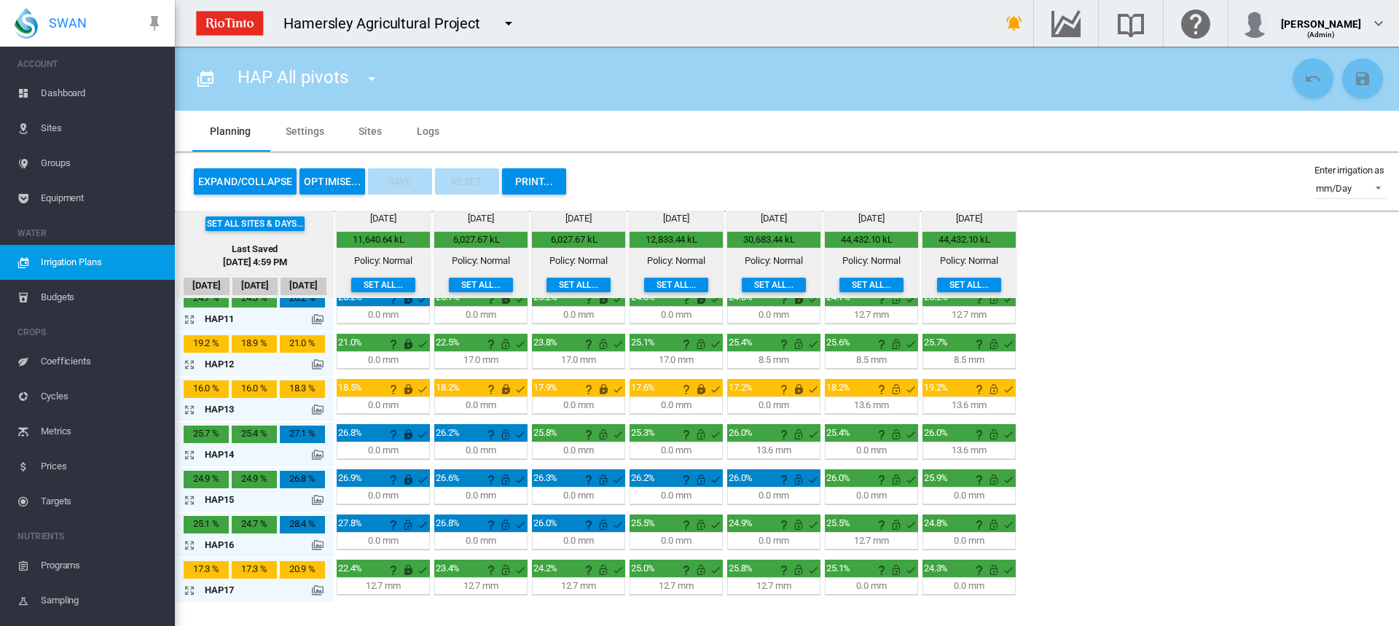
scroll to position [495, 0]
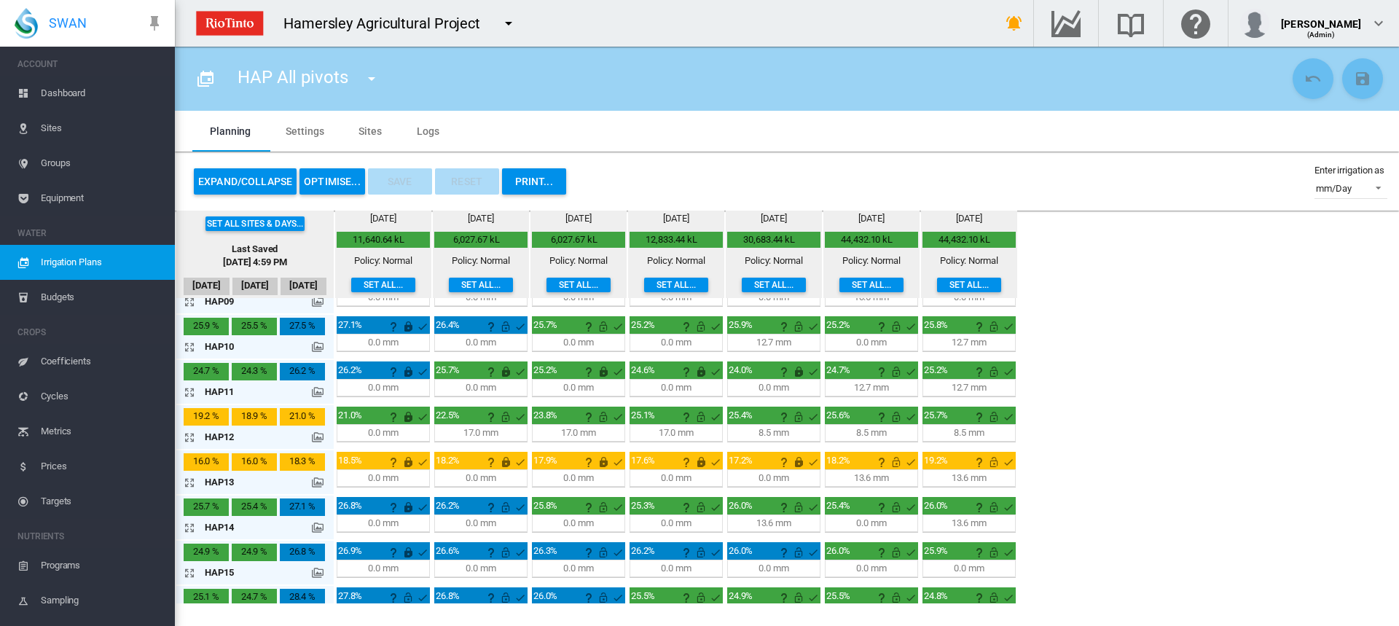
drag, startPoint x: 192, startPoint y: 436, endPoint x: 246, endPoint y: 441, distance: 54.9
click at [192, 436] on md-icon "icon-arrow-expand" at bounding box center [192, 436] width 17 height 17
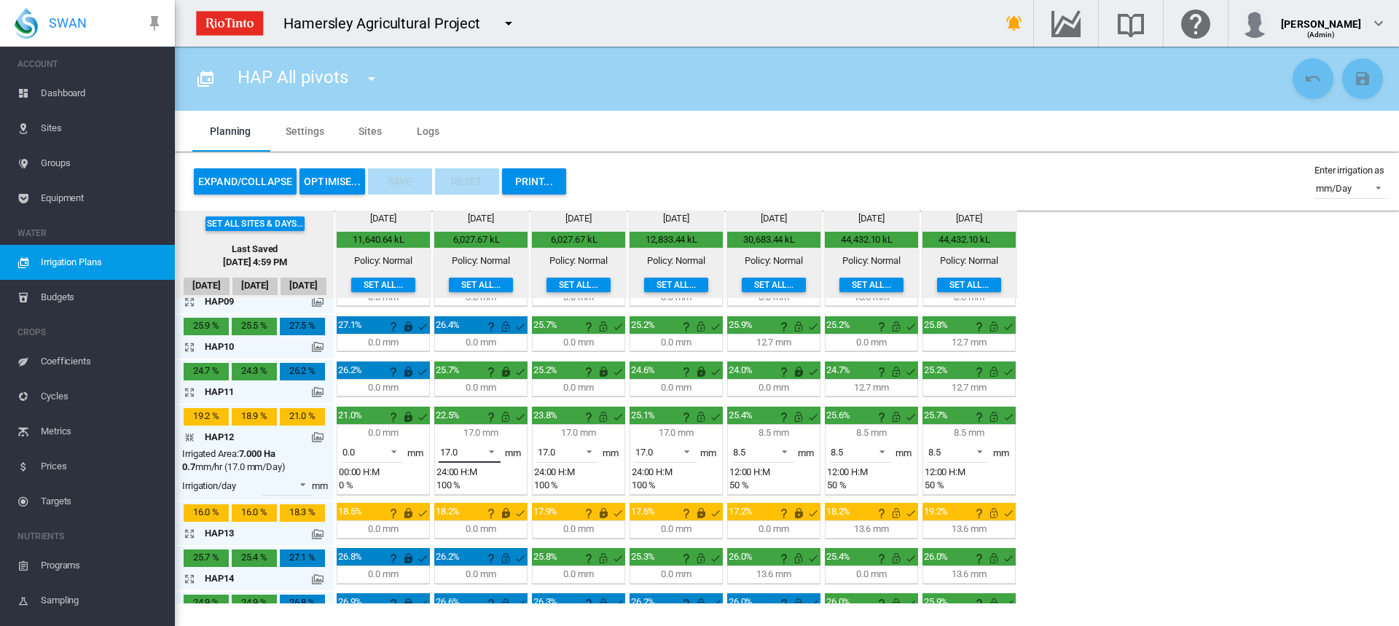
click at [487, 452] on span at bounding box center [487, 450] width 17 height 13
click at [465, 382] on md-option "0.0" at bounding box center [477, 382] width 99 height 35
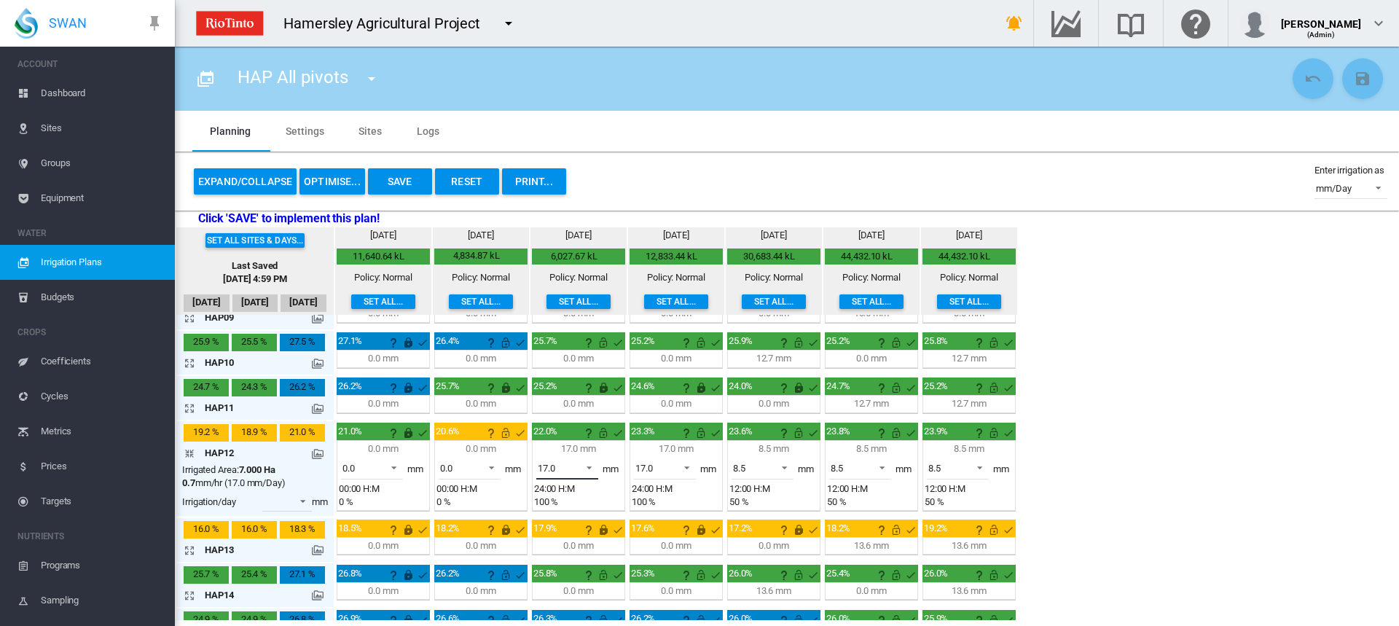
click at [590, 467] on span at bounding box center [584, 466] width 17 height 13
click at [566, 396] on md-option "0.0" at bounding box center [575, 398] width 99 height 35
click at [685, 465] on span at bounding box center [682, 466] width 17 height 13
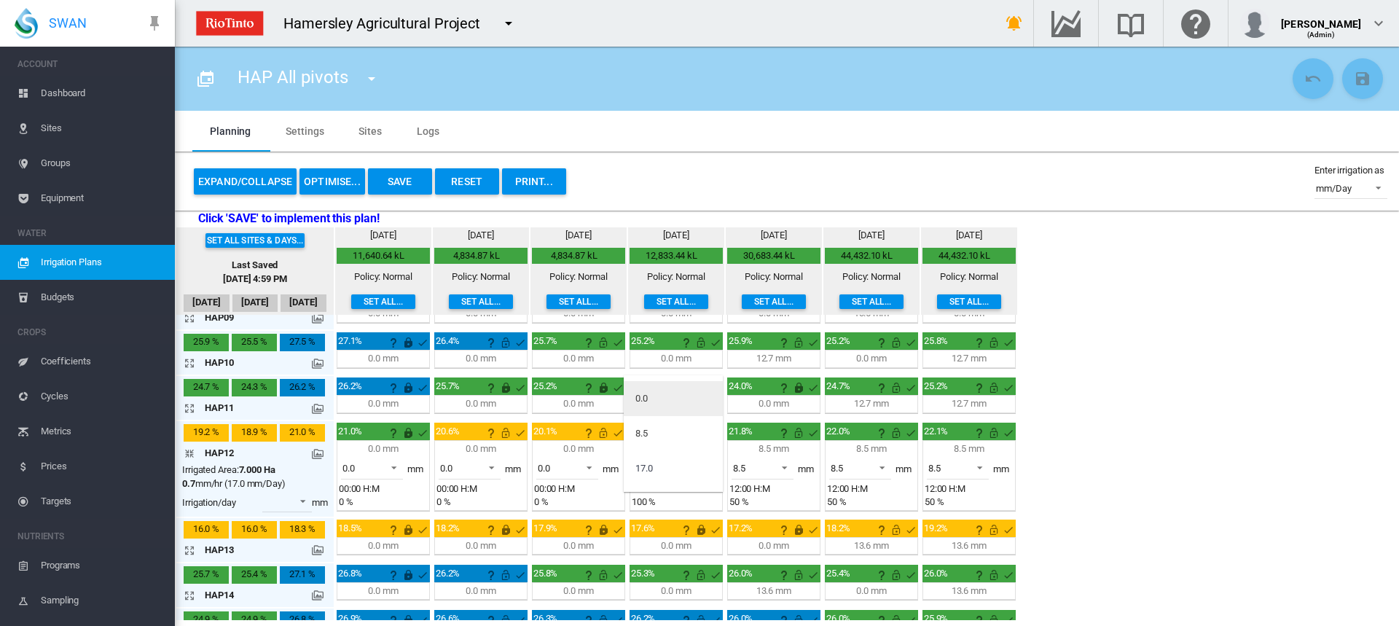
click at [664, 406] on md-option "0.0" at bounding box center [673, 398] width 99 height 35
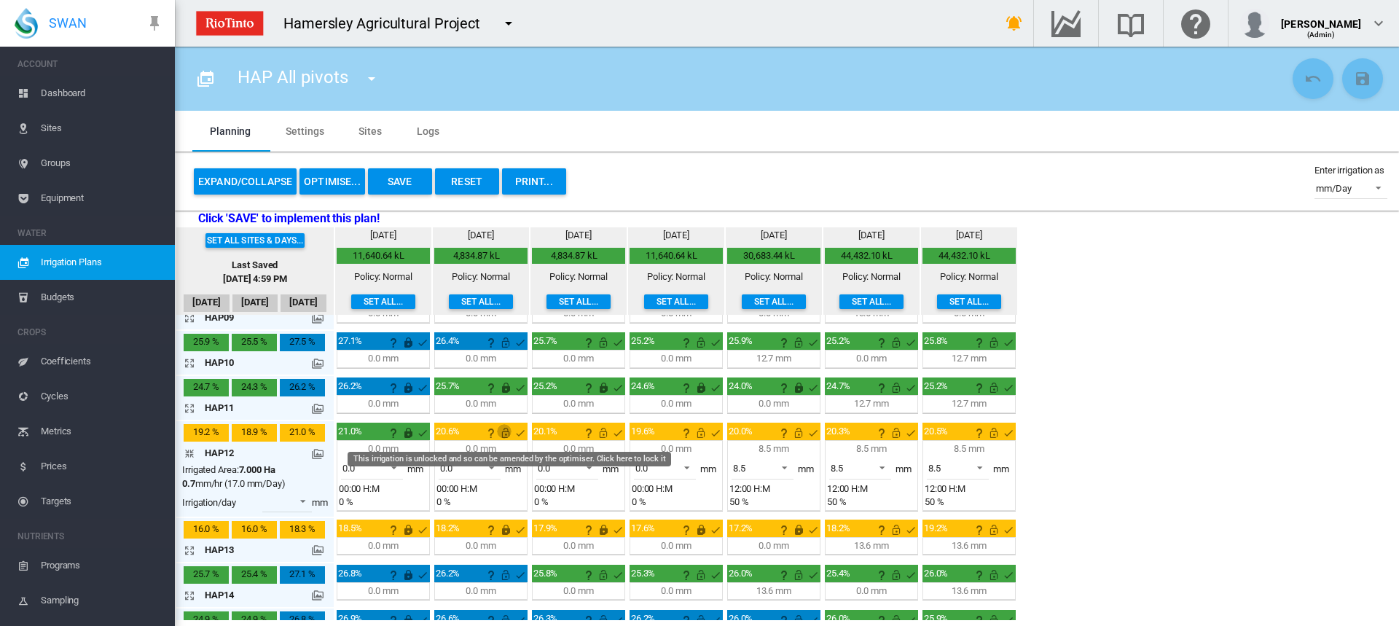
click at [502, 432] on md-icon "This irrigation is unlocked and so can be amended by the optimiser. Click here …" at bounding box center [505, 432] width 17 height 17
click at [605, 437] on md-icon "This irrigation is unlocked and so can be amended by the optimiser. Click here …" at bounding box center [602, 432] width 17 height 17
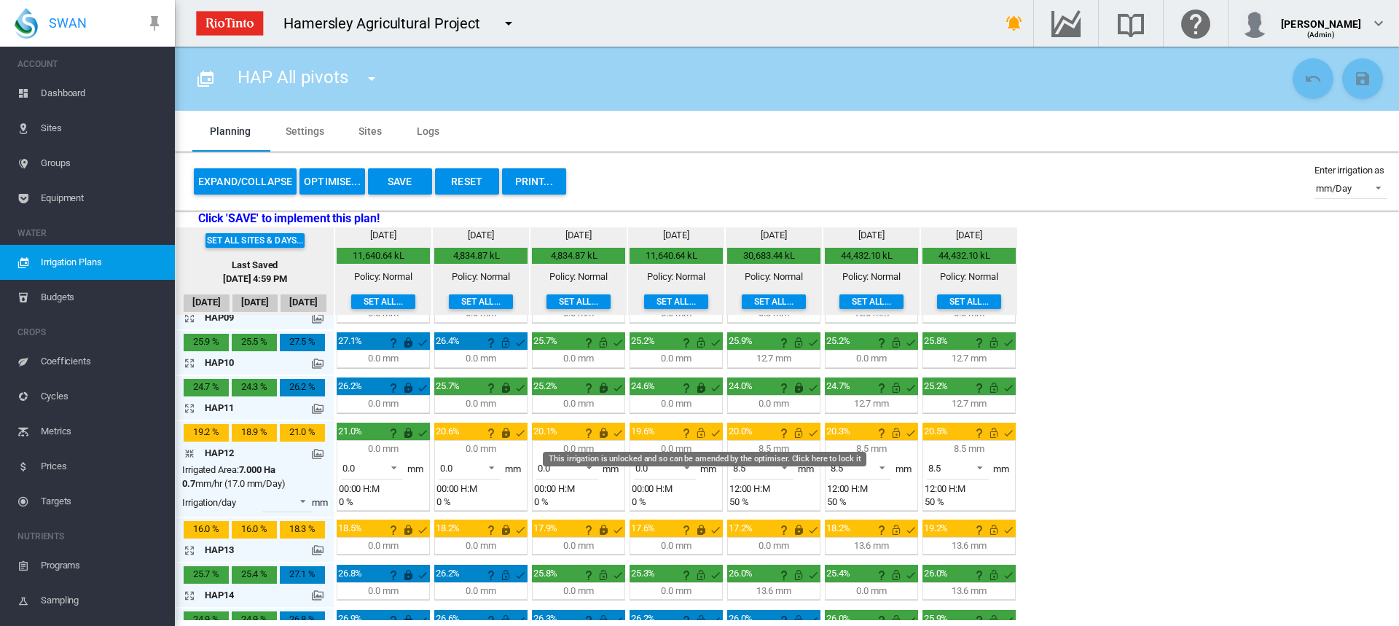
click at [703, 435] on md-icon "This irrigation is unlocked and so can be amended by the optimiser. Click here …" at bounding box center [700, 432] width 17 height 17
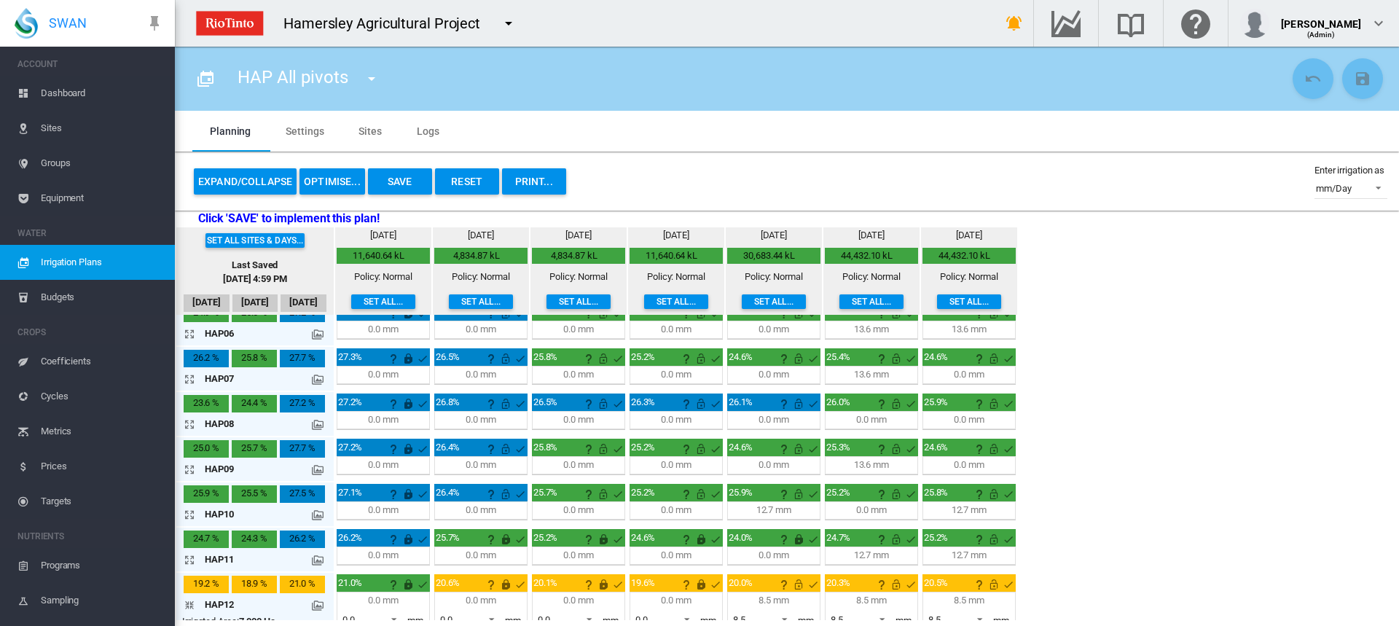
scroll to position [423, 0]
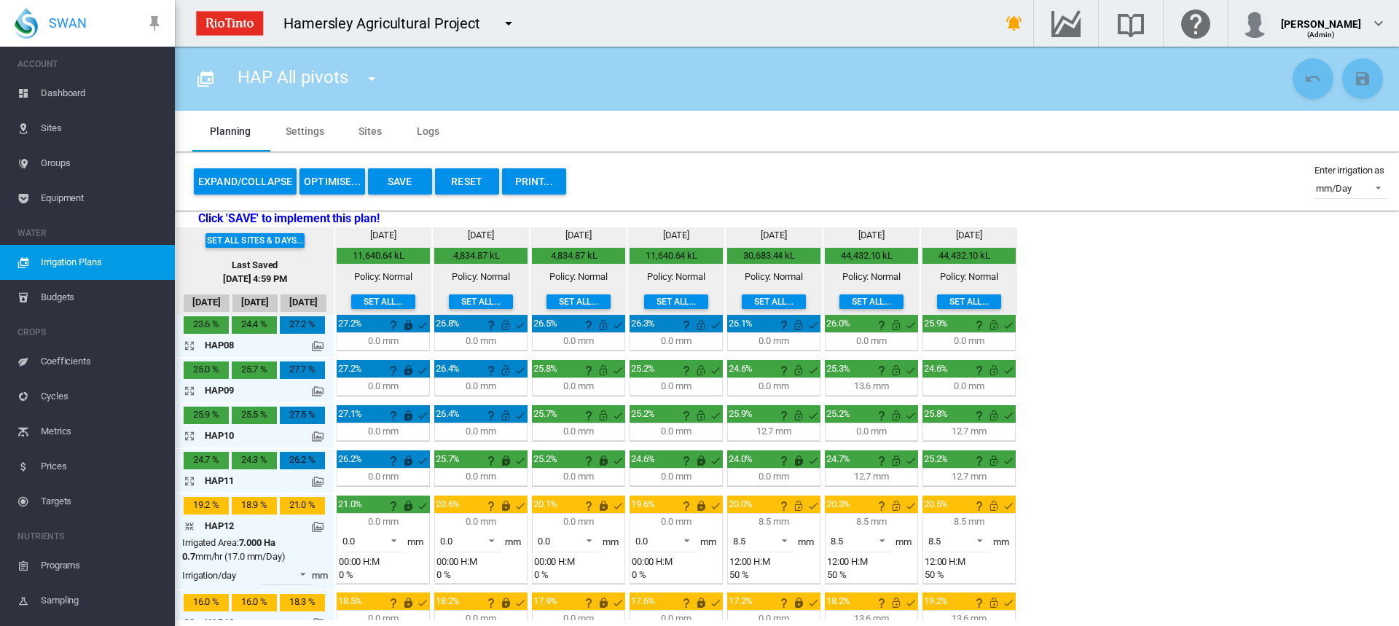
click at [188, 526] on md-icon "icon-arrow-collapse" at bounding box center [192, 525] width 17 height 17
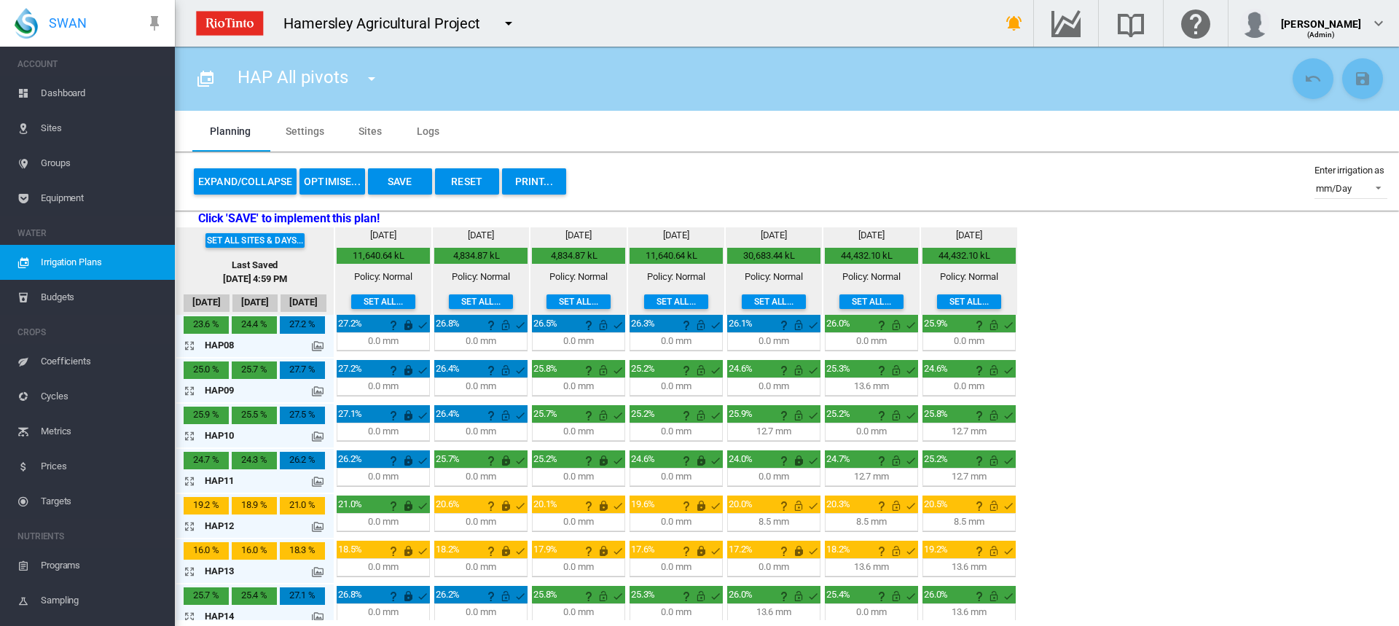
click at [334, 179] on button "OPTIMISE..." at bounding box center [332, 181] width 66 height 26
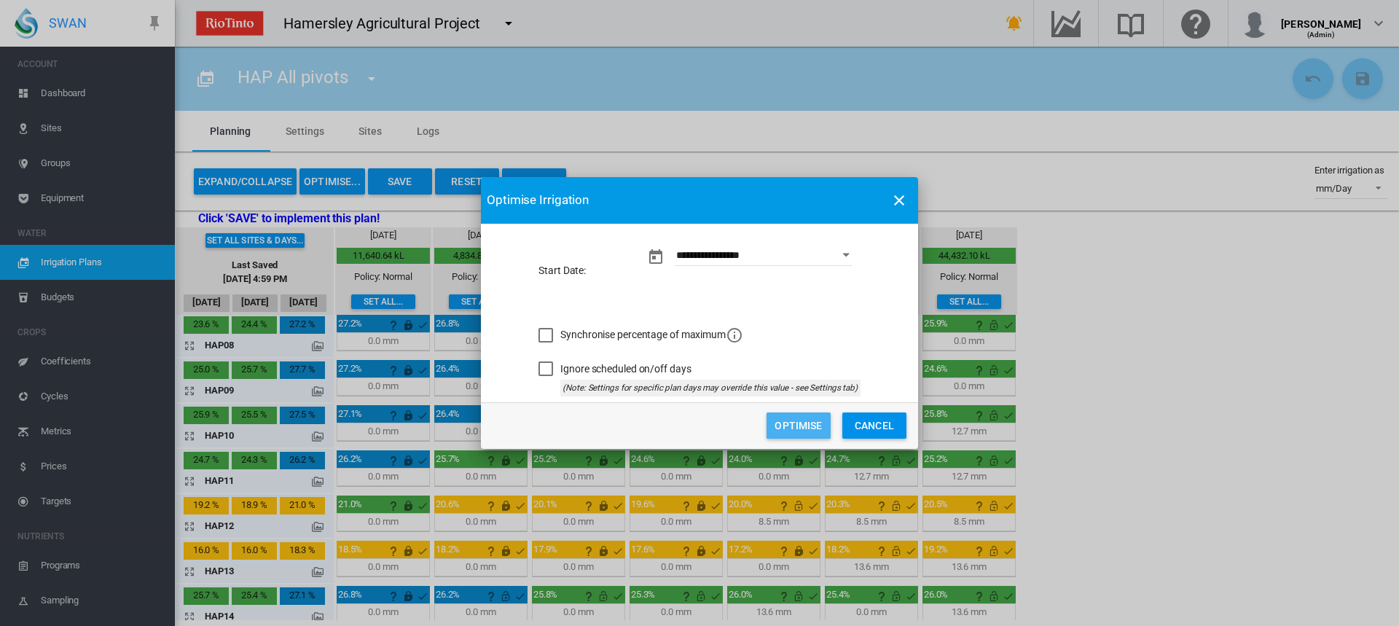
click at [790, 425] on button "Optimise" at bounding box center [798, 425] width 64 height 26
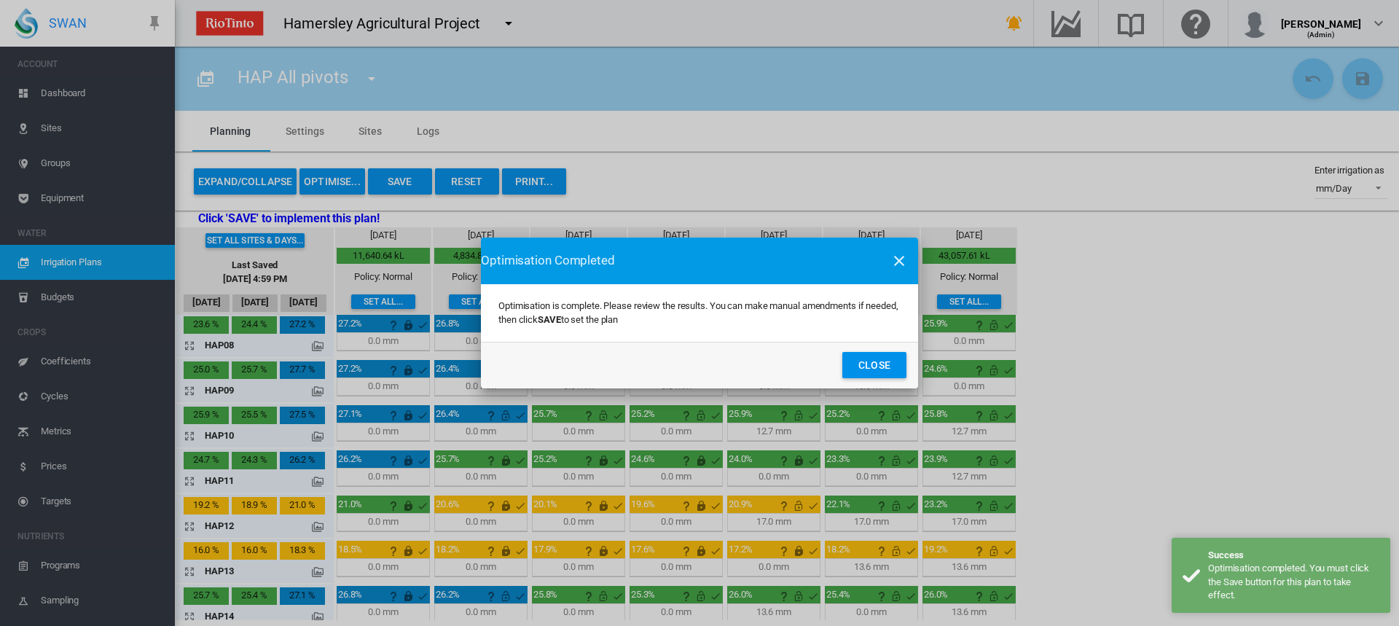
click at [880, 368] on button "Close" at bounding box center [874, 365] width 64 height 26
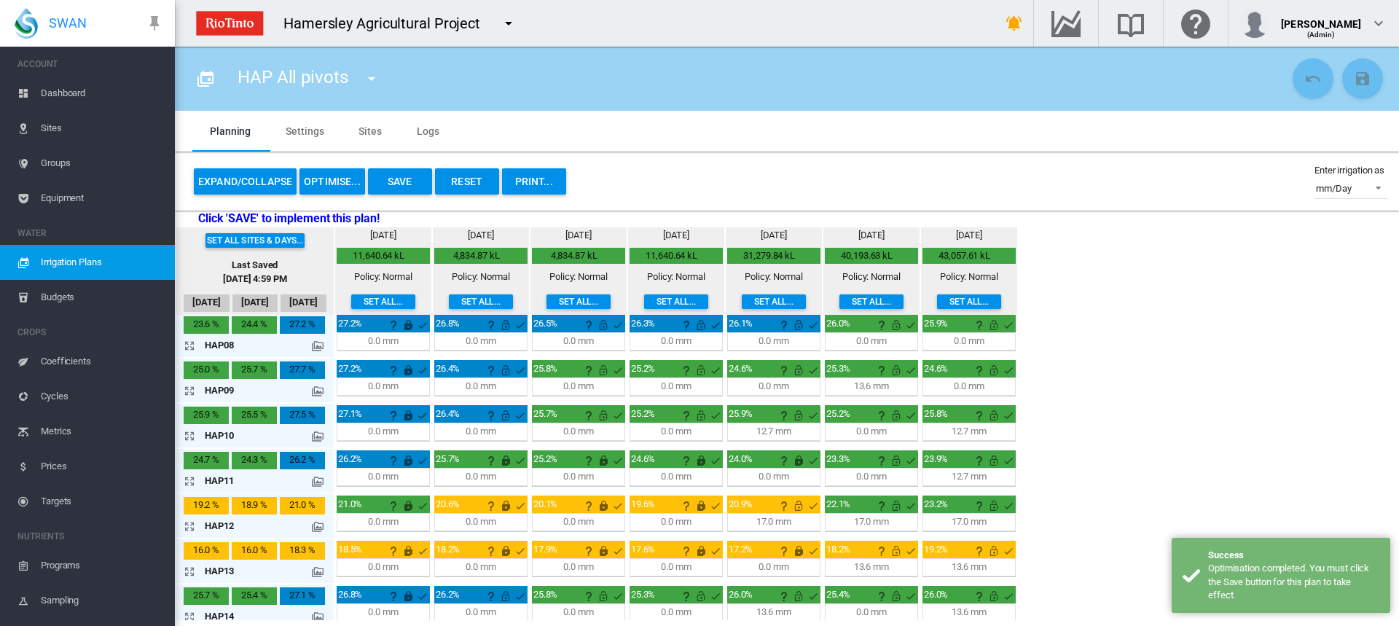
click at [412, 184] on button "Save" at bounding box center [400, 181] width 64 height 26
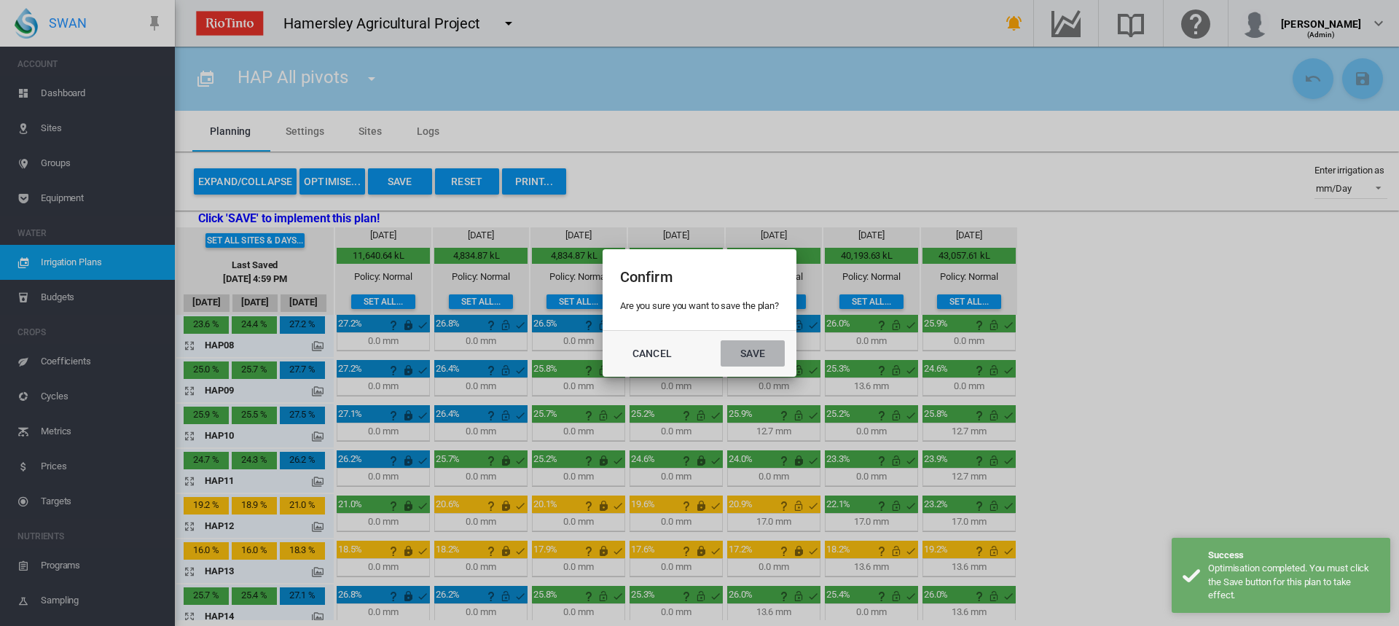
click at [753, 353] on button "Save" at bounding box center [752, 353] width 64 height 26
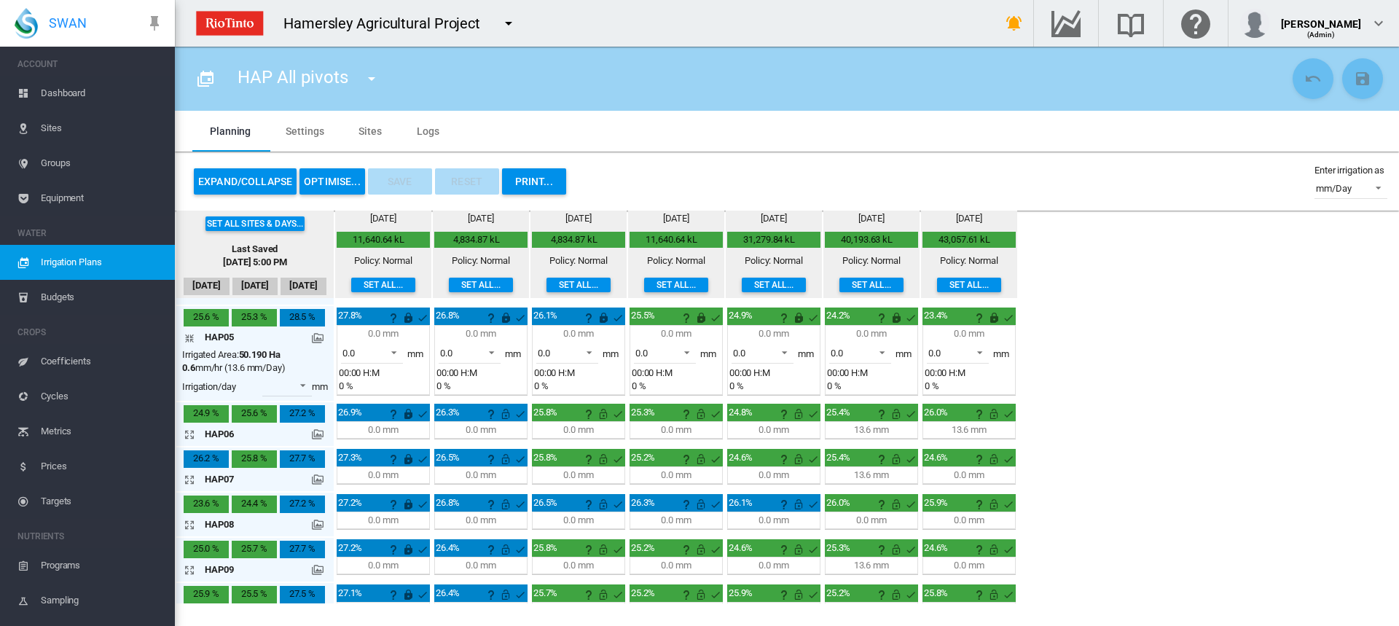
scroll to position [204, 0]
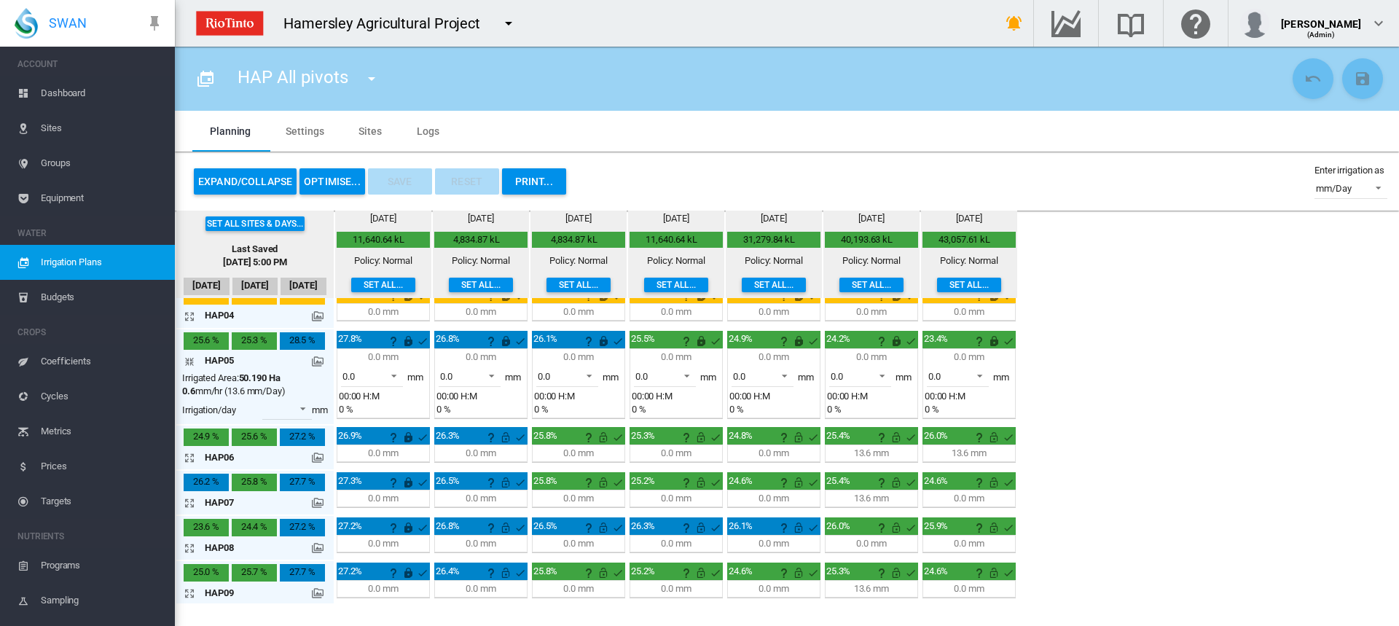
click at [187, 359] on md-icon "icon-arrow-collapse" at bounding box center [192, 361] width 17 height 17
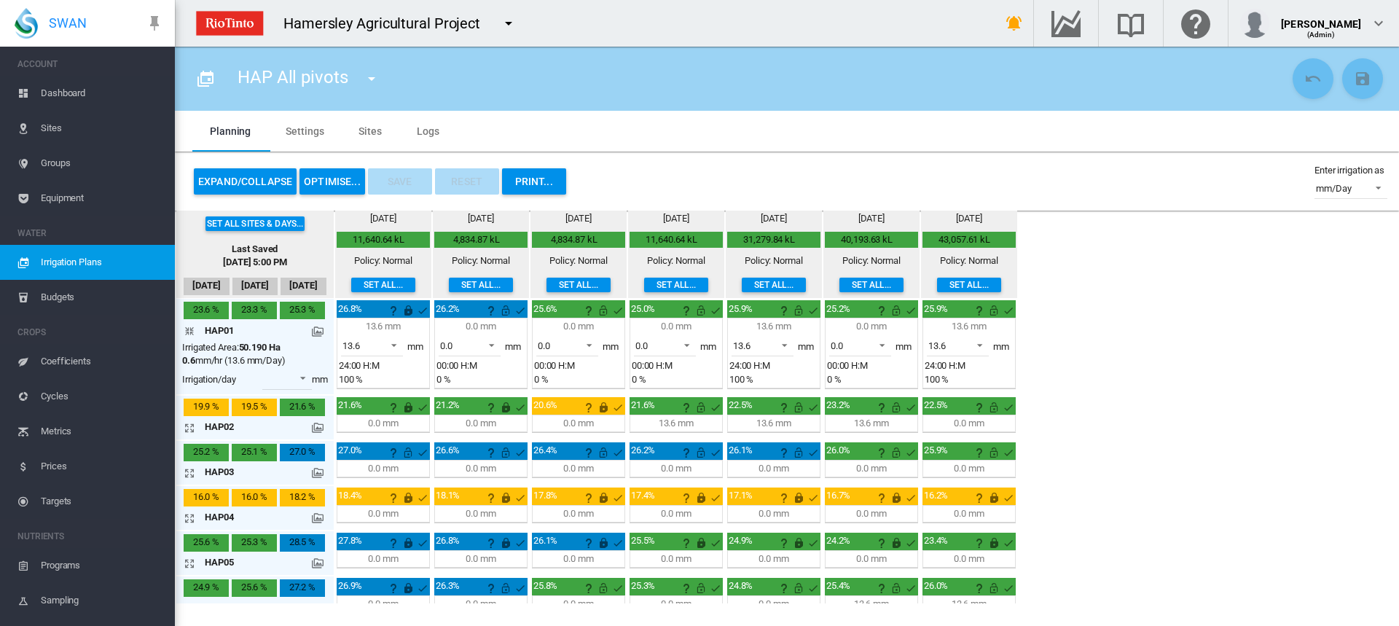
scroll to position [0, 0]
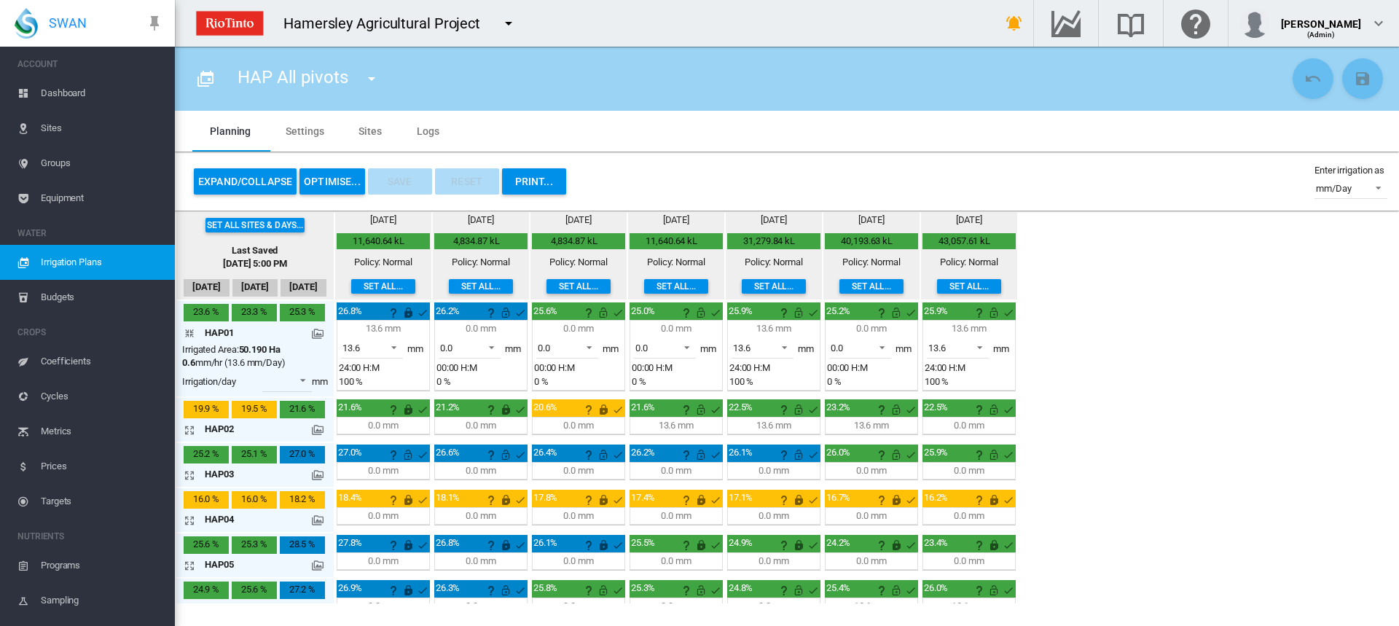
click at [188, 331] on md-icon "icon-arrow-collapse" at bounding box center [192, 332] width 17 height 17
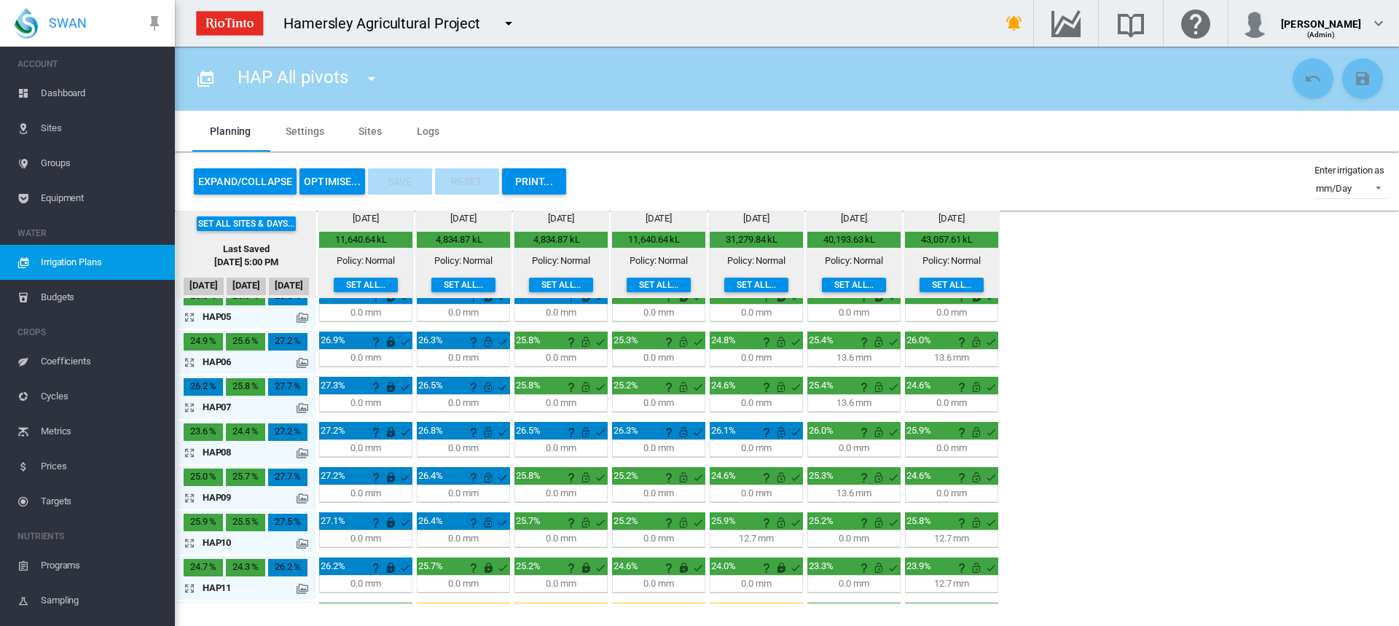
scroll to position [219, 0]
